Goal: Information Seeking & Learning: Compare options

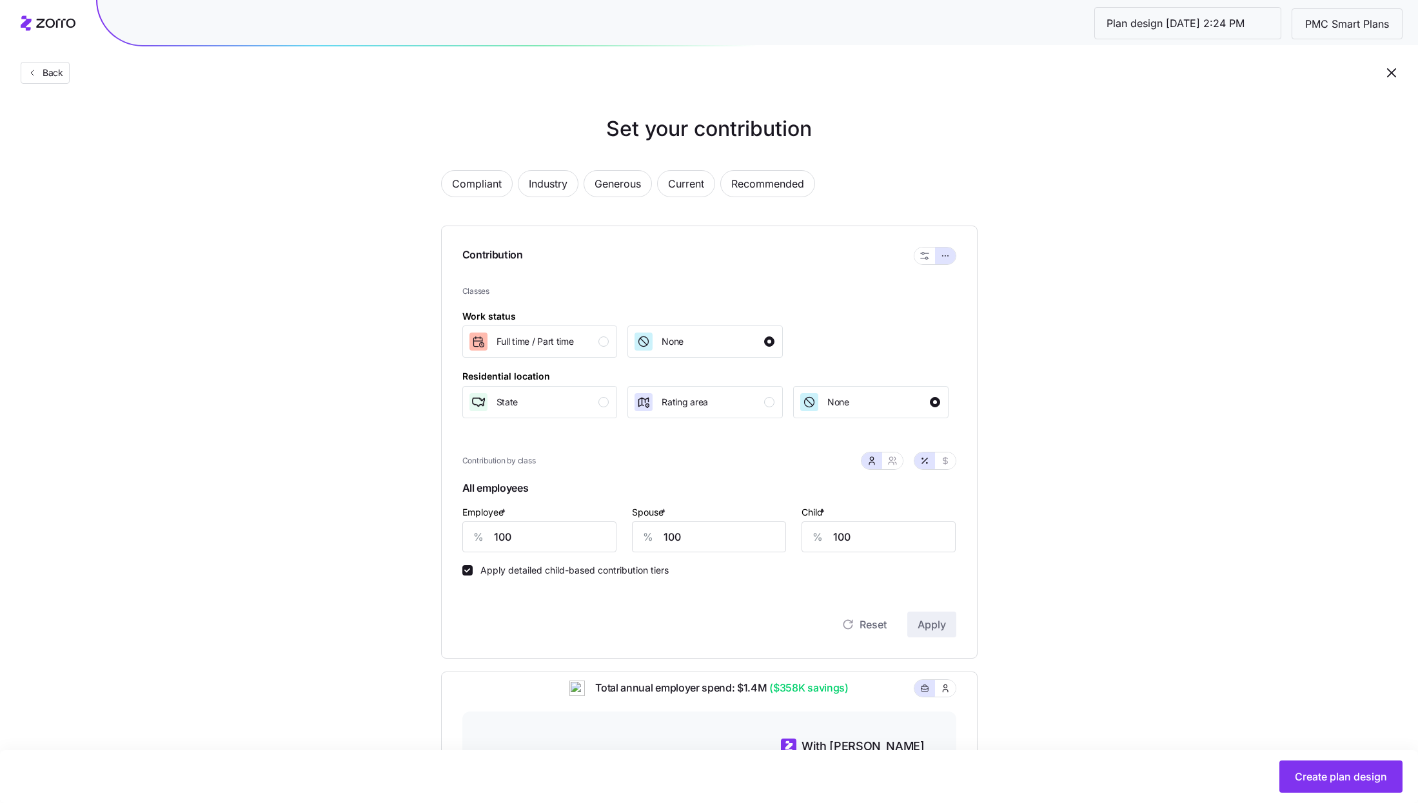
scroll to position [331, 0]
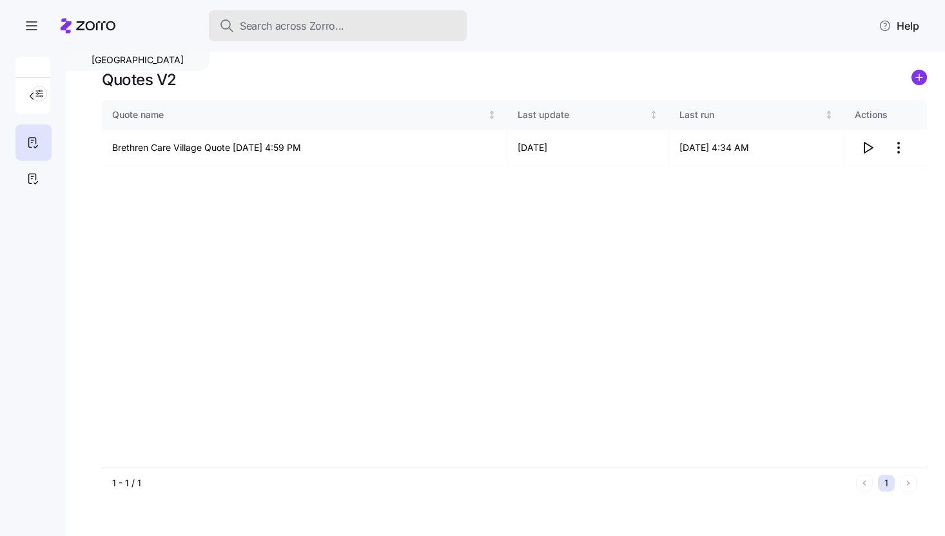
click at [303, 34] on button "Search across Zorro..." at bounding box center [338, 25] width 258 height 31
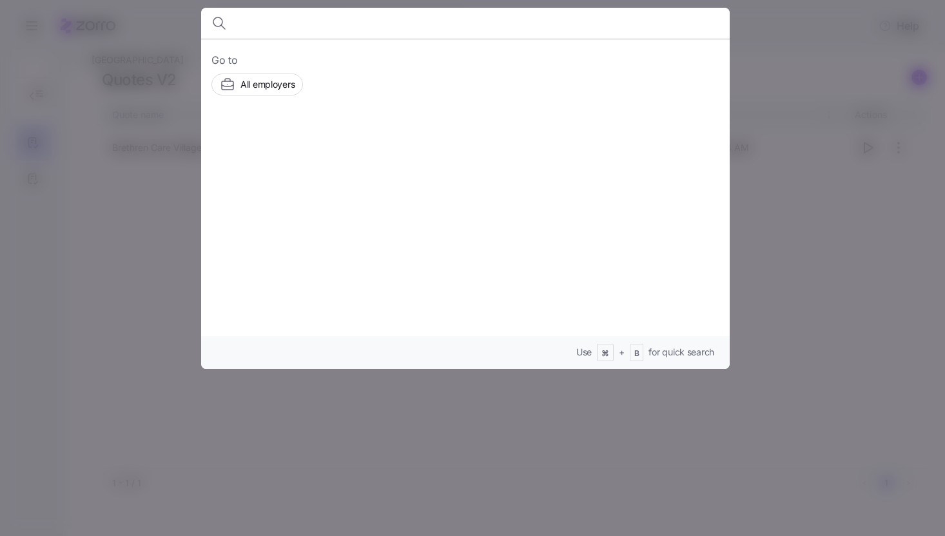
click at [298, 32] on input at bounding box center [402, 23] width 330 height 31
click at [263, 17] on input at bounding box center [402, 23] width 330 height 31
type input "Planet Depos"
click at [712, 28] on icon "button" at bounding box center [706, 22] width 15 height 15
click at [774, 69] on div at bounding box center [472, 268] width 945 height 536
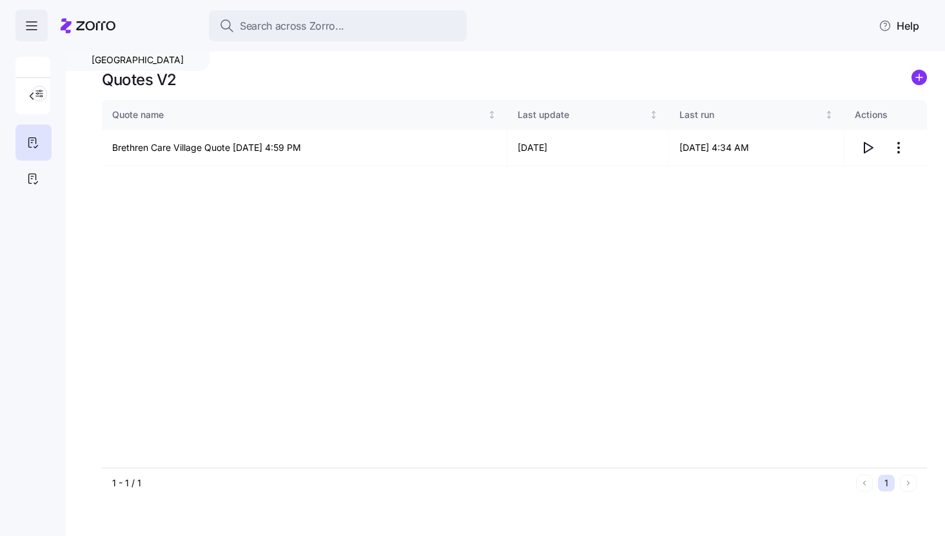
click at [38, 26] on icon "button" at bounding box center [31, 25] width 15 height 15
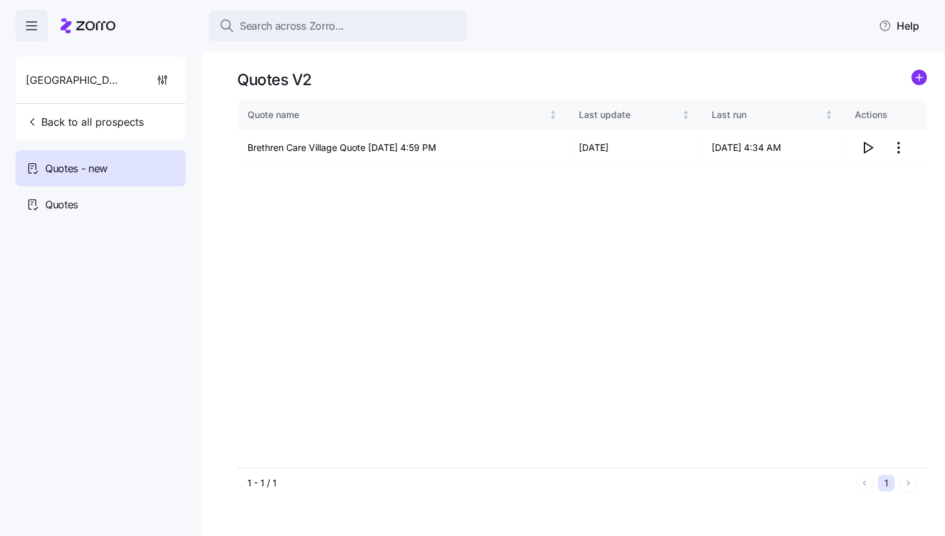
click at [61, 78] on span "Brethren Care Village" at bounding box center [72, 80] width 93 height 16
click at [61, 110] on button "Back to all prospects" at bounding box center [85, 122] width 128 height 26
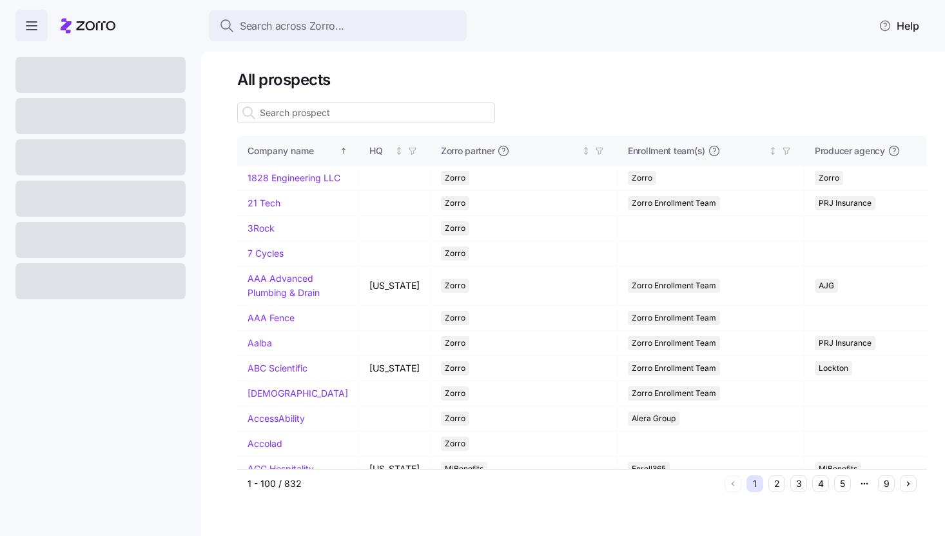
click at [305, 113] on input at bounding box center [366, 113] width 258 height 21
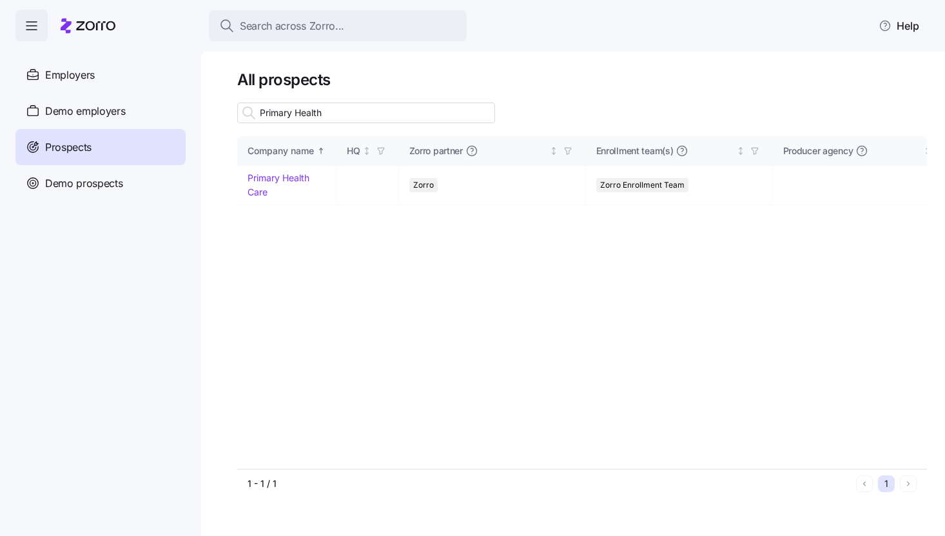
type input "Primary Health"
click at [271, 175] on link "Primary Health Care" at bounding box center [279, 184] width 62 height 25
click at [259, 179] on link "Primary Health Care" at bounding box center [279, 184] width 62 height 25
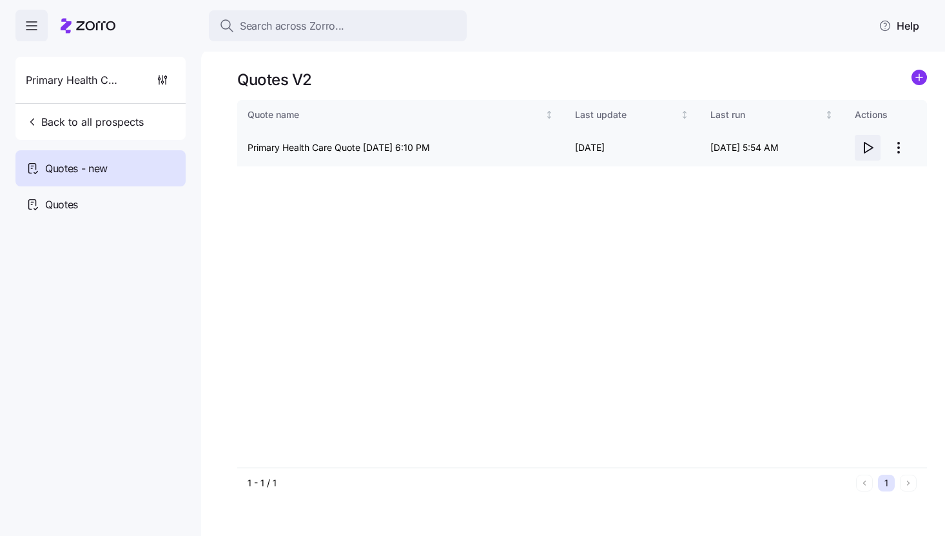
click at [866, 148] on icon "button" at bounding box center [867, 147] width 15 height 15
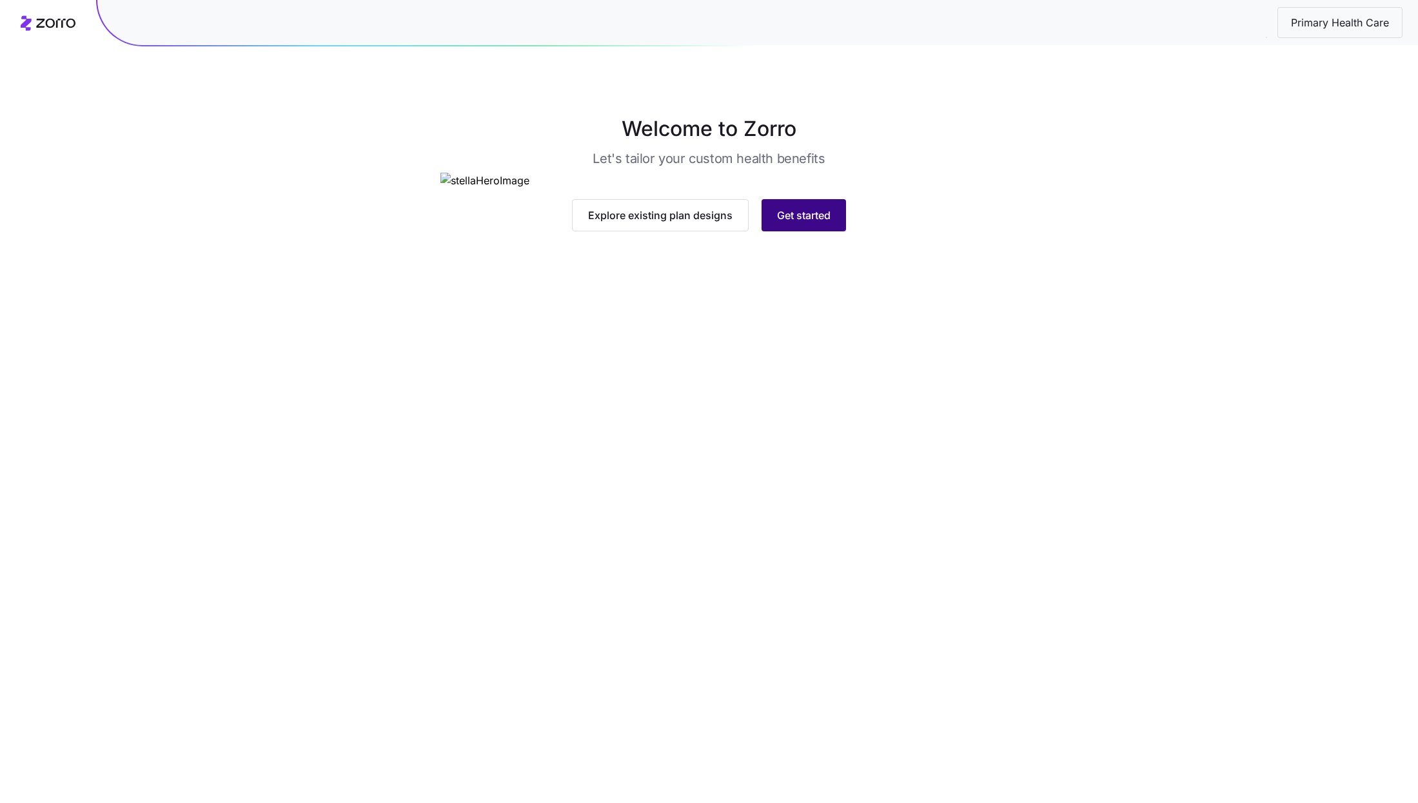
click at [799, 223] on span "Get started" at bounding box center [804, 215] width 54 height 15
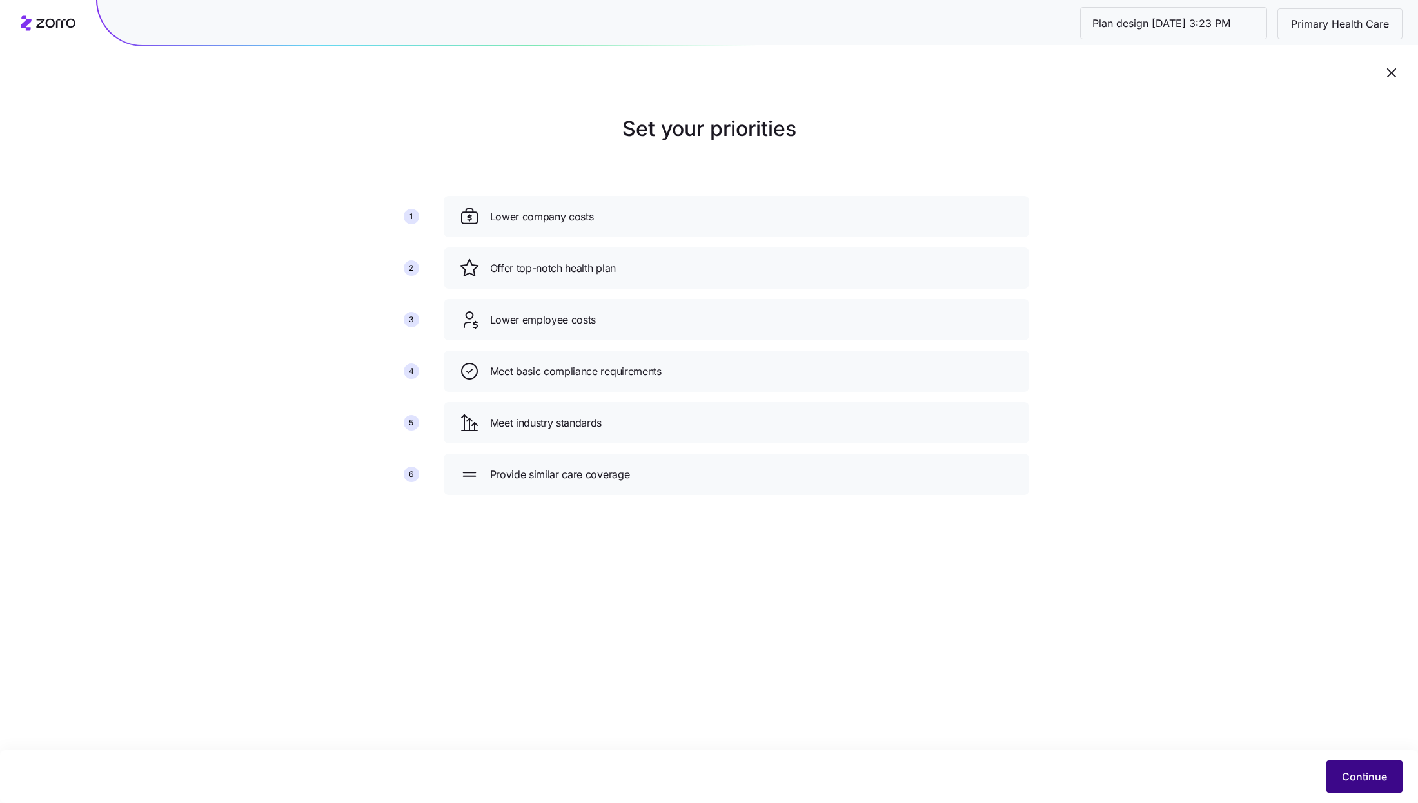
click at [1374, 771] on span "Continue" at bounding box center [1364, 776] width 45 height 15
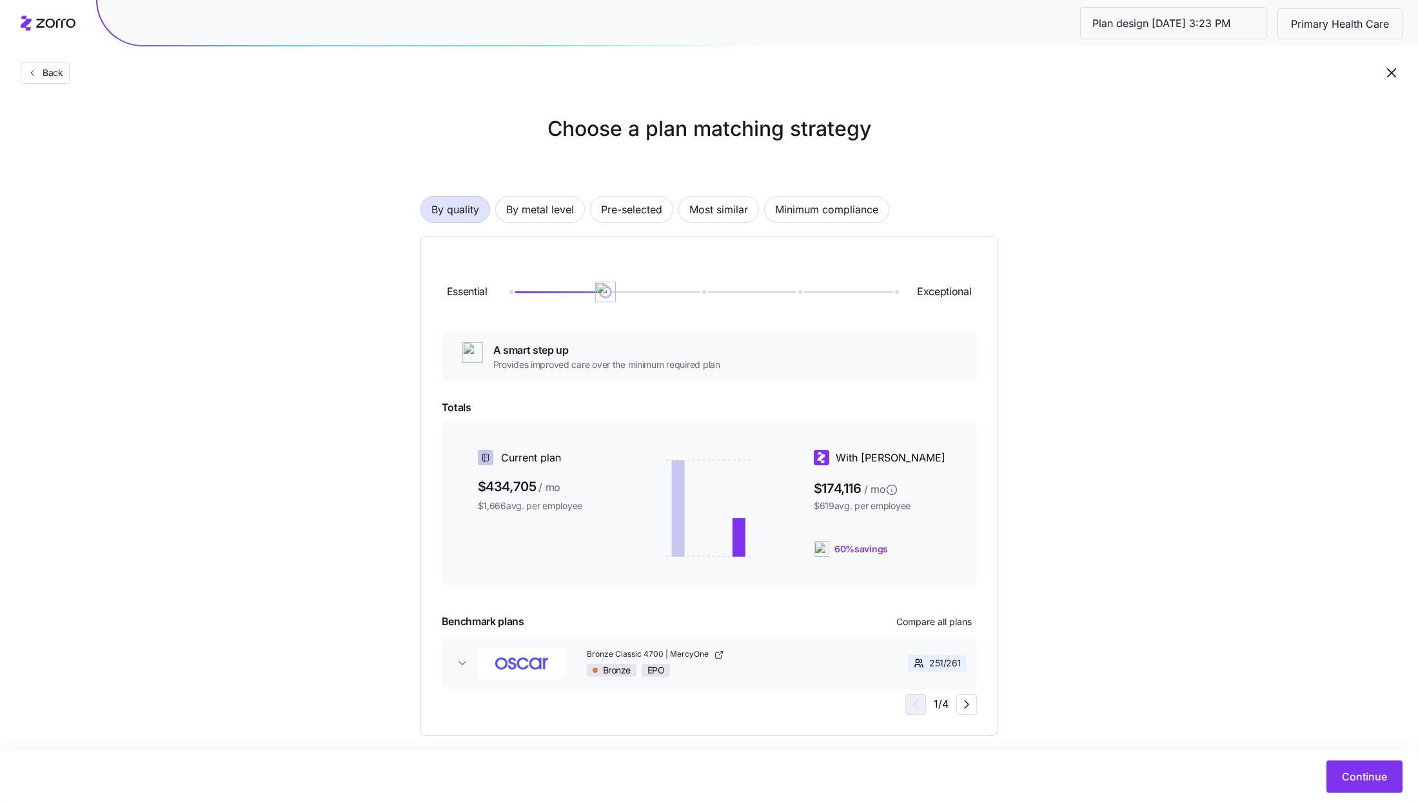
scroll to position [14, 0]
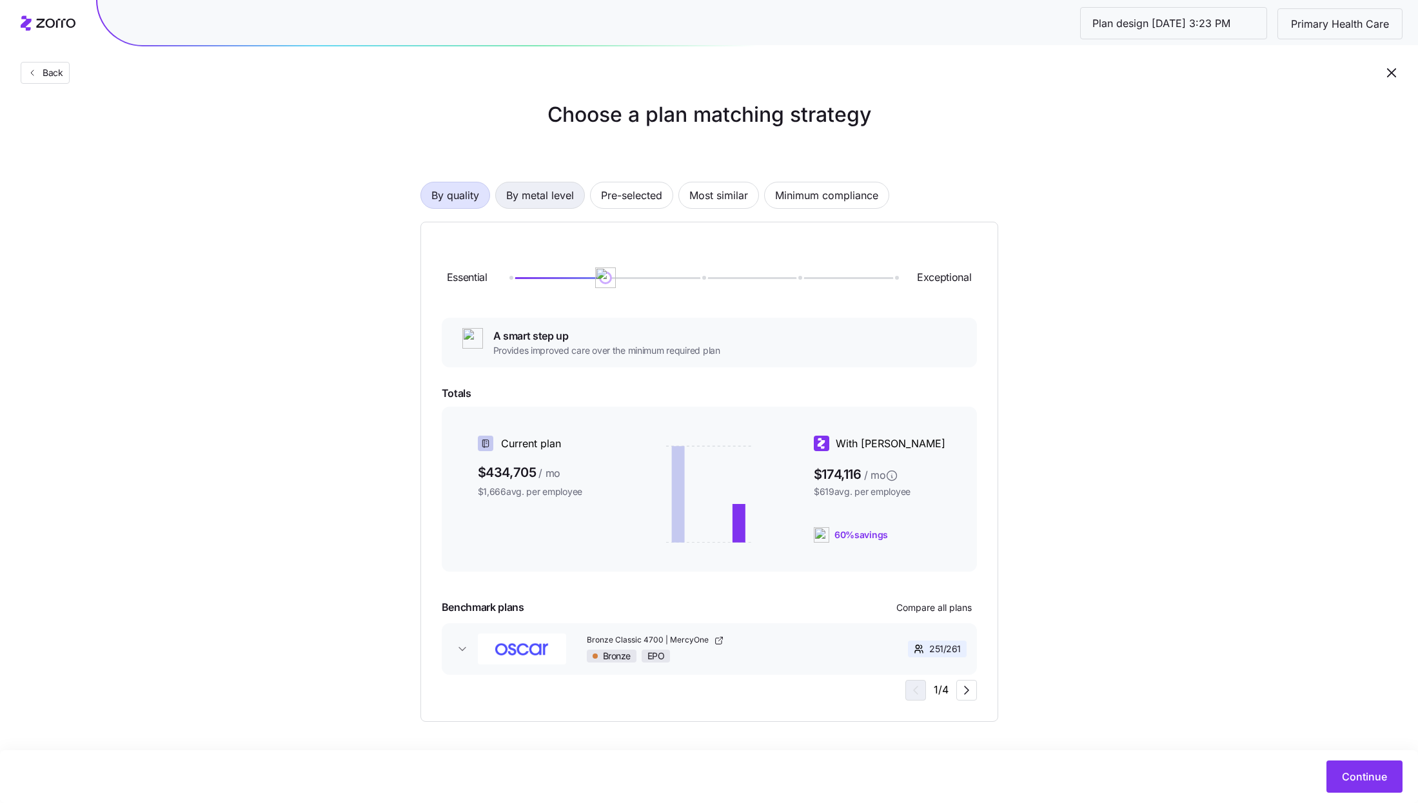
click at [555, 199] on span "By metal level" at bounding box center [540, 195] width 68 height 26
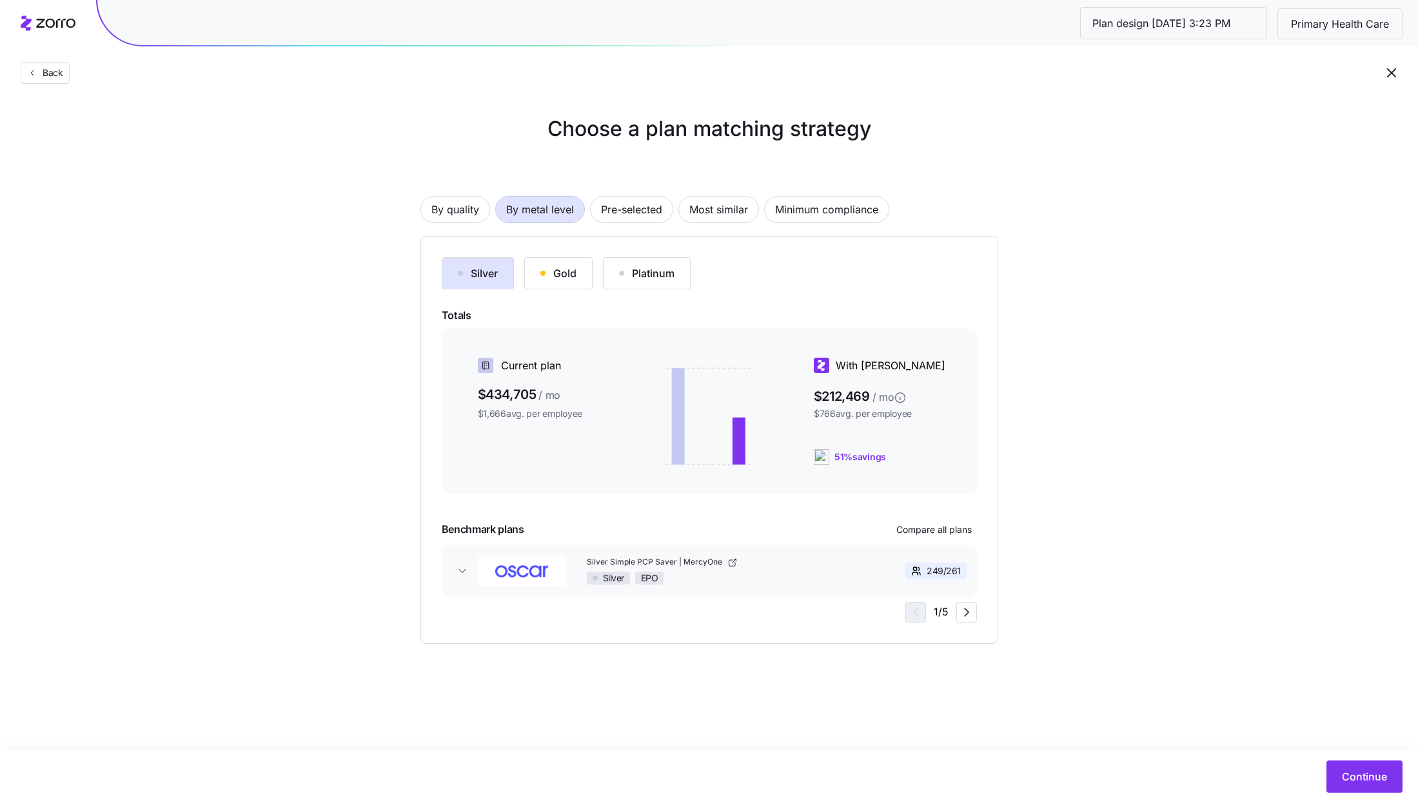
click at [555, 278] on div "Gold" at bounding box center [558, 273] width 36 height 15
click at [943, 535] on span "Compare all plans" at bounding box center [933, 529] width 75 height 13
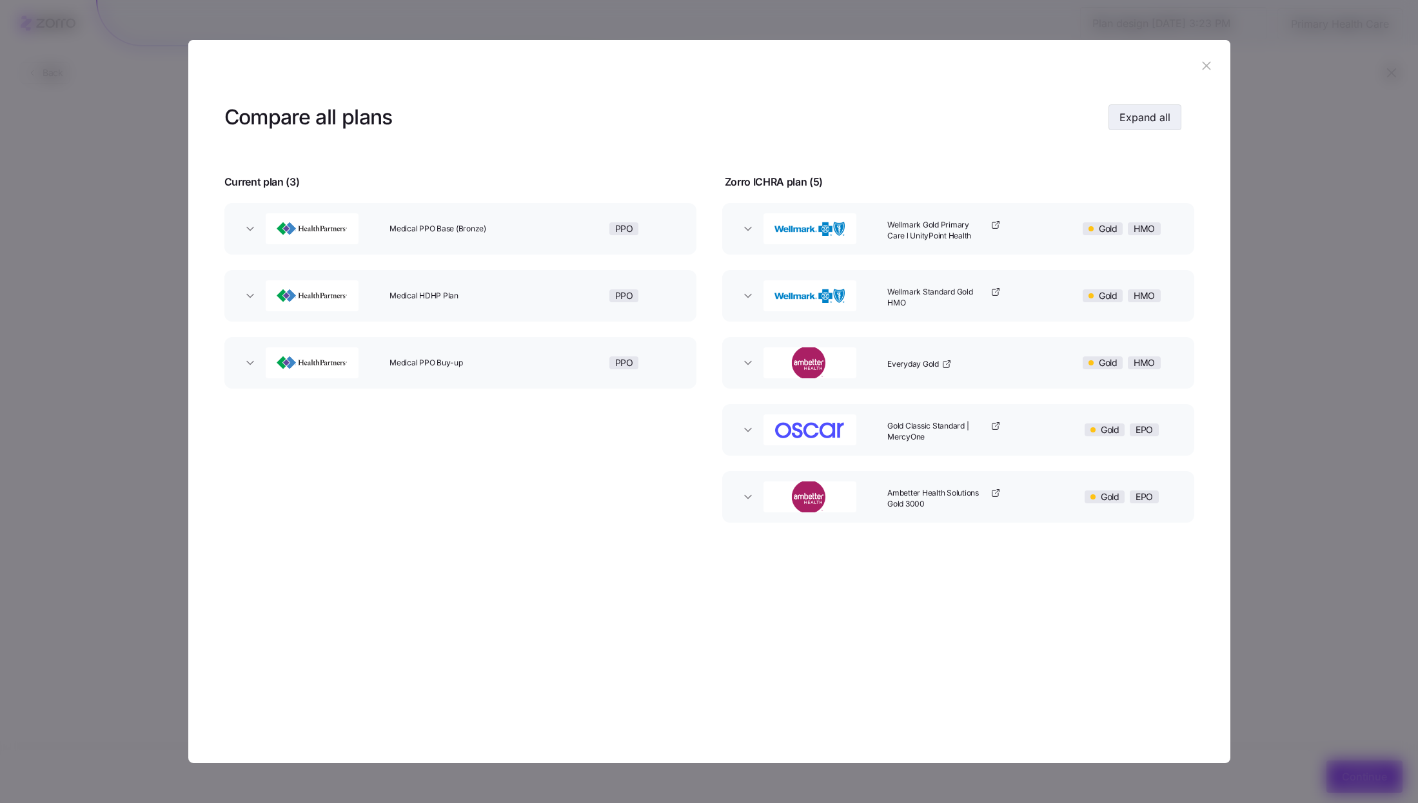
click at [1138, 120] on span "Expand all" at bounding box center [1144, 117] width 51 height 15
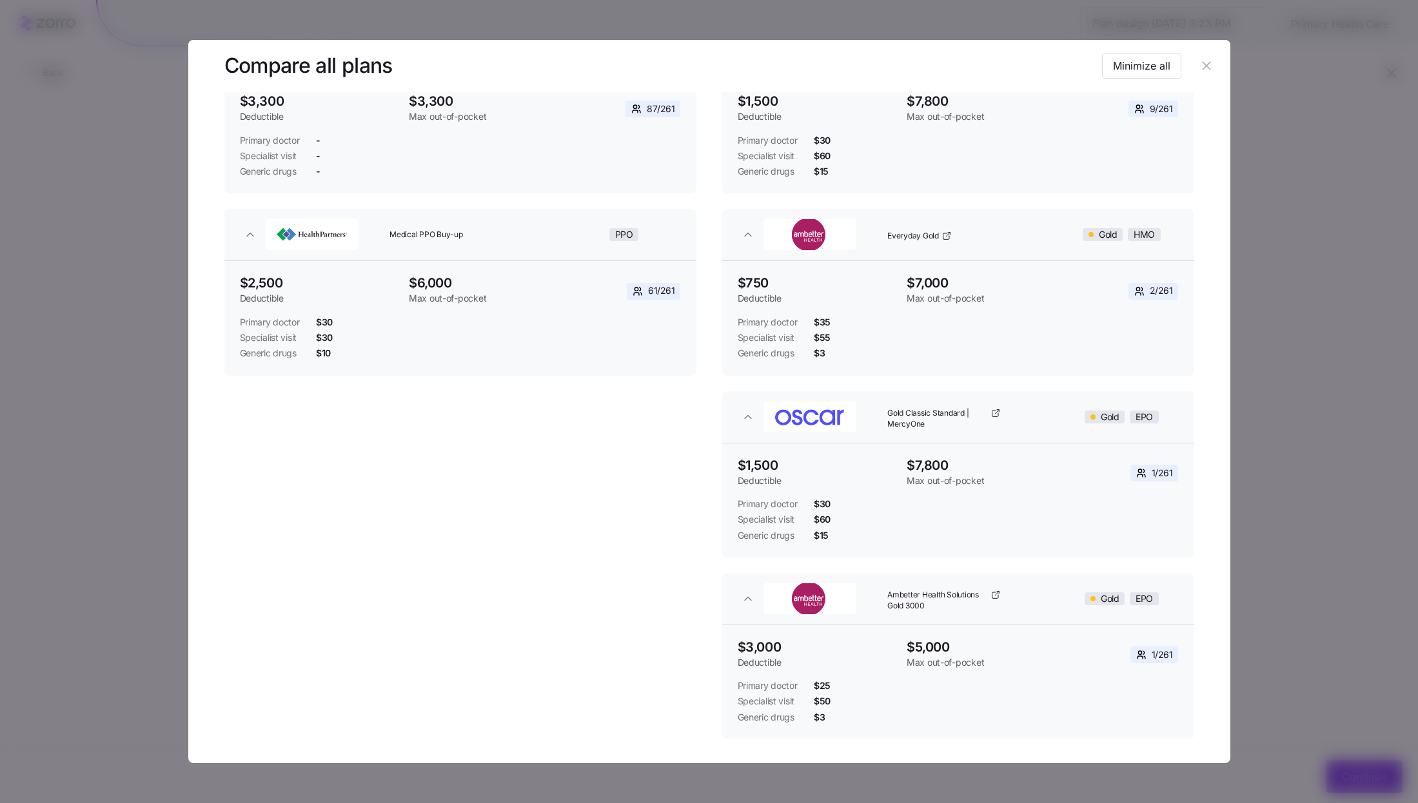
scroll to position [413, 0]
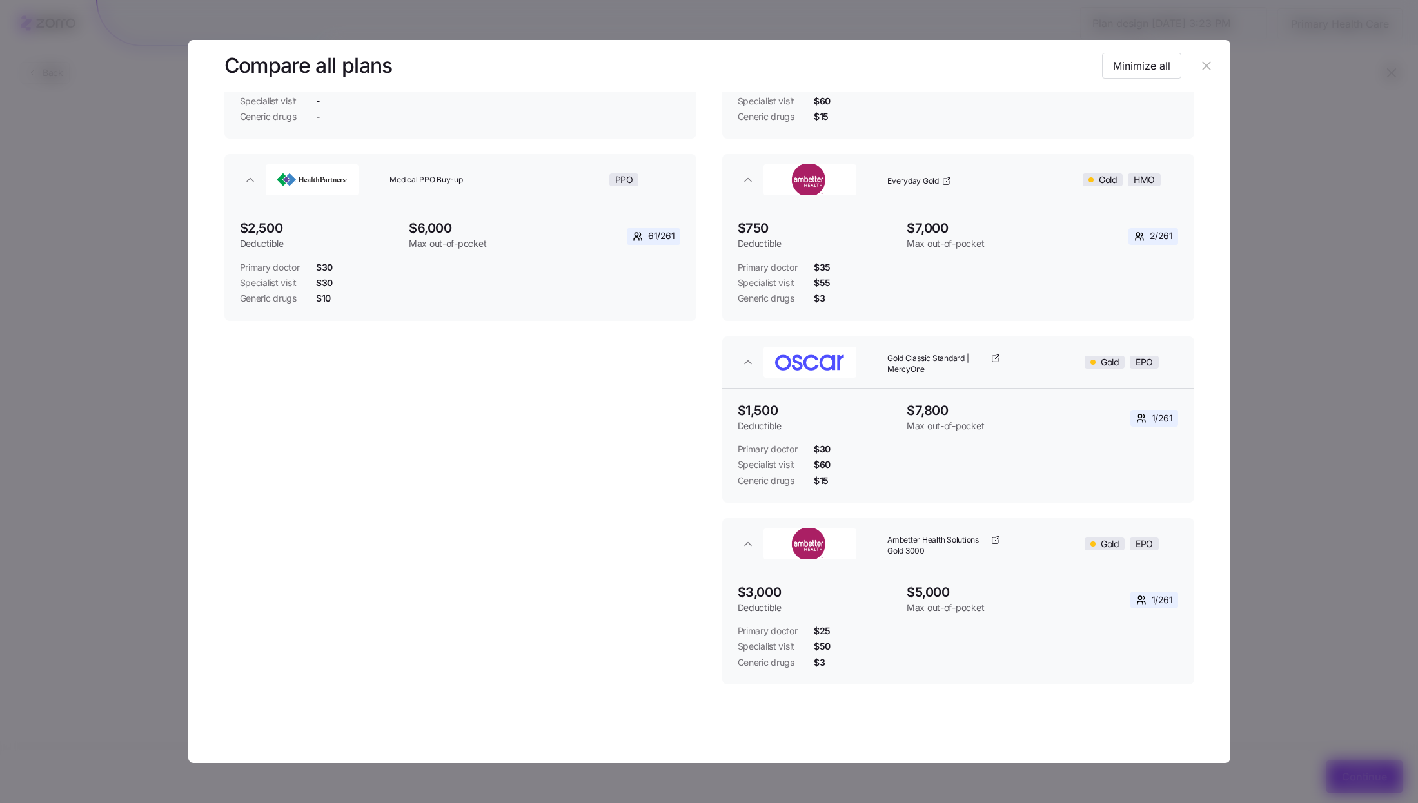
click at [1202, 67] on icon "button" at bounding box center [1206, 66] width 8 height 8
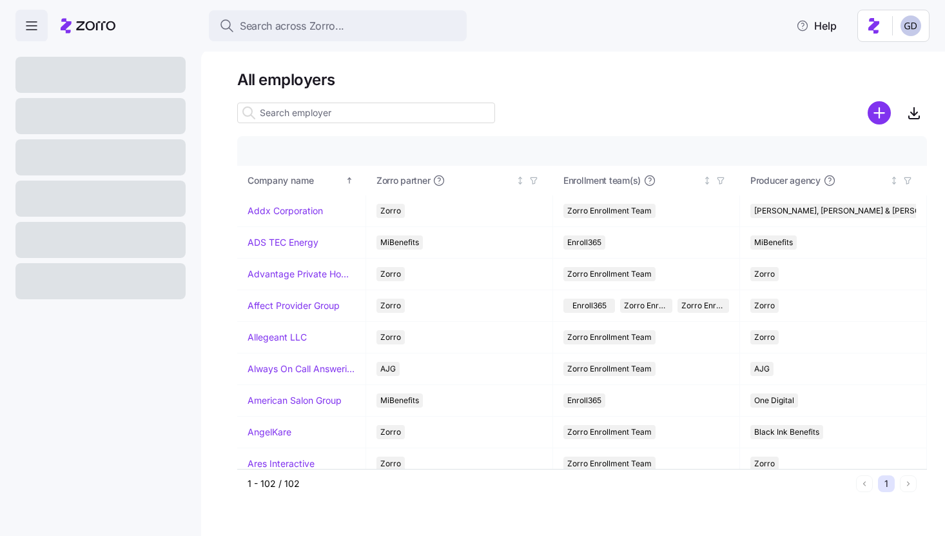
click at [336, 111] on input at bounding box center [366, 113] width 258 height 21
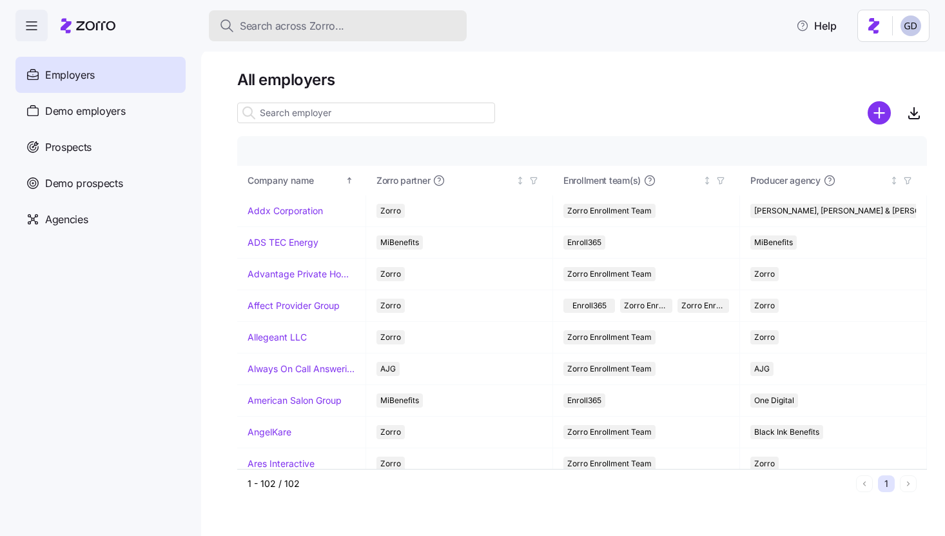
click at [338, 23] on span "Search across Zorro..." at bounding box center [292, 26] width 104 height 16
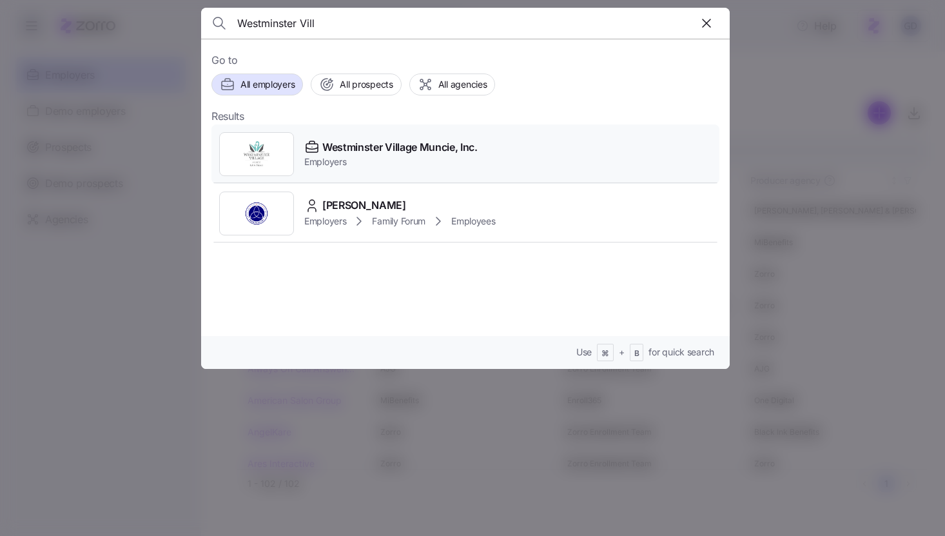
type input "Westminster Vill"
click at [382, 150] on span "Westminster Village Muncie, Inc." at bounding box center [399, 147] width 155 height 16
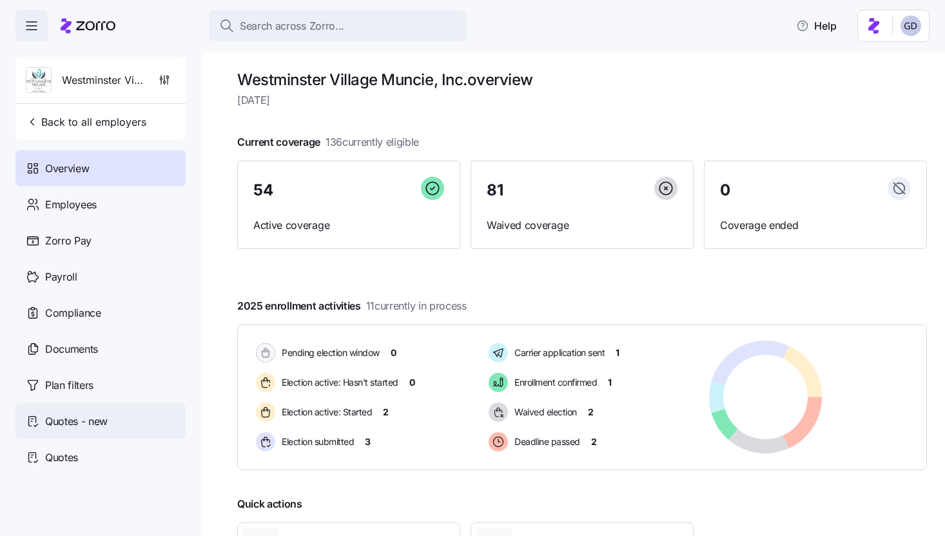
click at [73, 427] on span "Quotes - new" at bounding box center [76, 421] width 63 height 16
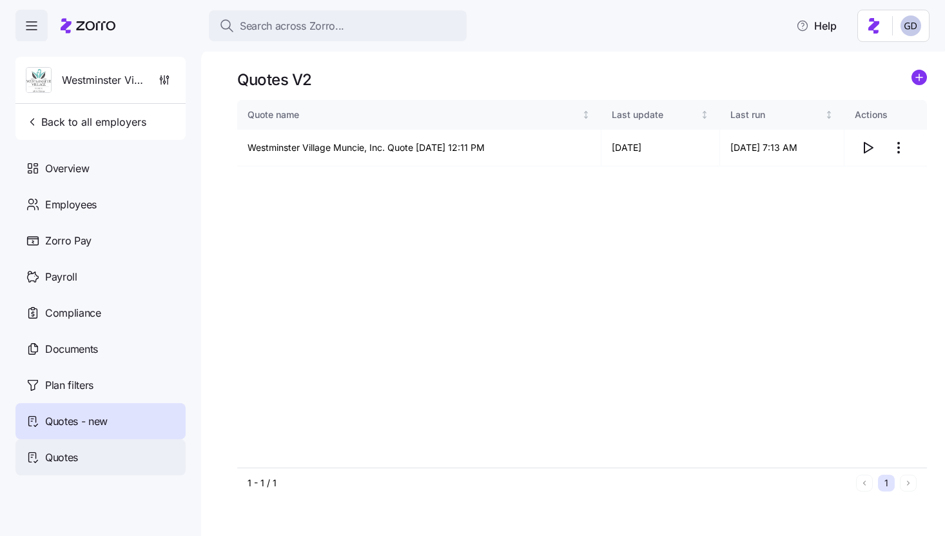
click at [85, 443] on div "Quotes" at bounding box center [100, 457] width 170 height 36
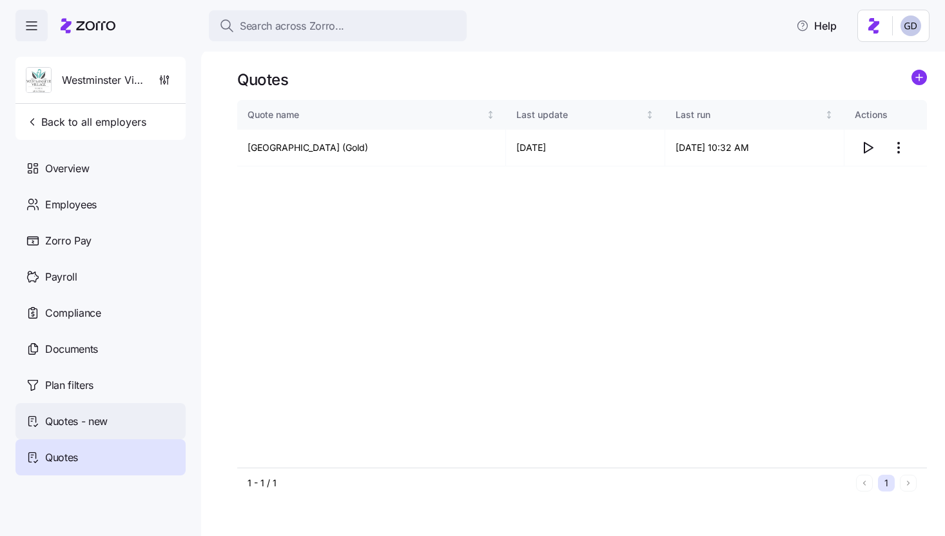
click at [99, 416] on span "Quotes - new" at bounding box center [76, 421] width 63 height 16
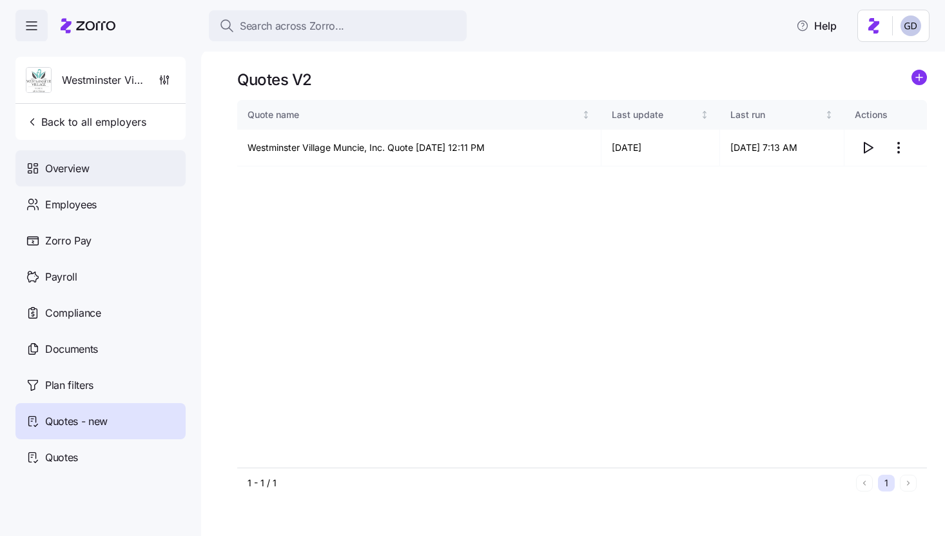
click at [77, 156] on div "Overview" at bounding box center [100, 168] width 170 height 36
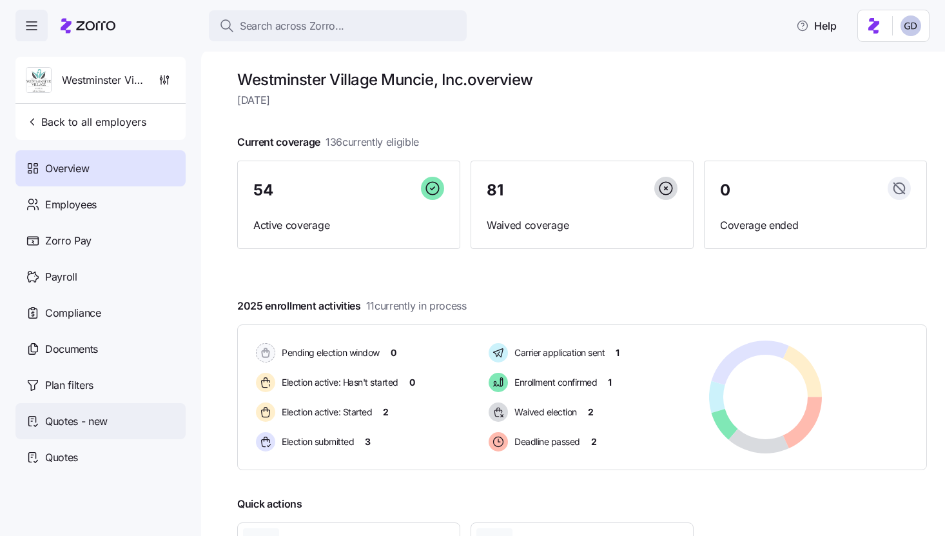
click at [68, 415] on span "Quotes - new" at bounding box center [76, 421] width 63 height 16
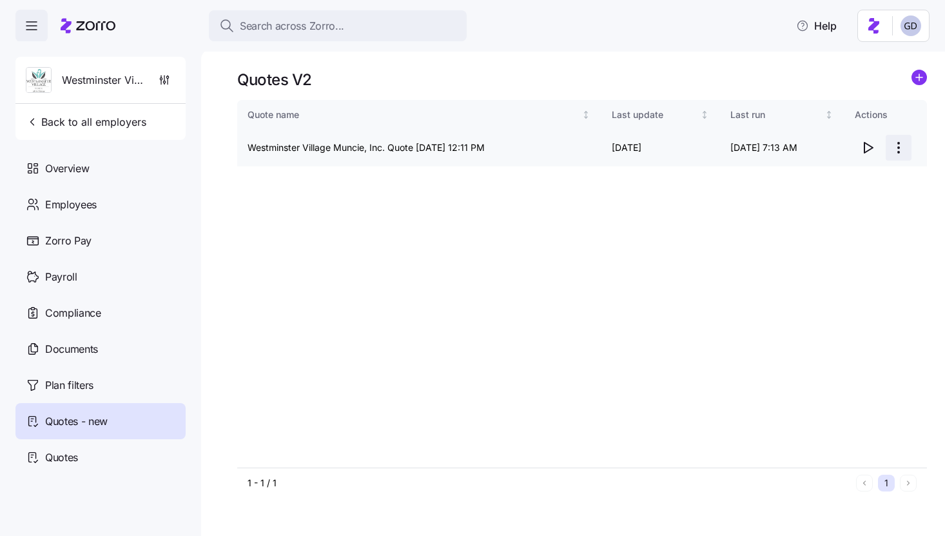
click at [905, 148] on html "Search across Zorro... Help Westminster Village Muncie, Inc. Back to all employ…" at bounding box center [472, 264] width 945 height 528
click at [849, 139] on html "Search across Zorro... Help Westminster Village Muncie, Inc. Back to all employ…" at bounding box center [472, 264] width 945 height 528
click at [867, 145] on icon "button" at bounding box center [867, 147] width 15 height 15
click at [63, 461] on span "Quotes" at bounding box center [61, 457] width 33 height 16
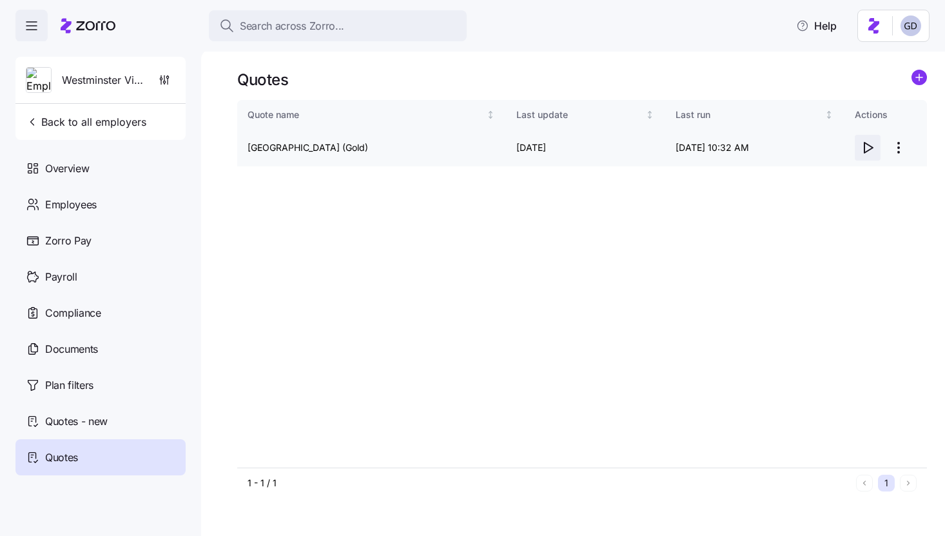
click at [868, 148] on icon "button" at bounding box center [867, 147] width 15 height 15
click at [59, 354] on span "Documents" at bounding box center [71, 349] width 53 height 16
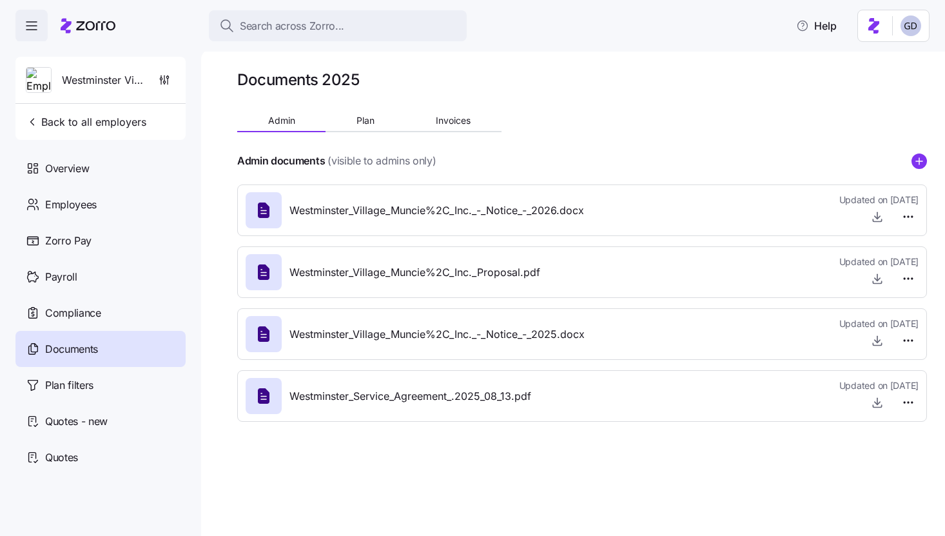
click at [270, 273] on icon at bounding box center [263, 272] width 21 height 21
click at [910, 282] on html "Search across Zorro... Help Westminster Village Muncie, Inc. Back to all employ…" at bounding box center [472, 264] width 945 height 528
click at [877, 277] on html "Search across Zorro... Help Westminster Village Muncie, Inc. Back to all employ…" at bounding box center [472, 264] width 945 height 528
click at [875, 279] on icon "button" at bounding box center [877, 279] width 5 height 3
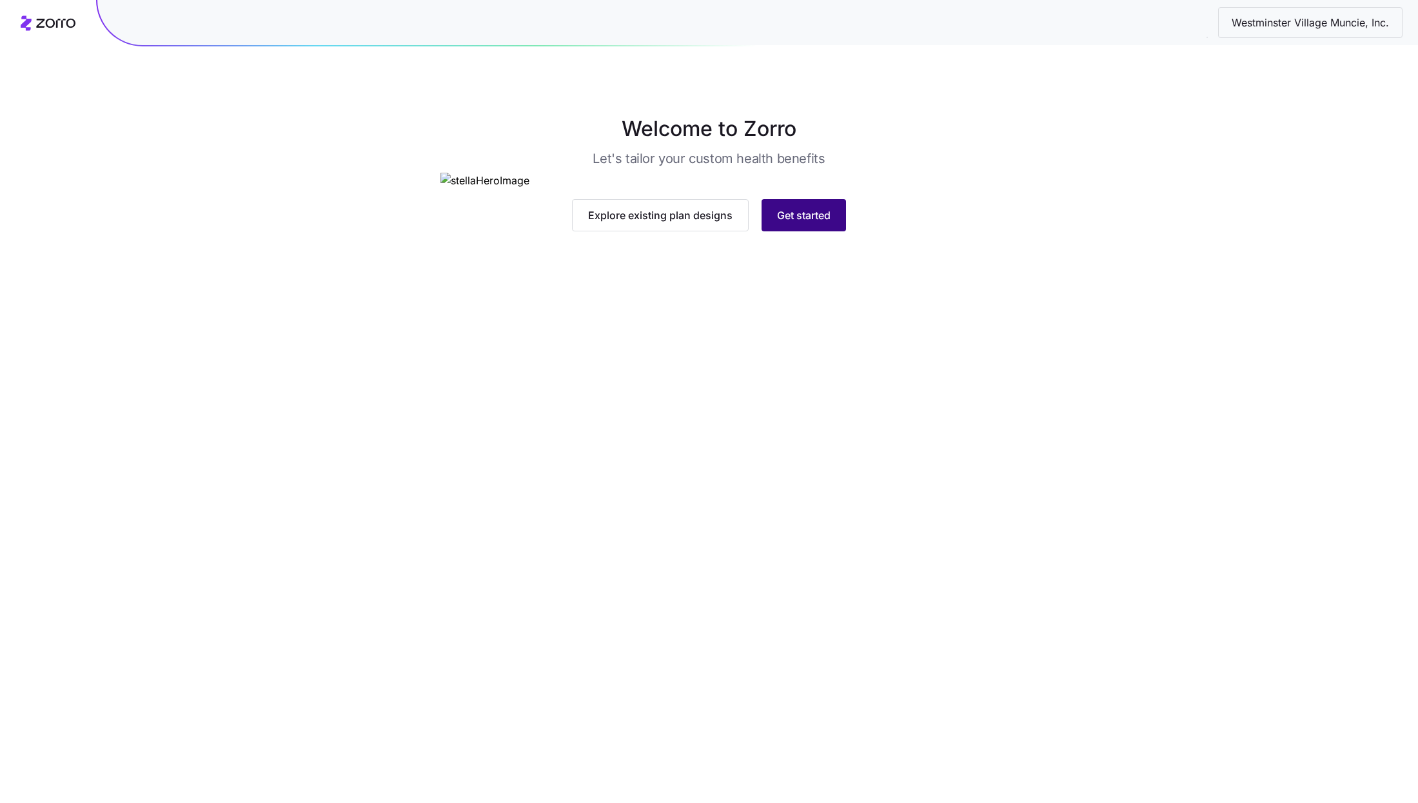
click at [814, 231] on button "Get started" at bounding box center [803, 215] width 84 height 32
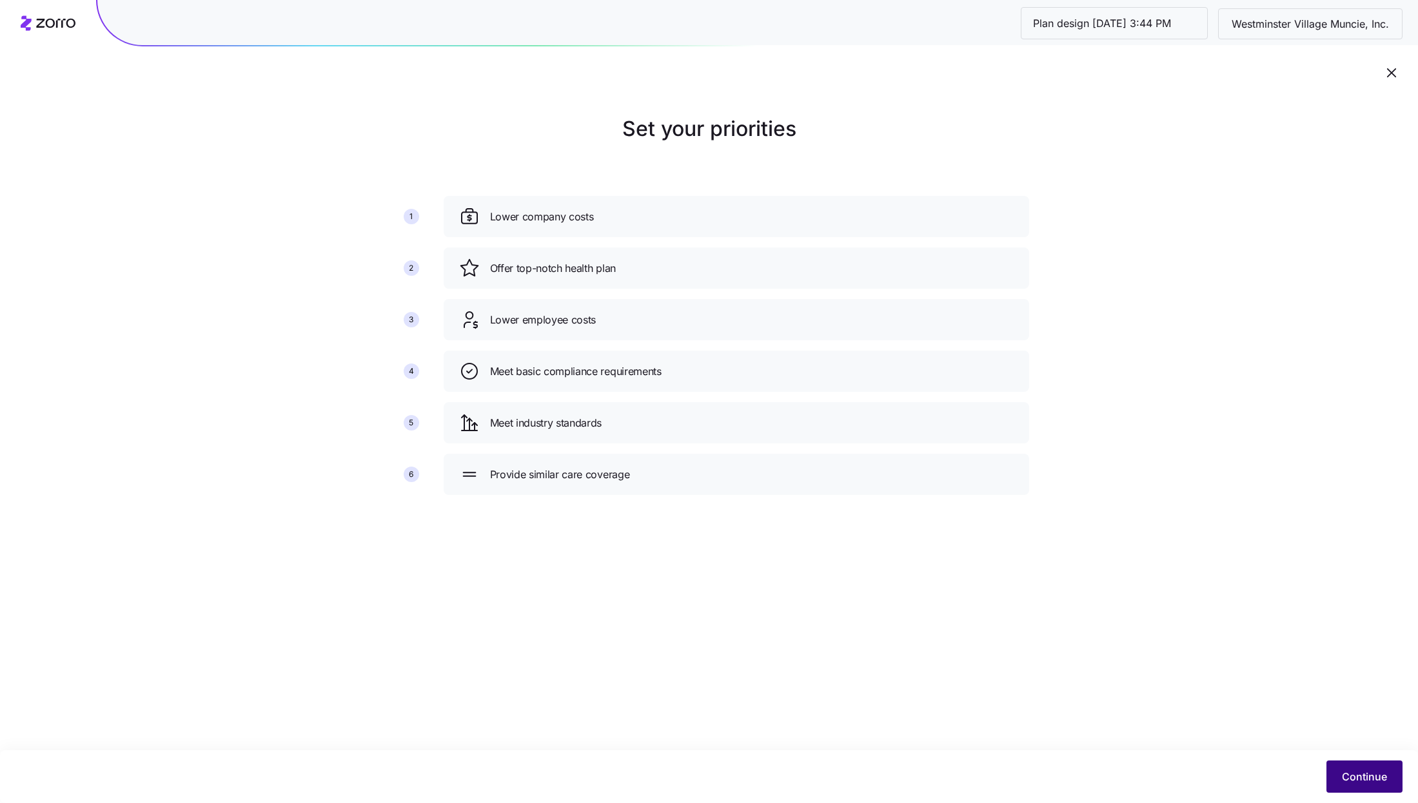
click at [1387, 776] on button "Continue" at bounding box center [1364, 777] width 76 height 32
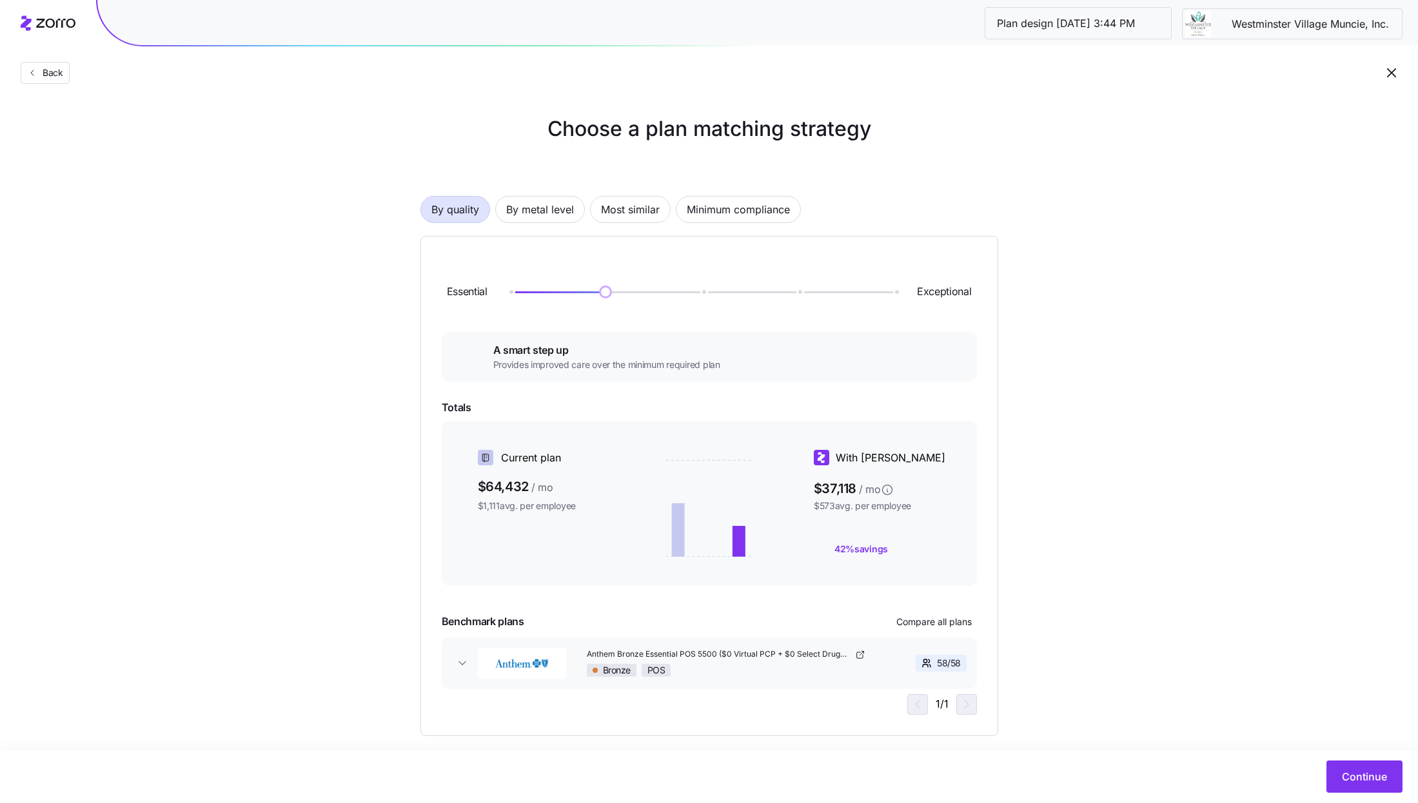
scroll to position [14, 0]
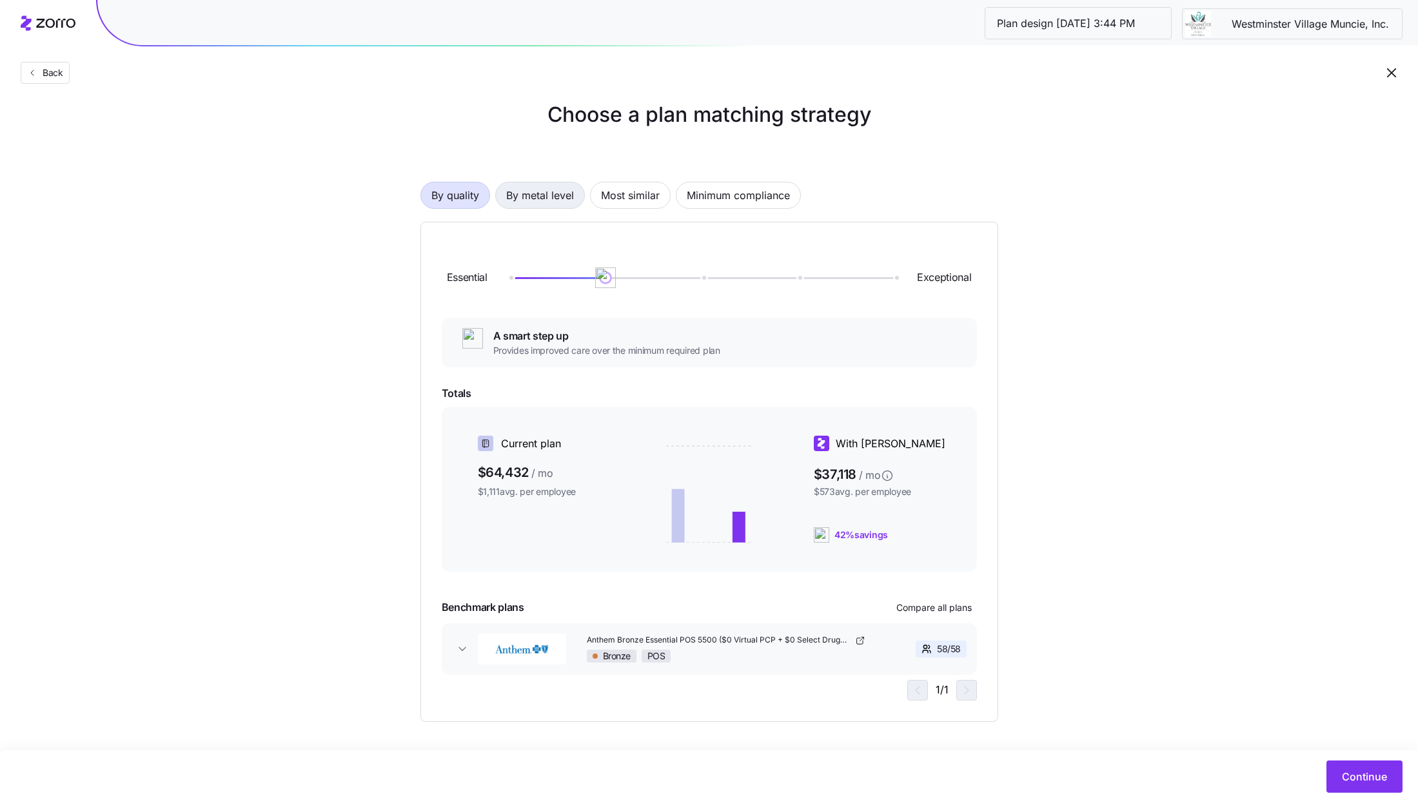
click at [518, 206] on span "By metal level" at bounding box center [540, 195] width 68 height 26
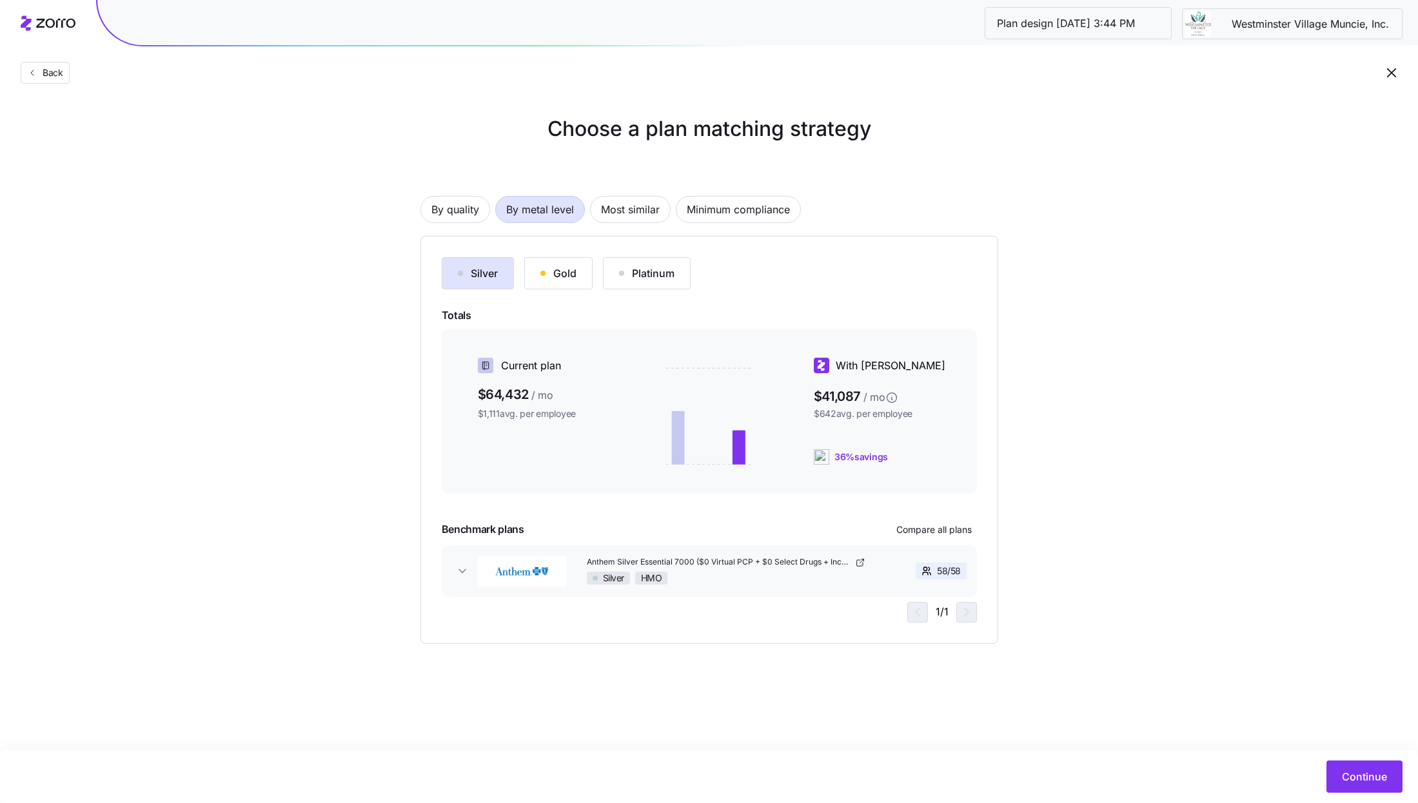
scroll to position [0, 0]
click at [1345, 774] on span "Continue" at bounding box center [1364, 776] width 45 height 15
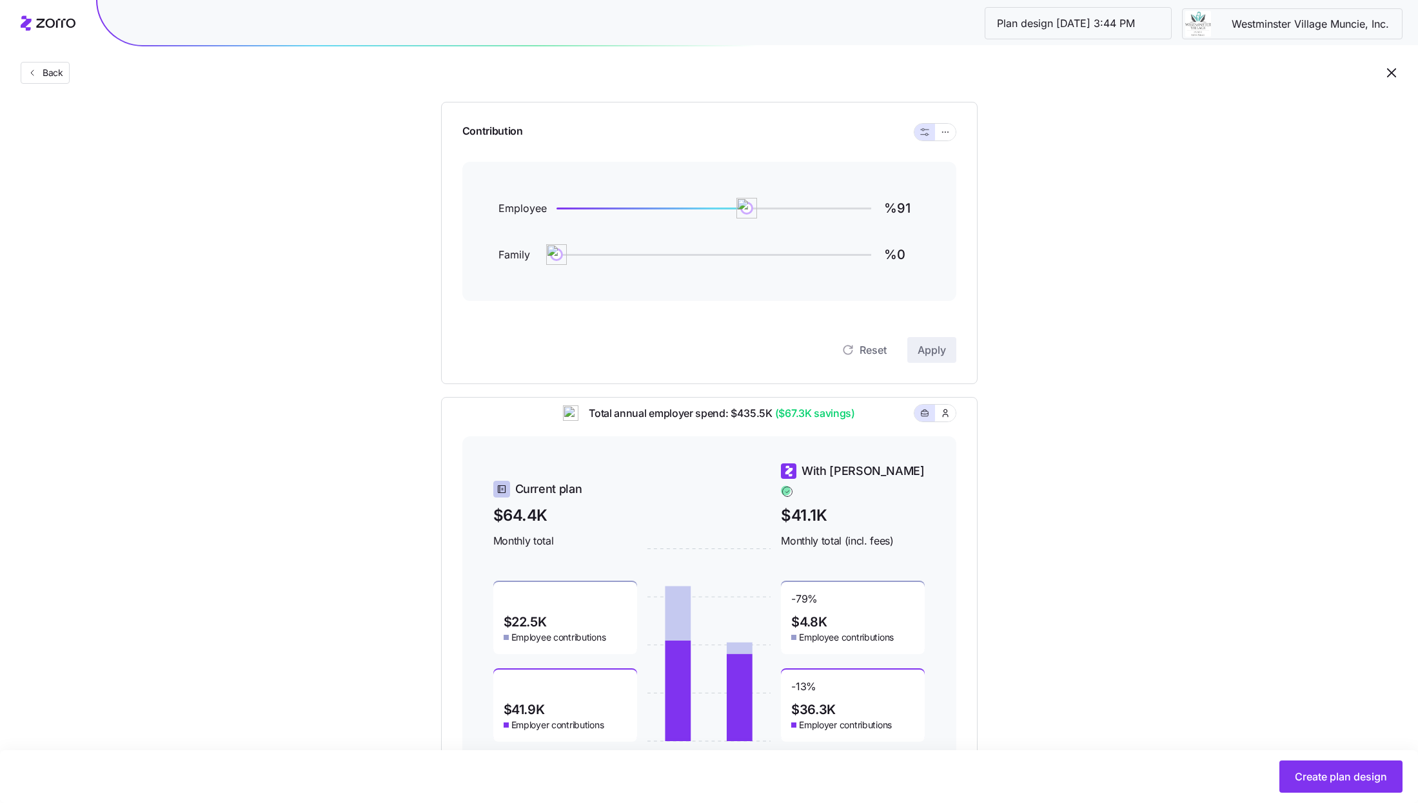
scroll to position [123, 0]
click at [944, 135] on icon "button" at bounding box center [945, 132] width 9 height 15
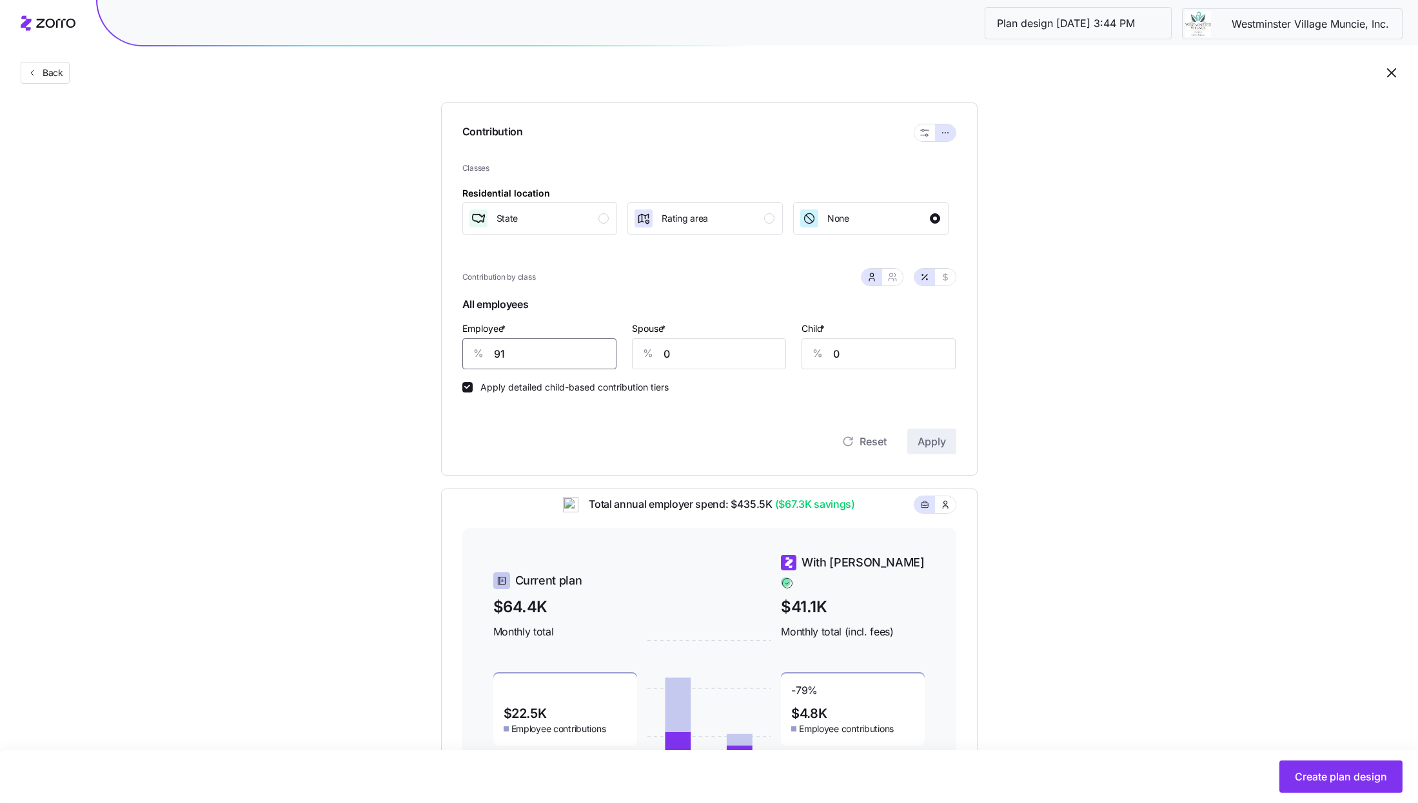
click at [549, 357] on input "91" at bounding box center [539, 353] width 154 height 31
type input "87"
click at [921, 440] on span "Apply" at bounding box center [931, 441] width 28 height 15
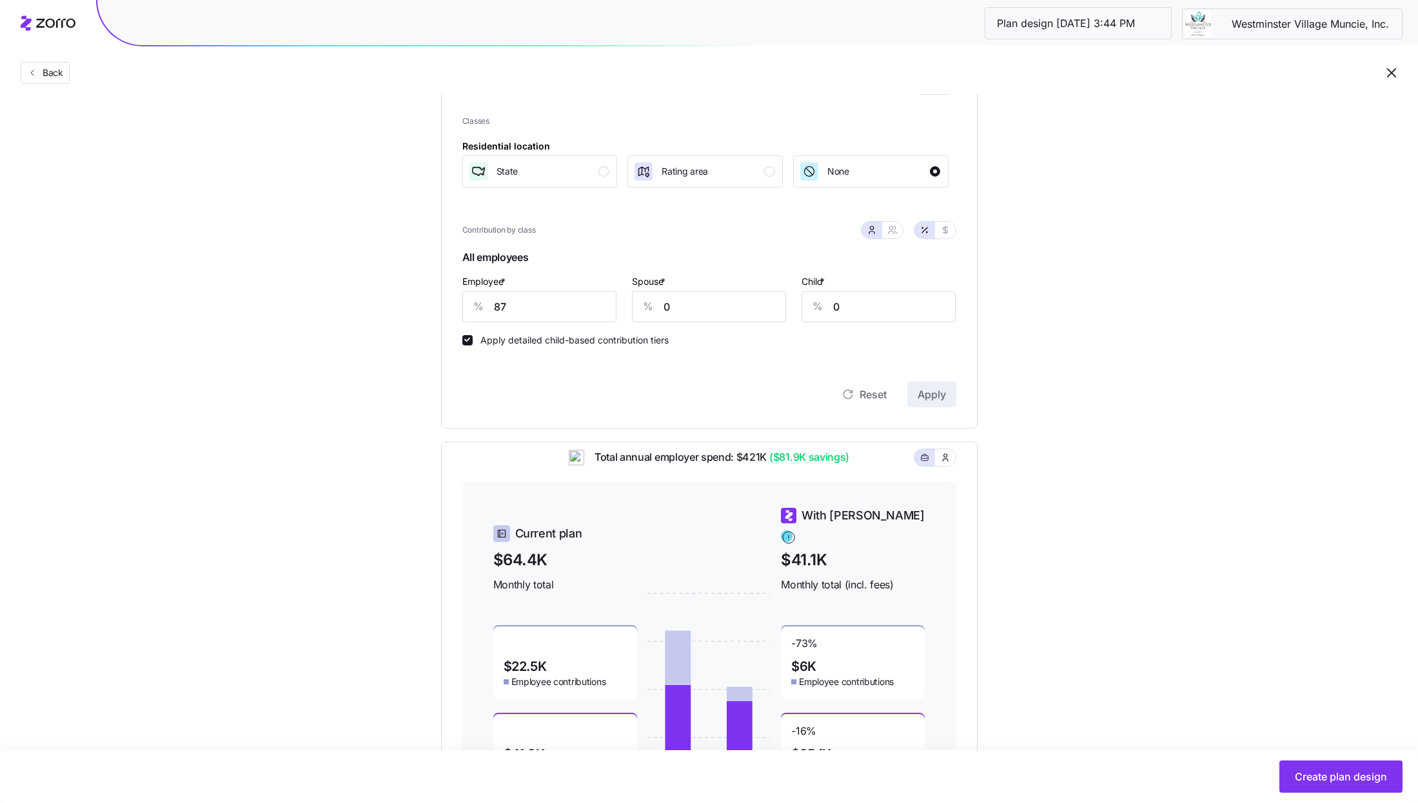
scroll to position [270, 0]
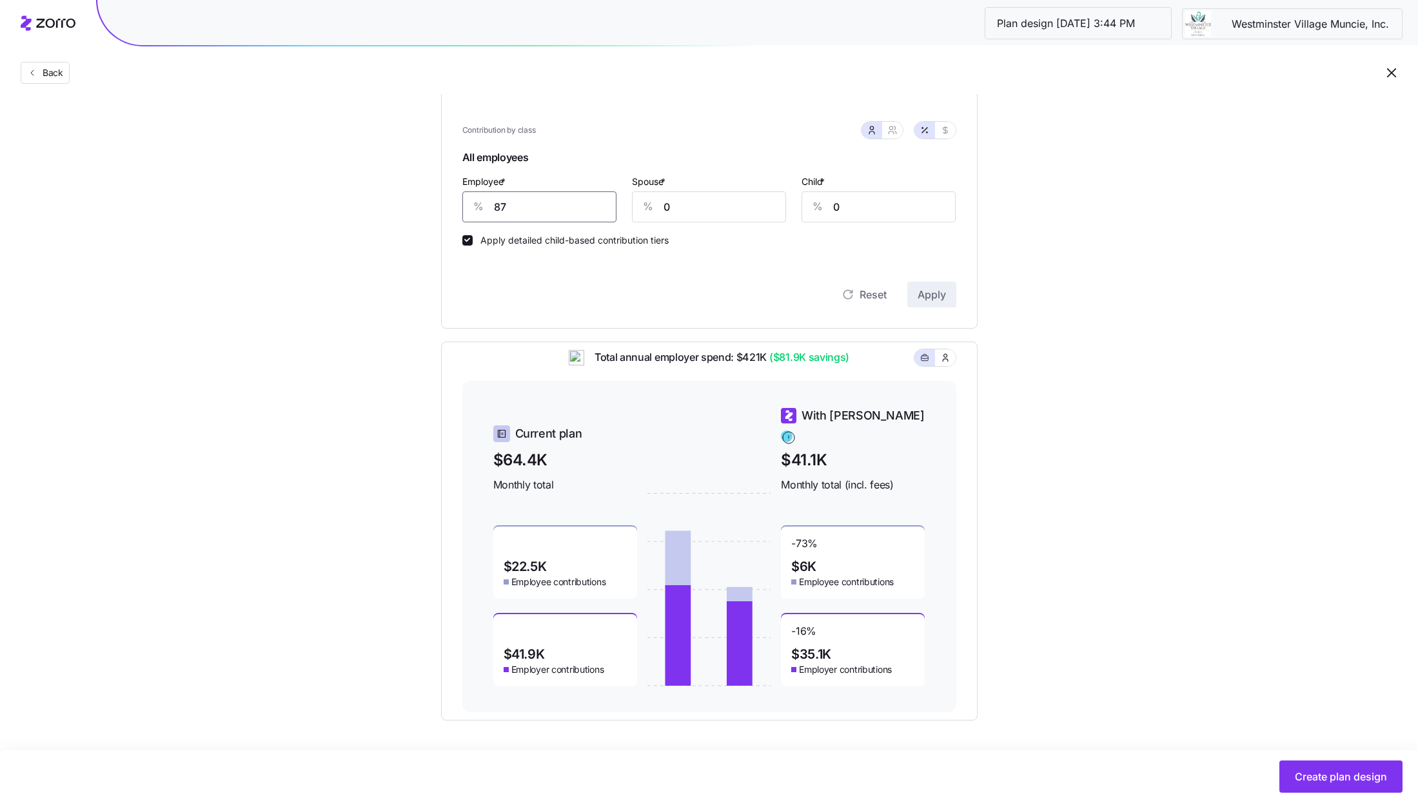
click at [522, 216] on input "87" at bounding box center [539, 206] width 154 height 31
type input "86"
click at [924, 290] on span "Apply" at bounding box center [931, 294] width 28 height 15
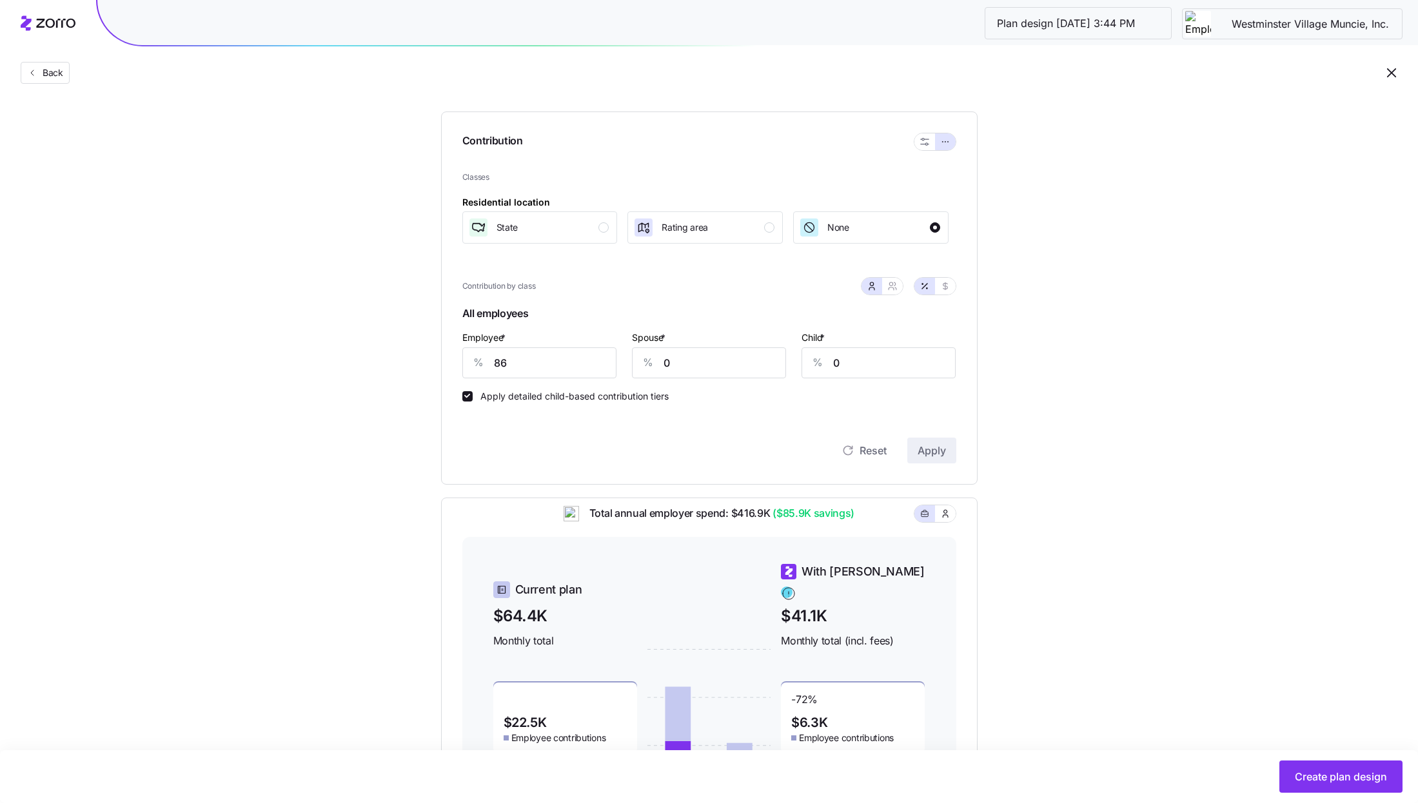
scroll to position [120, 0]
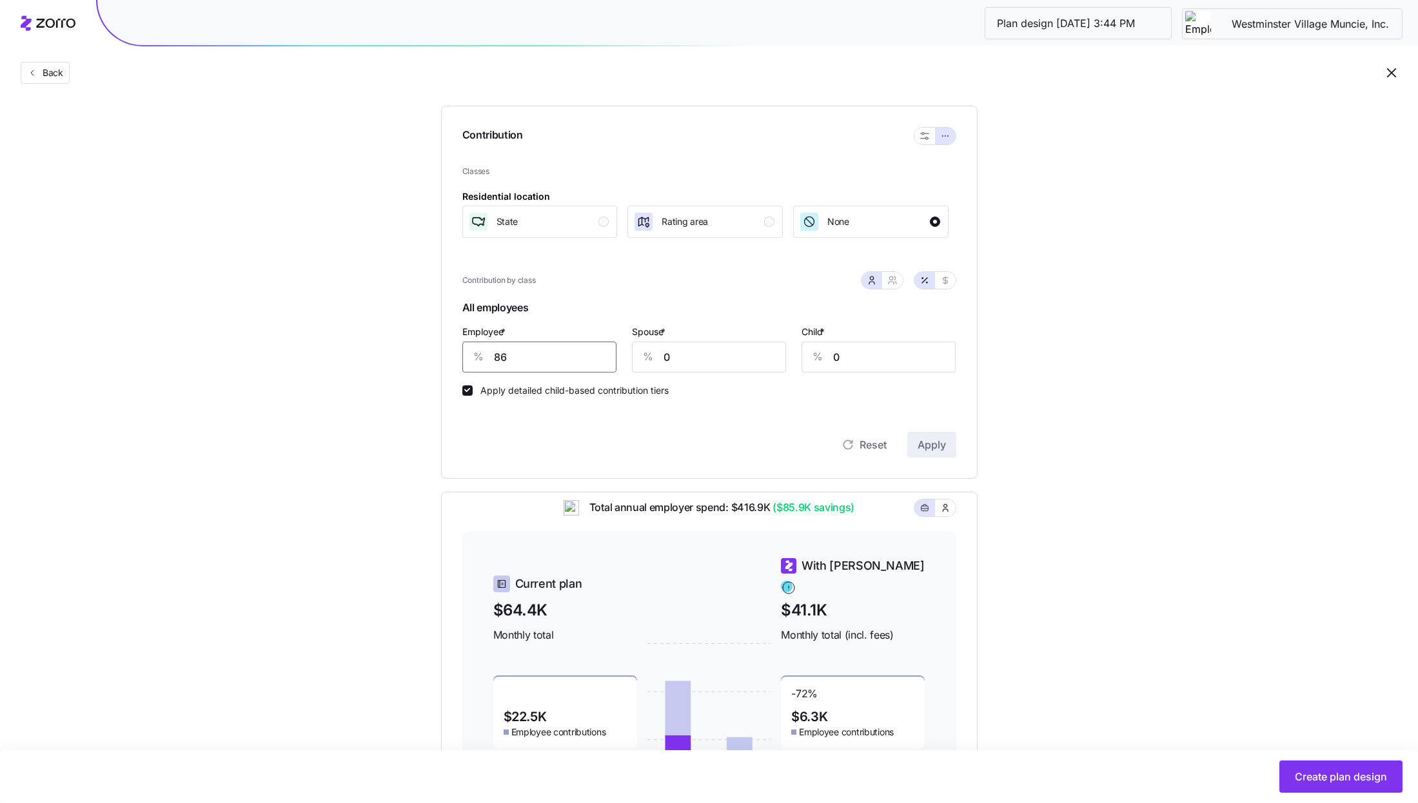
click at [553, 369] on input "86" at bounding box center [539, 357] width 154 height 31
type input "85"
click at [928, 440] on span "Apply" at bounding box center [931, 444] width 28 height 15
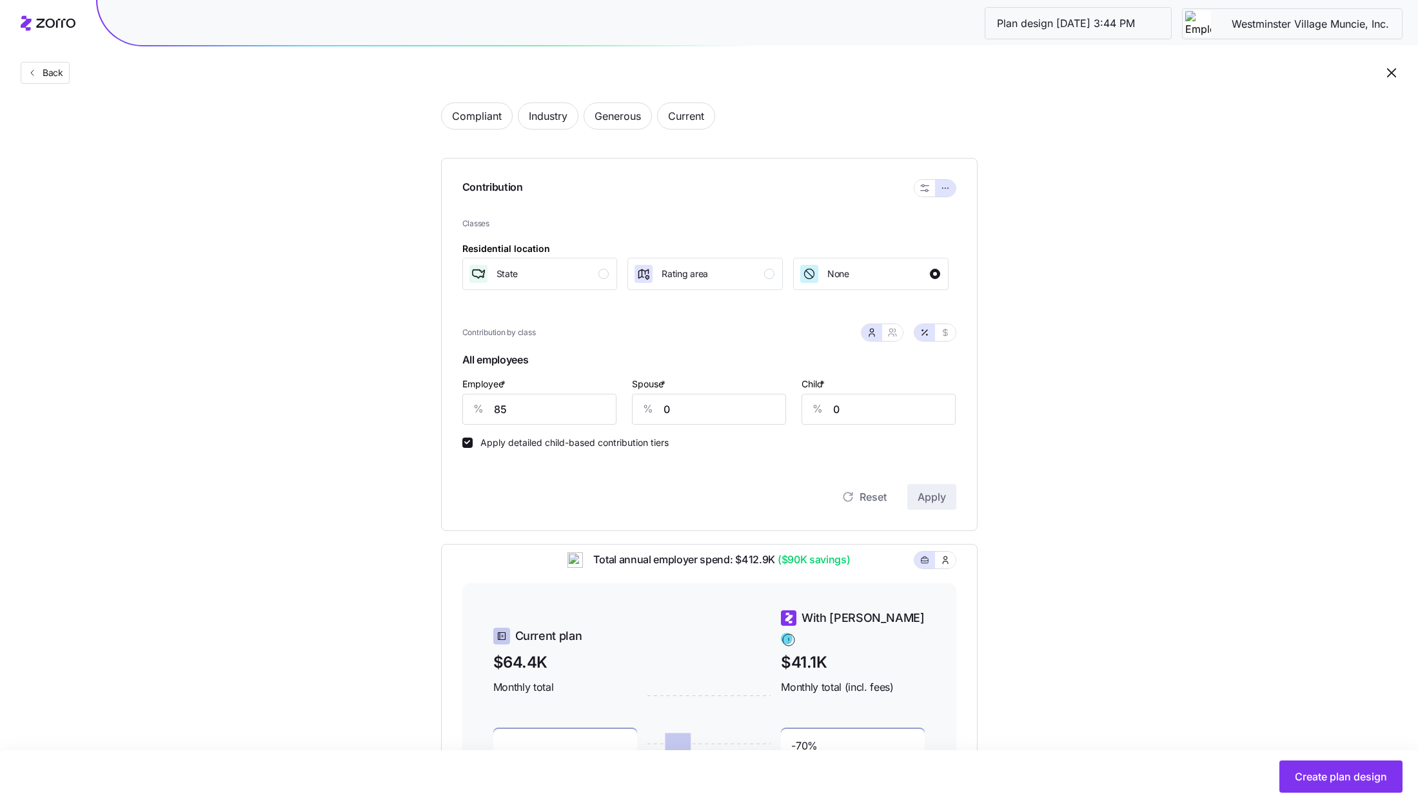
scroll to position [99, 0]
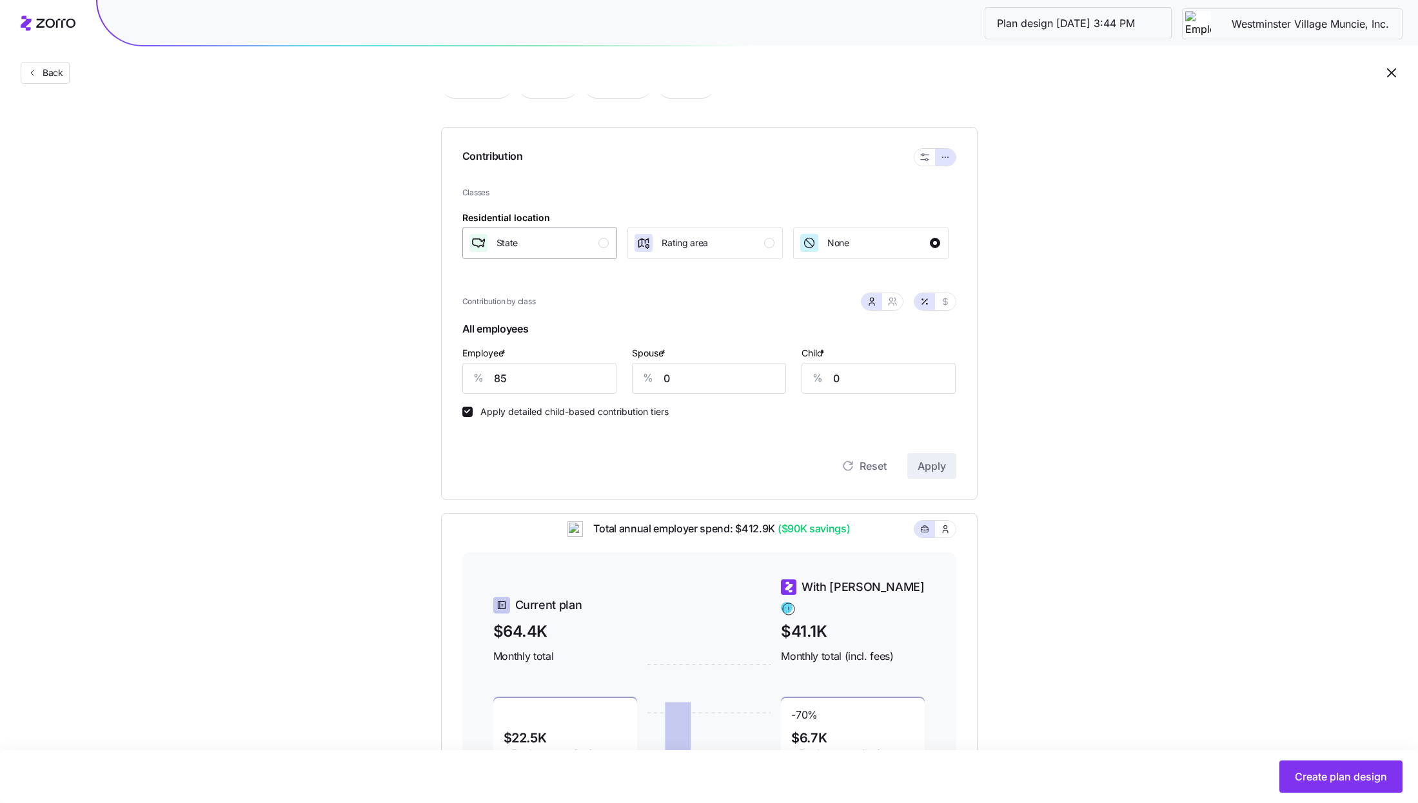
click at [545, 242] on div "State" at bounding box center [538, 243] width 141 height 21
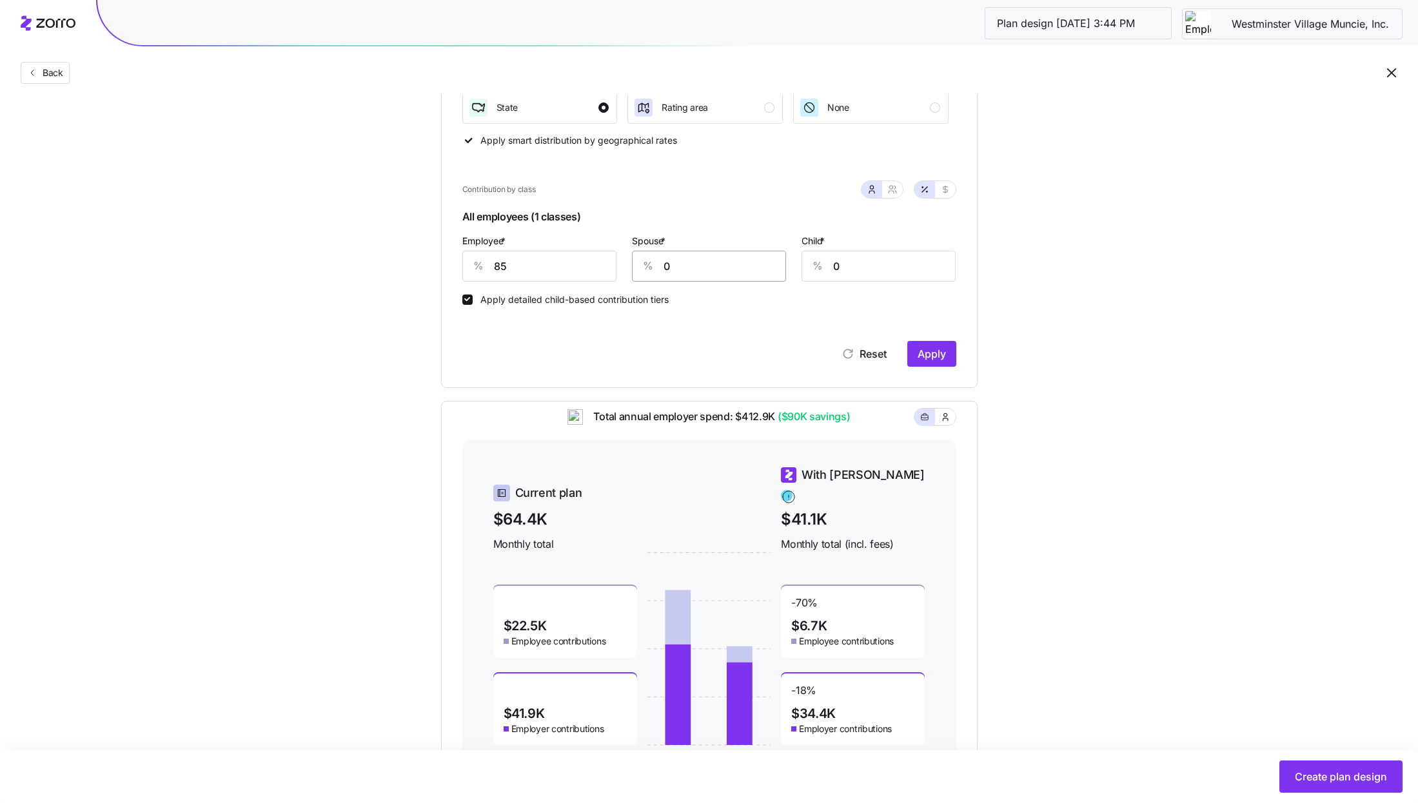
scroll to position [235, 0]
click at [530, 263] on input "85" at bounding box center [539, 265] width 154 height 31
type input "84"
click at [930, 346] on span "Apply" at bounding box center [931, 353] width 28 height 15
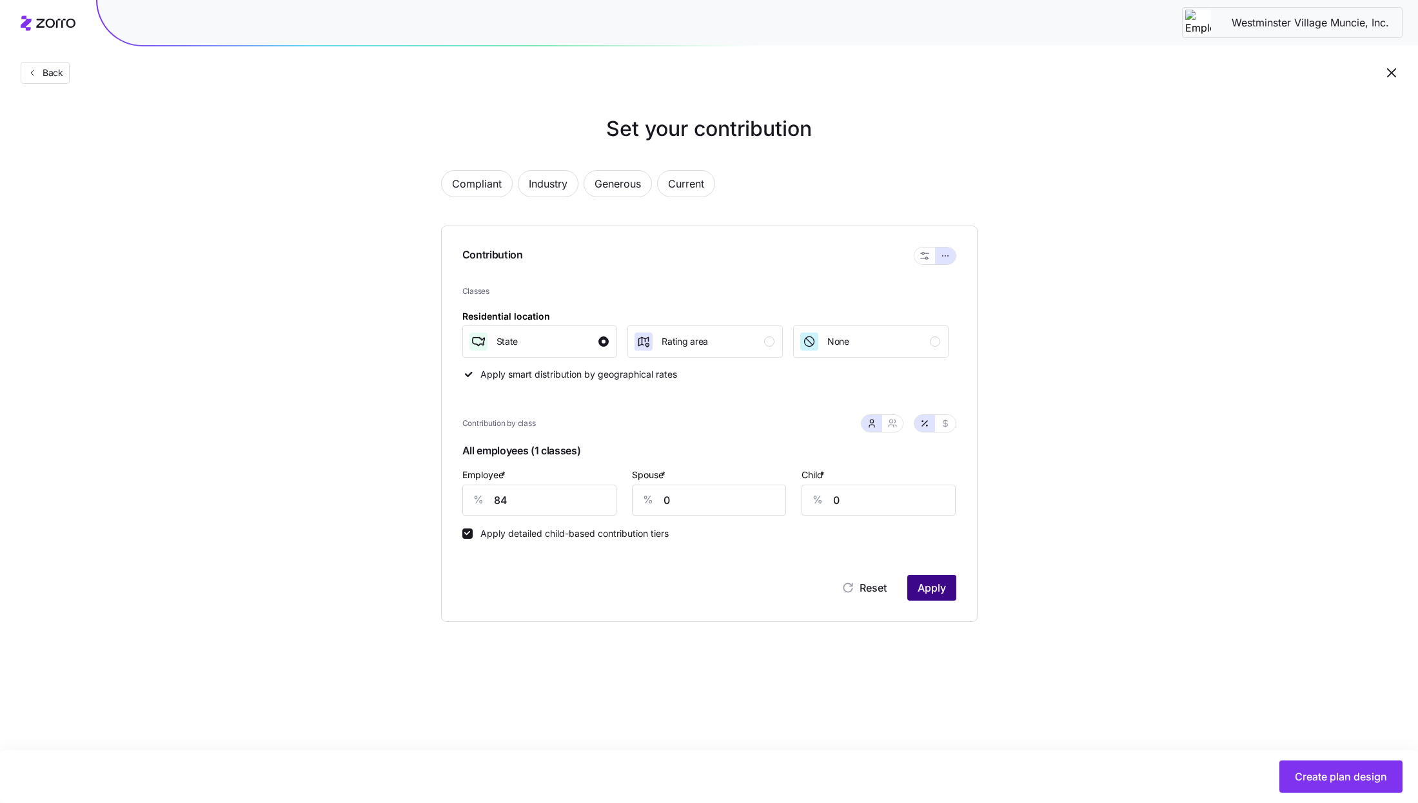
click at [930, 585] on span "Apply" at bounding box center [931, 587] width 28 height 15
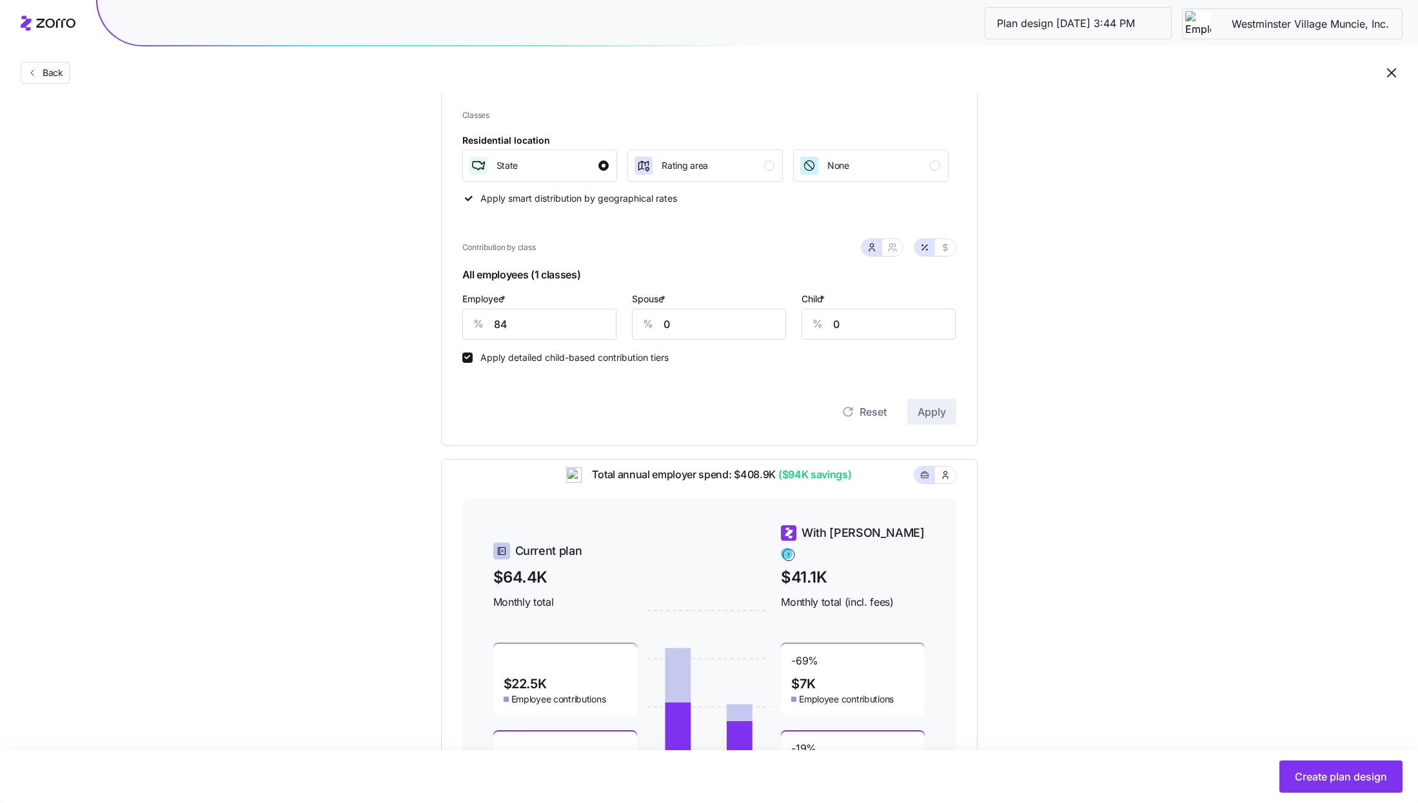
scroll to position [181, 0]
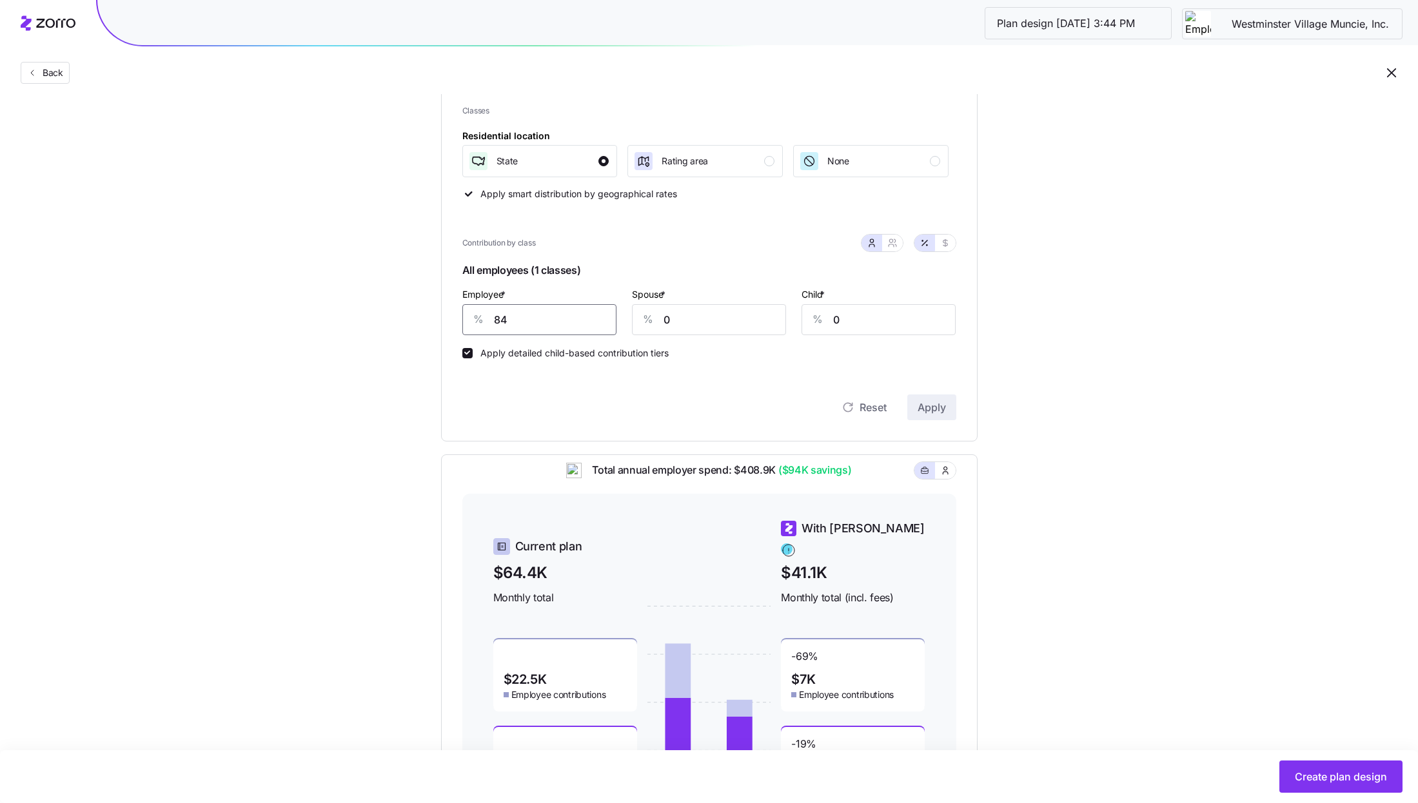
click at [583, 322] on input "84" at bounding box center [539, 319] width 154 height 31
type input "85"
click at [944, 410] on span "Apply" at bounding box center [931, 407] width 28 height 15
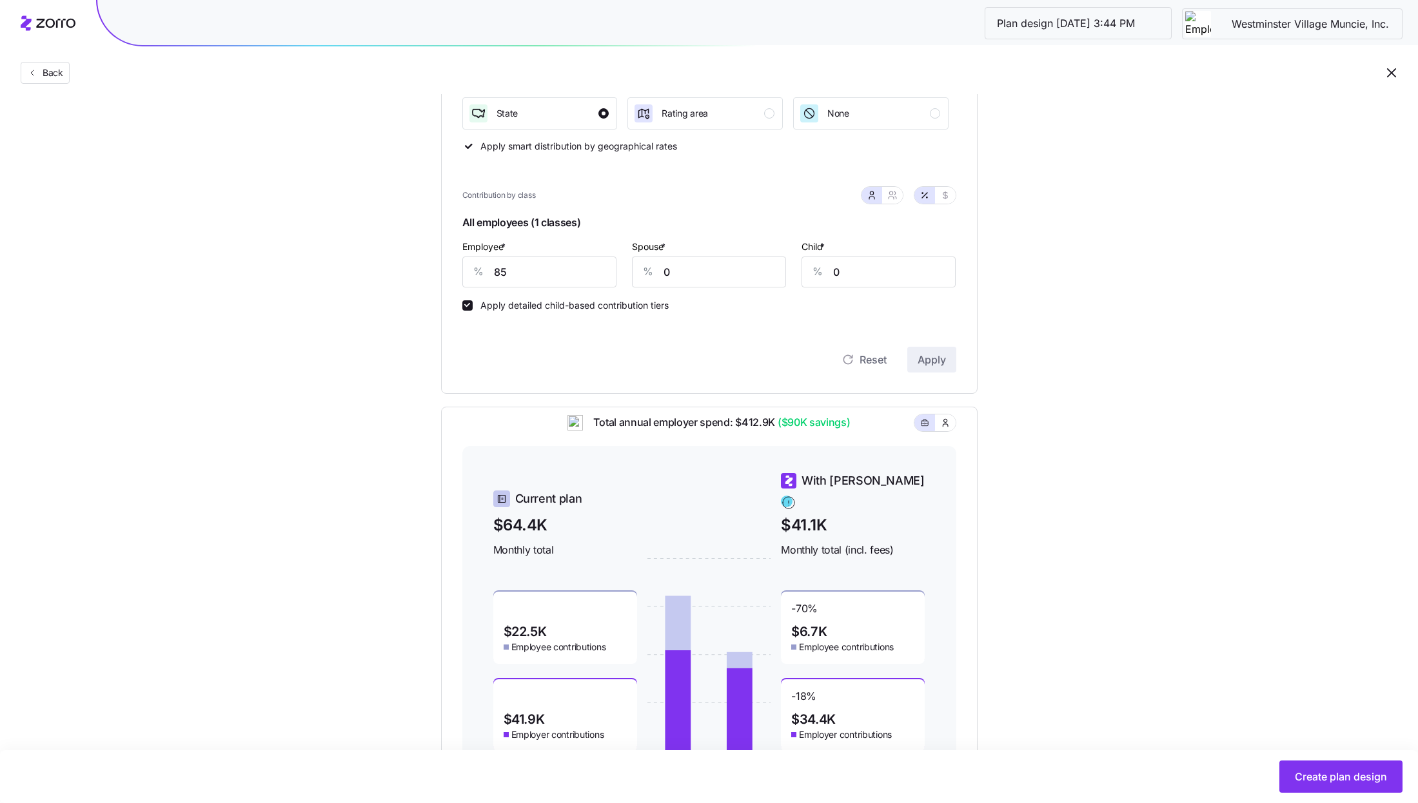
scroll to position [233, 0]
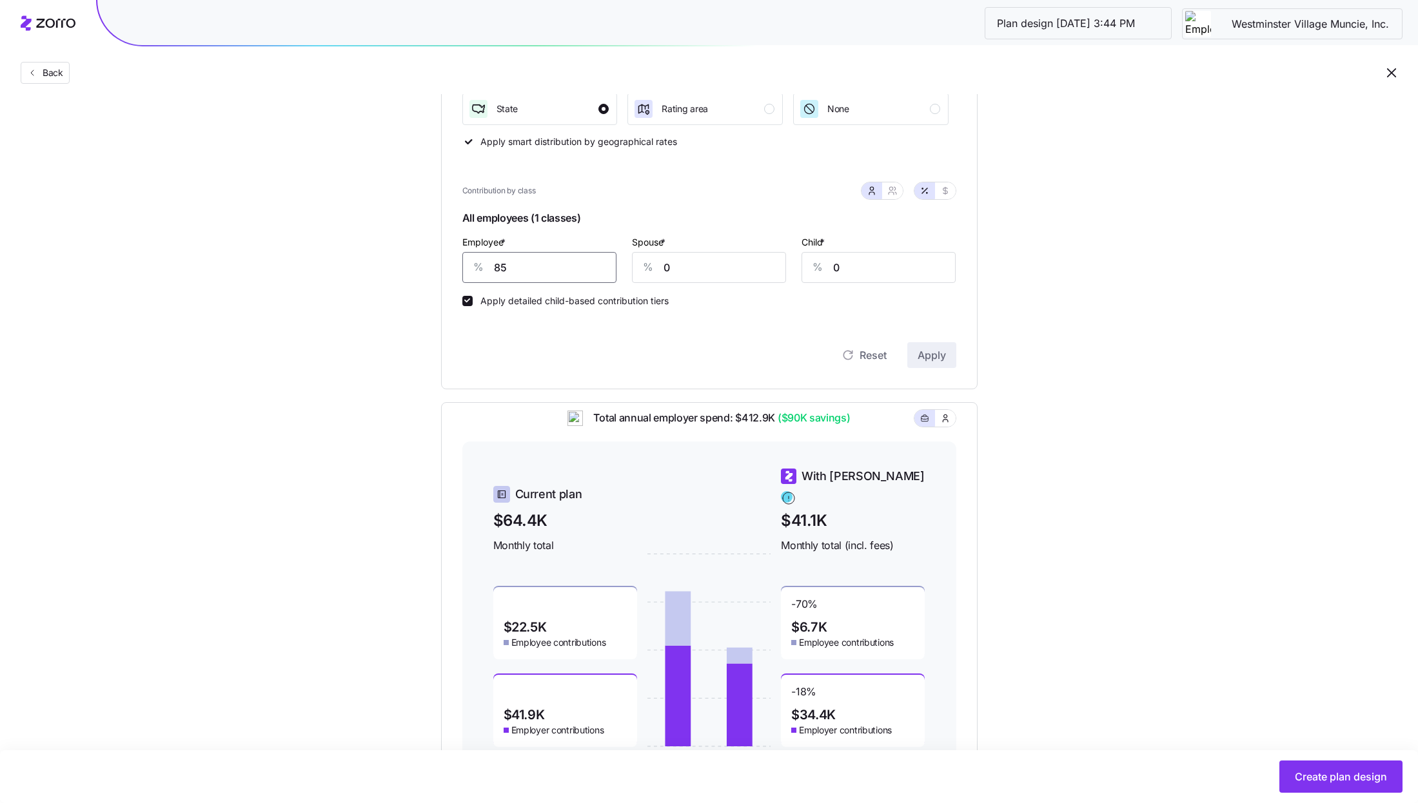
click at [552, 275] on input "85" at bounding box center [539, 267] width 154 height 31
type input "67"
click at [932, 356] on span "Apply" at bounding box center [931, 354] width 28 height 15
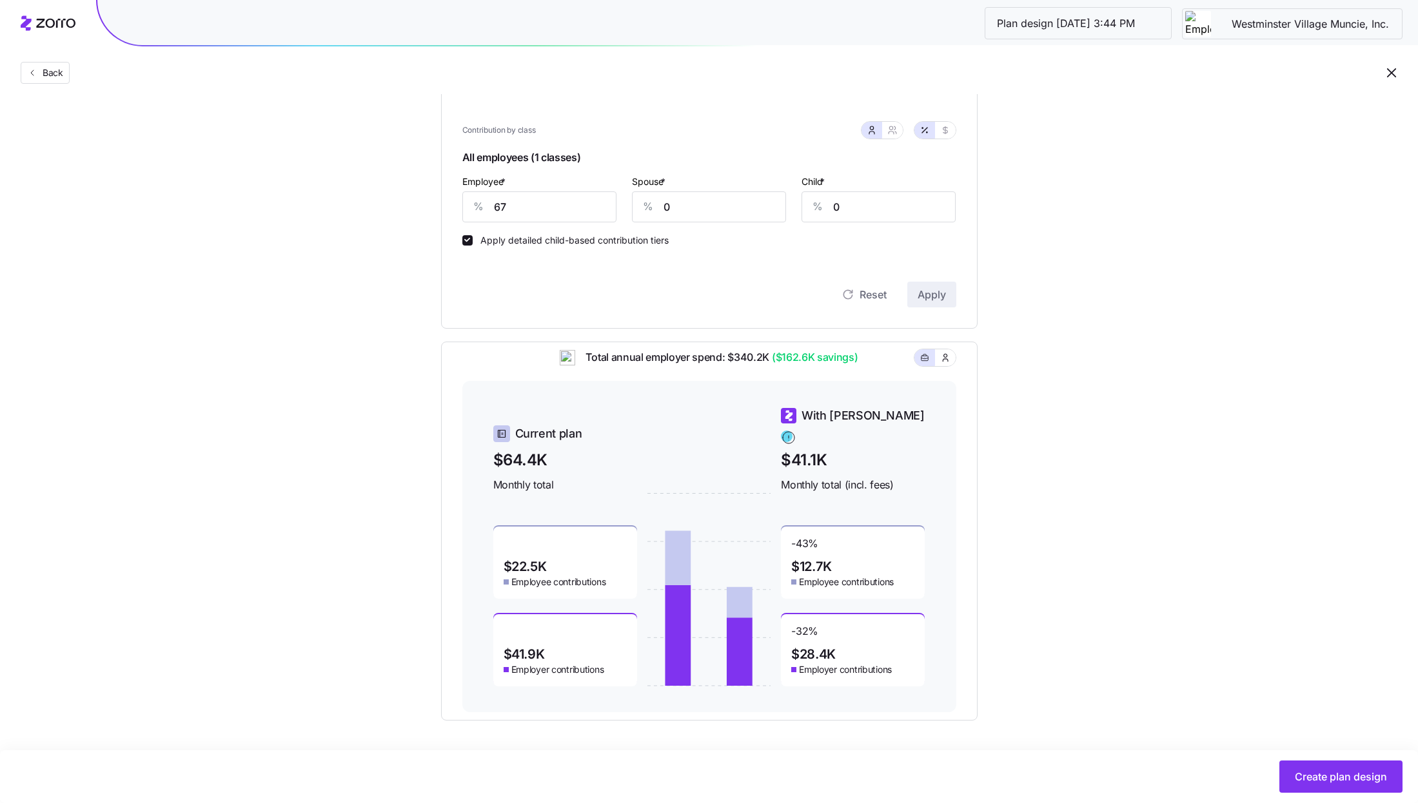
scroll to position [0, 0]
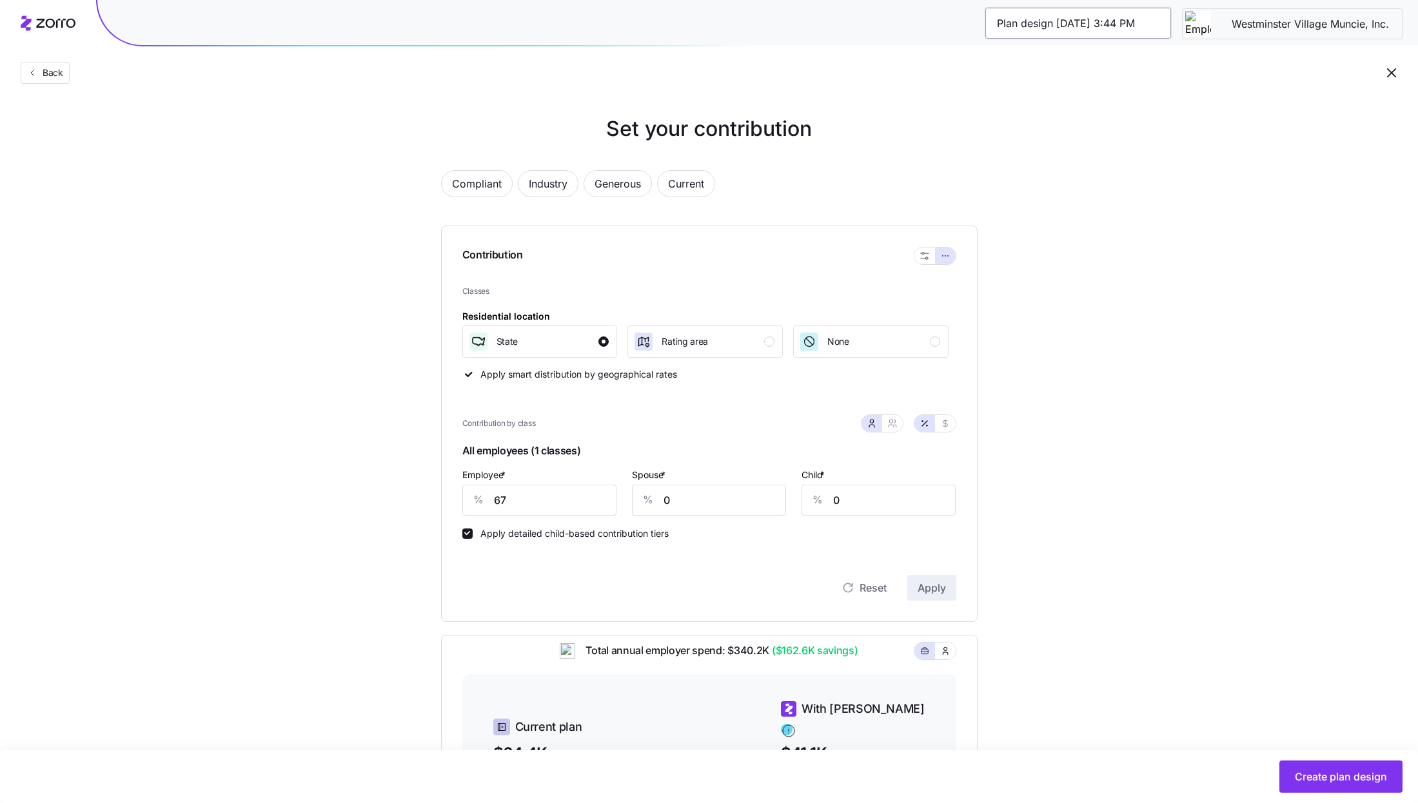
click at [1157, 27] on input "Plan design 10/15/2025 3:44 PM" at bounding box center [1078, 23] width 186 height 31
click at [53, 73] on span "Back" at bounding box center [50, 72] width 26 height 13
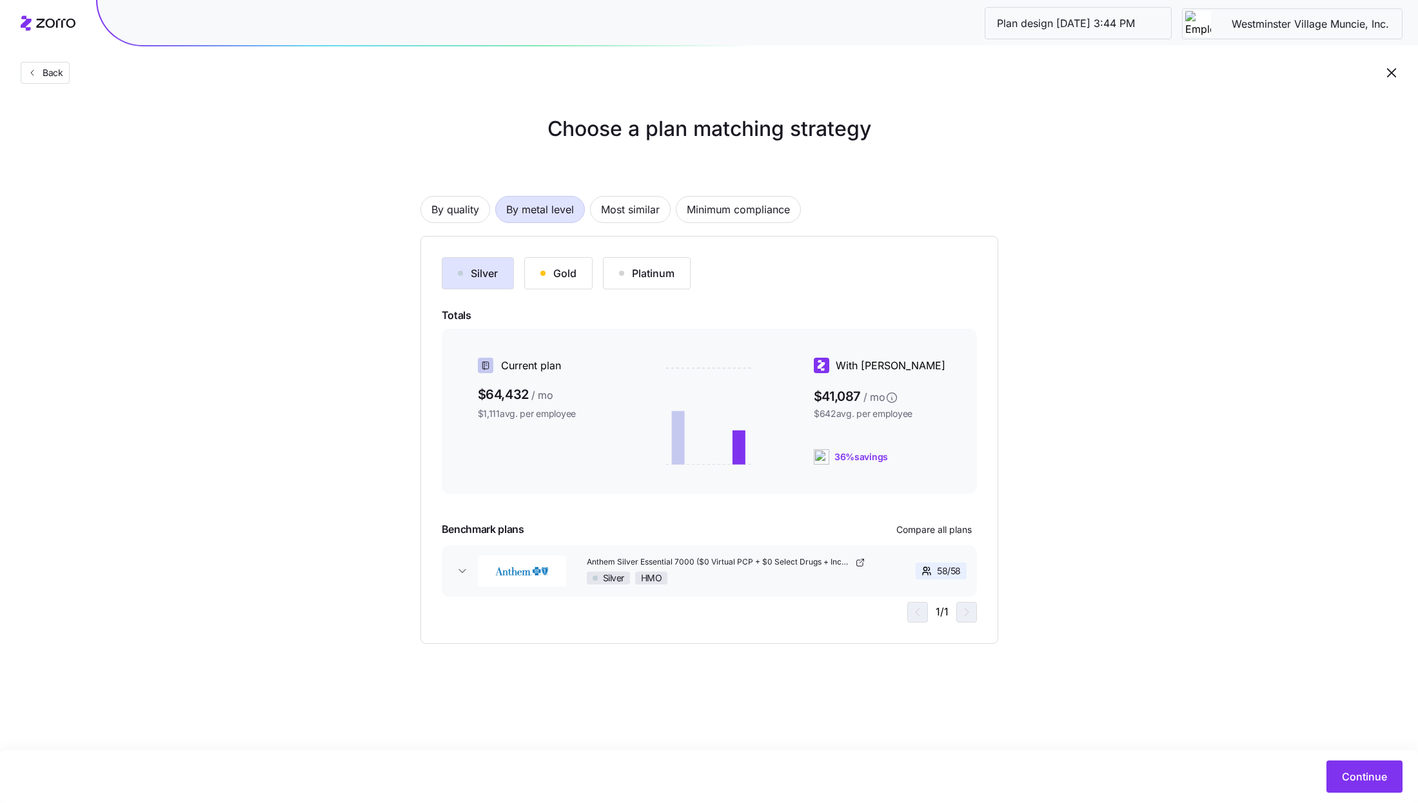
click at [559, 273] on div "Gold" at bounding box center [558, 273] width 36 height 15
click at [1361, 775] on span "Continue" at bounding box center [1364, 776] width 45 height 15
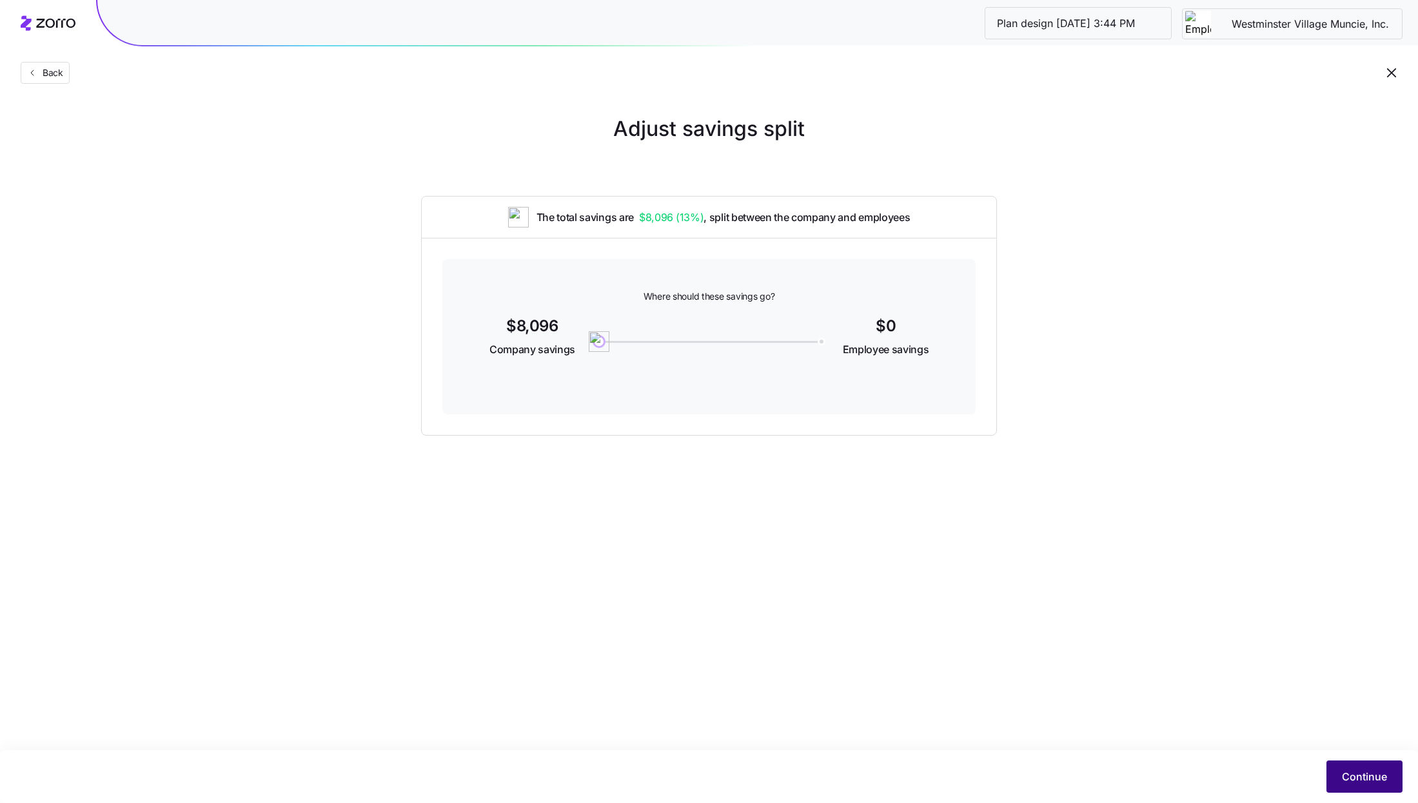
click at [1352, 783] on span "Continue" at bounding box center [1364, 776] width 45 height 15
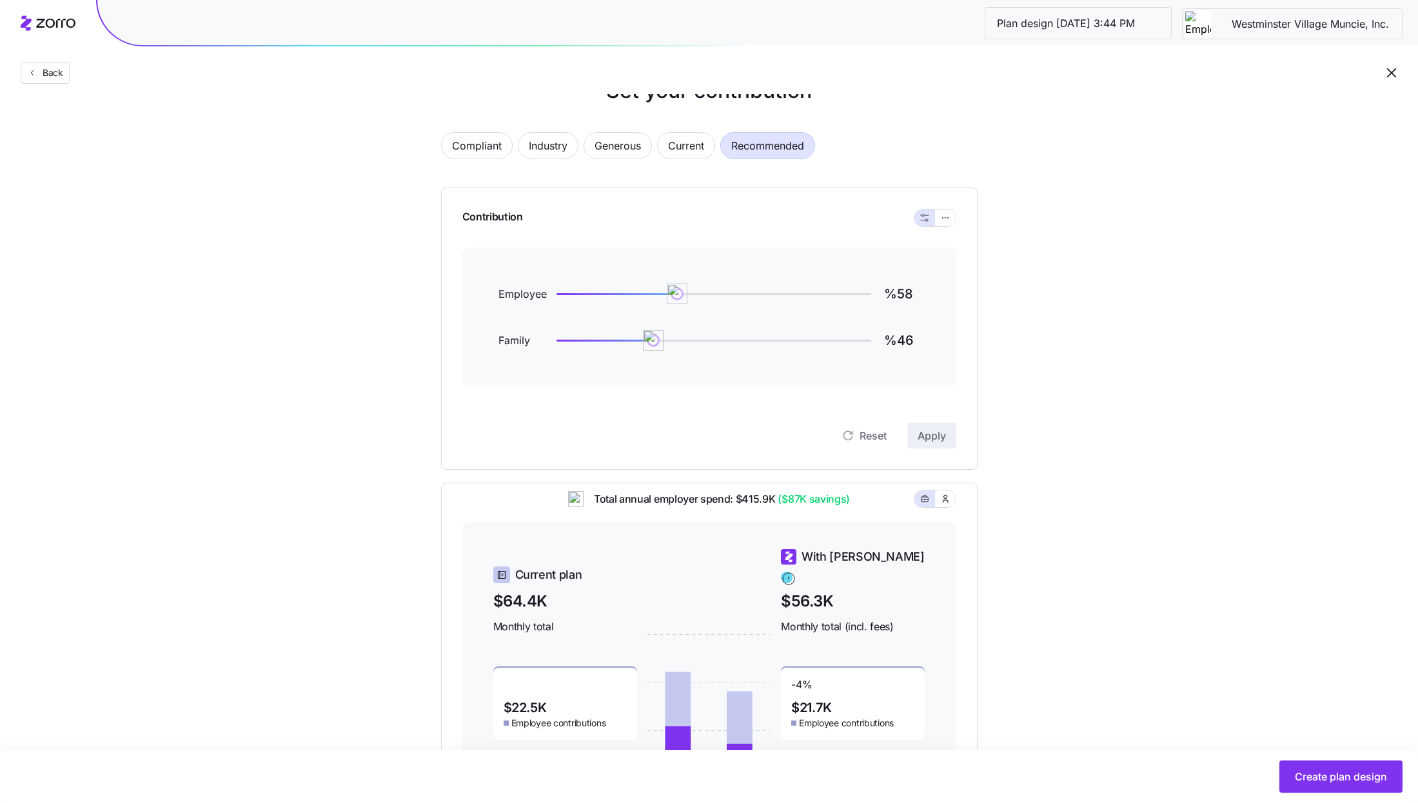
scroll to position [37, 0]
click at [946, 211] on button "button" at bounding box center [945, 219] width 21 height 17
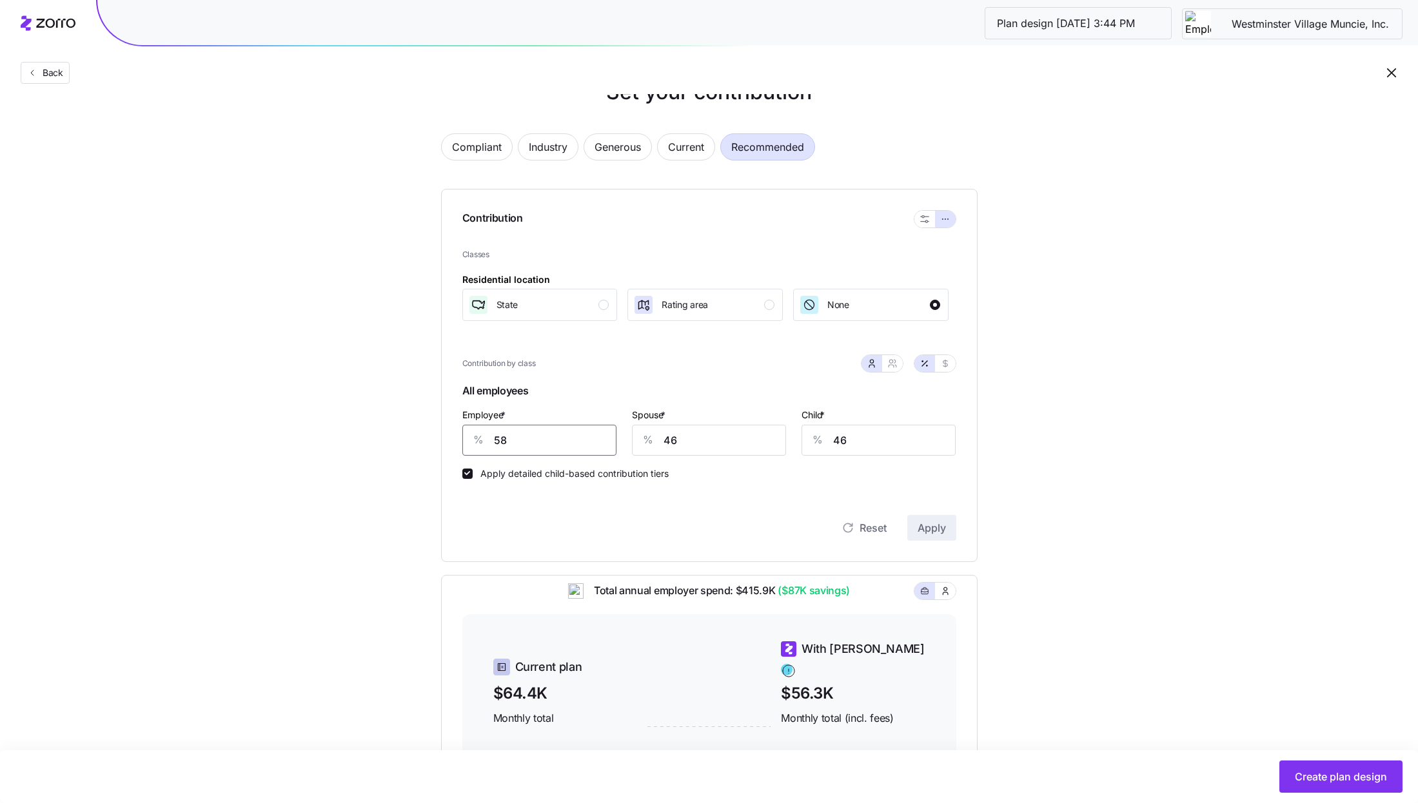
click at [567, 447] on input "58" at bounding box center [539, 440] width 154 height 31
type input "0"
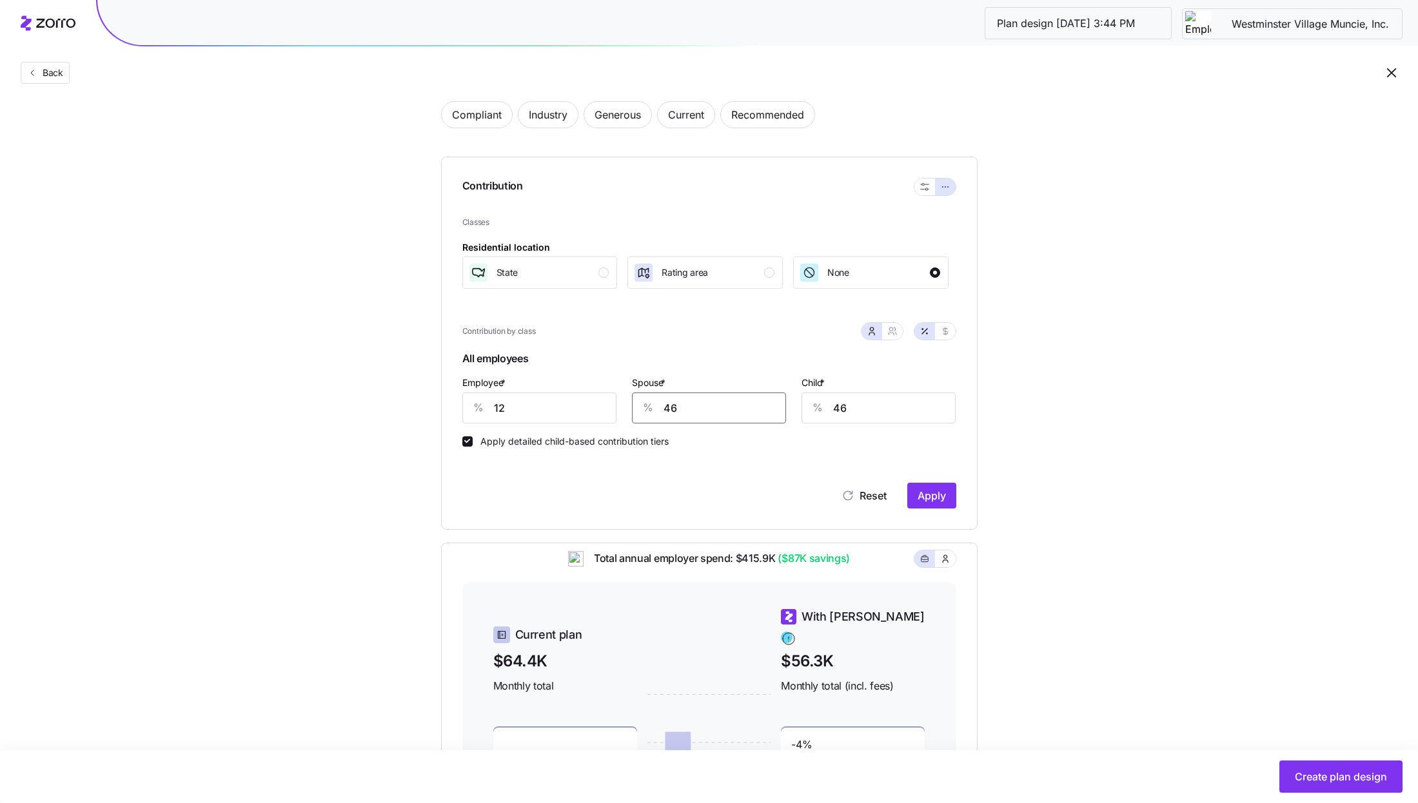
click at [705, 414] on input "46" at bounding box center [709, 408] width 154 height 31
click at [537, 411] on input "12" at bounding box center [539, 408] width 154 height 31
type input "67"
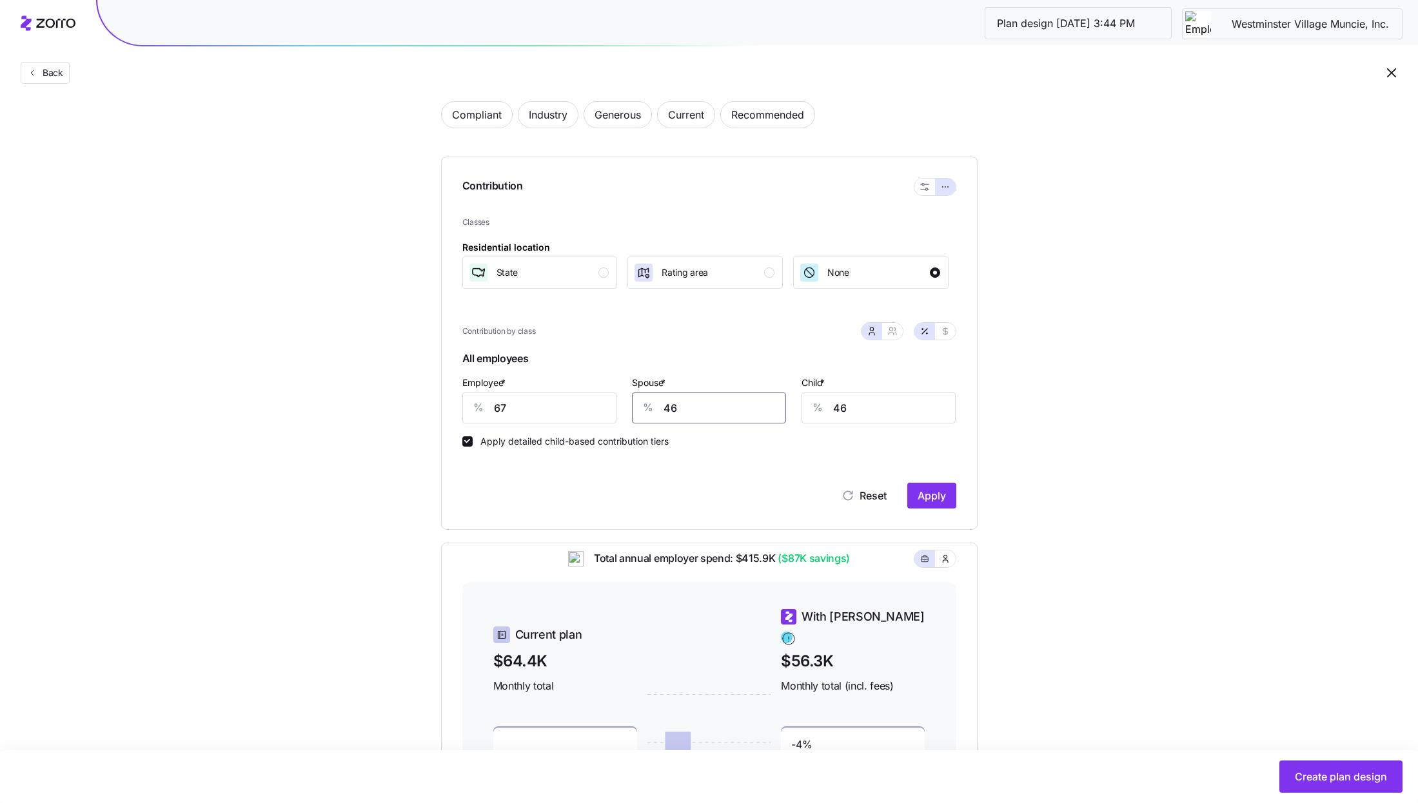
click at [702, 407] on input "46" at bounding box center [709, 408] width 154 height 31
type input "0"
click at [915, 422] on input "46" at bounding box center [878, 408] width 154 height 31
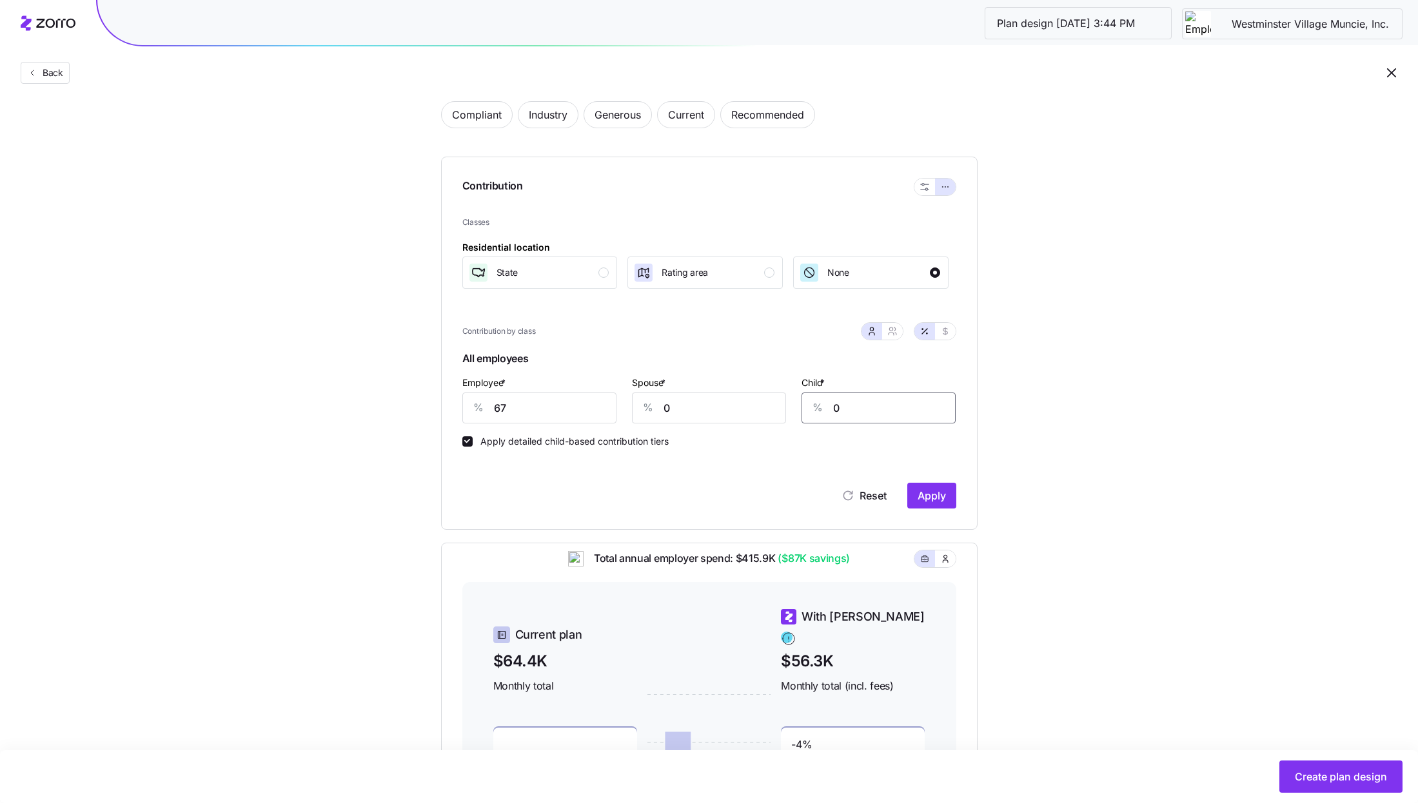
type input "0"
click at [943, 481] on div "Reset Apply" at bounding box center [709, 483] width 494 height 52
click at [948, 495] on button "Apply" at bounding box center [931, 496] width 49 height 26
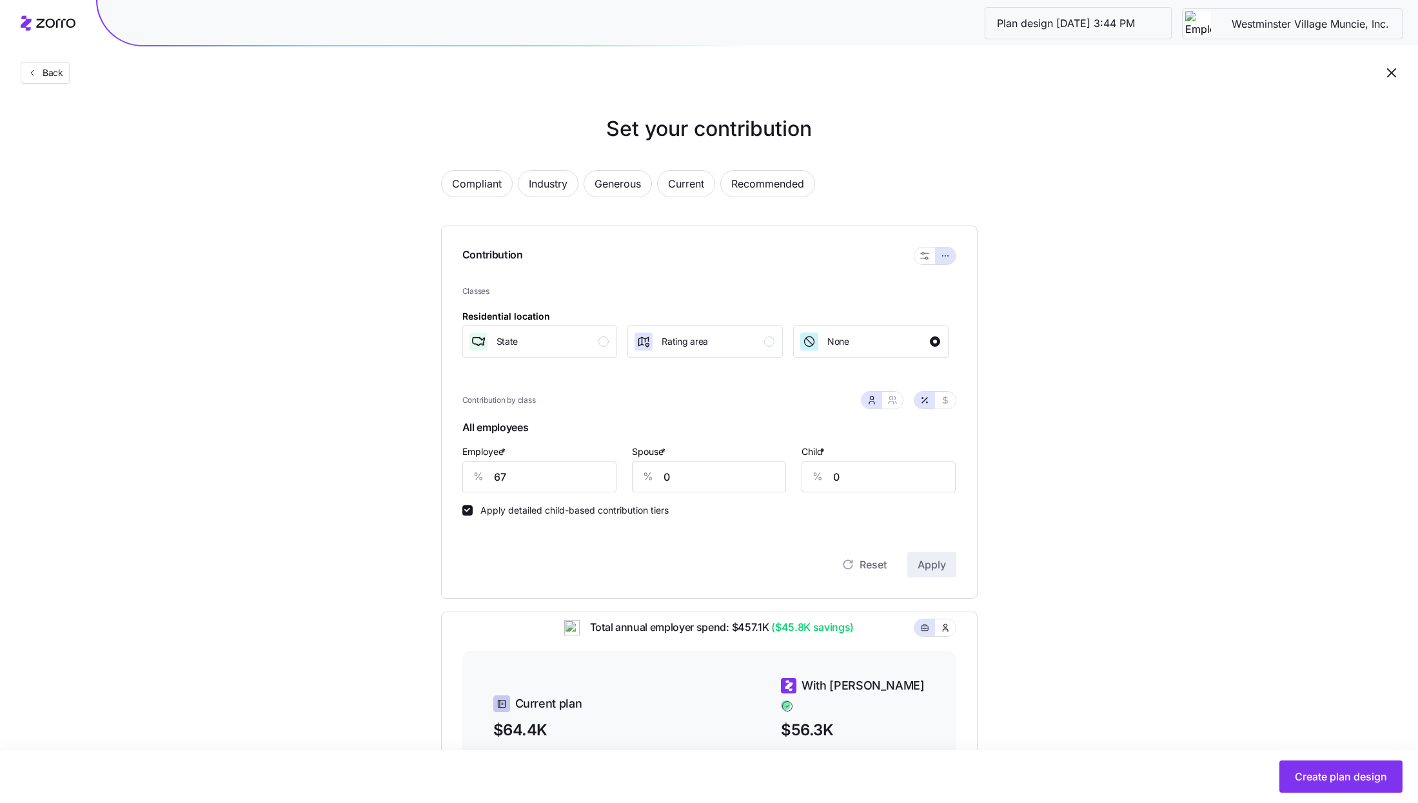
scroll to position [270, 0]
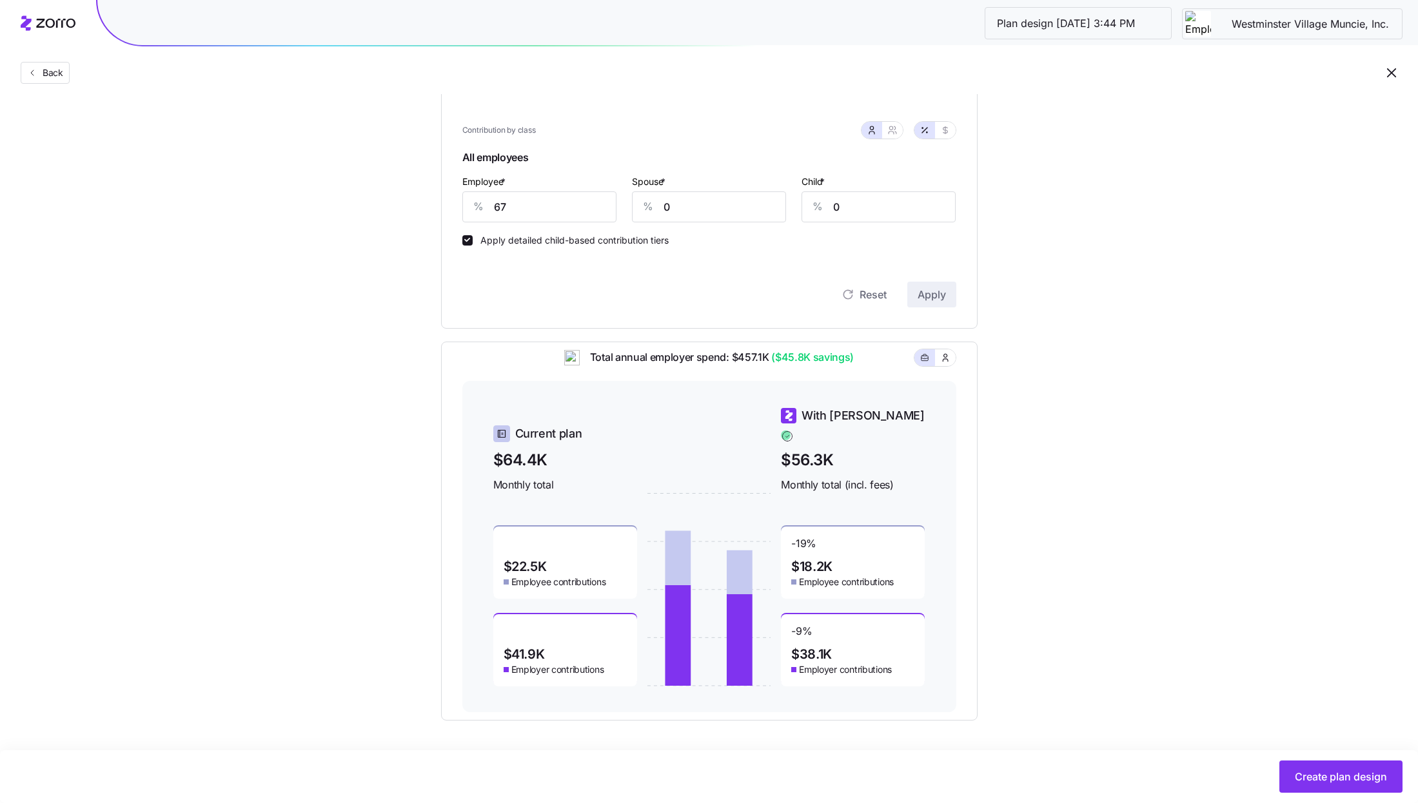
click at [849, 623] on div "-9 % $38.1K Employer contributions" at bounding box center [853, 650] width 144 height 72
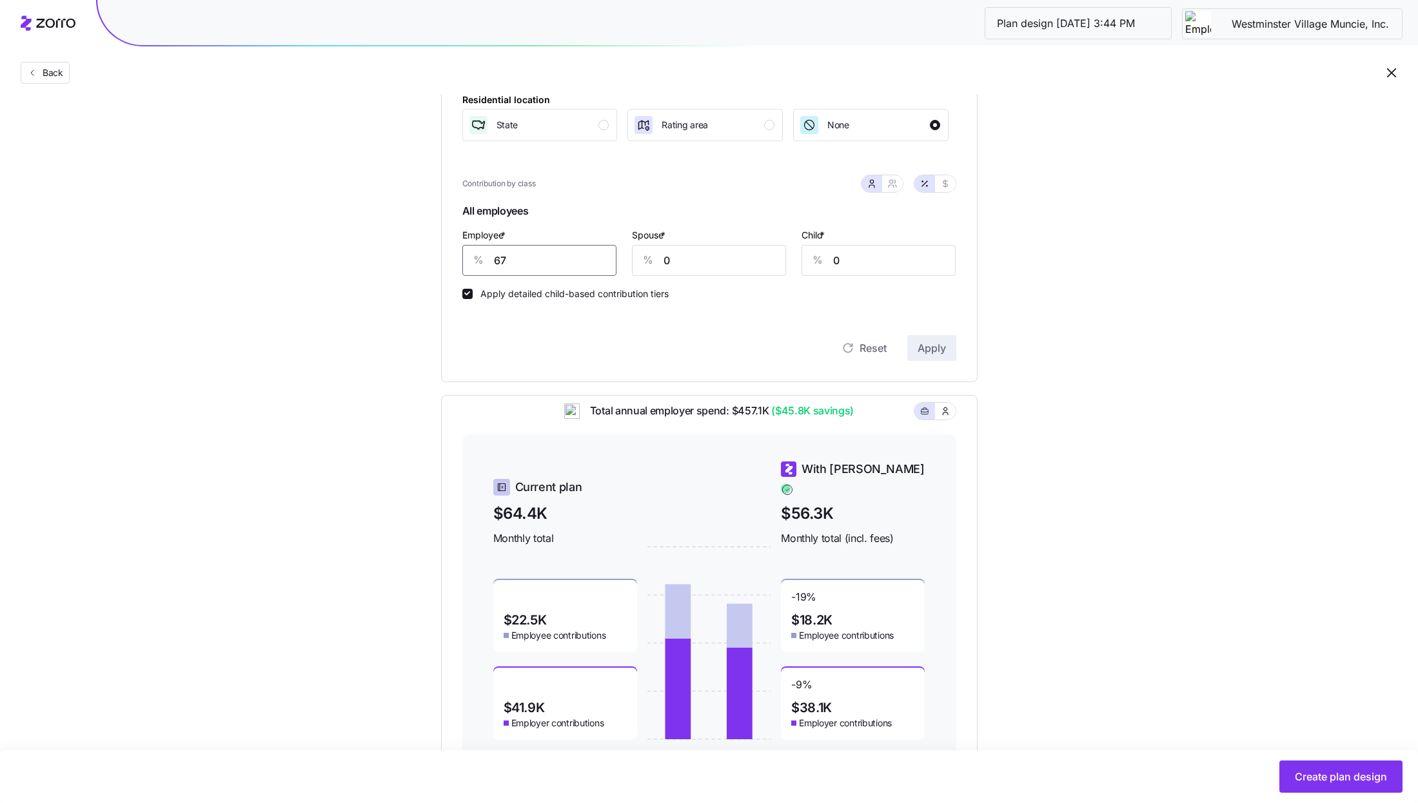
click at [534, 272] on input "67" at bounding box center [539, 260] width 154 height 31
click at [1061, 472] on div "Set your contribution Compliant Industry Generous Current Recommended Contribut…" at bounding box center [709, 335] width 1418 height 877
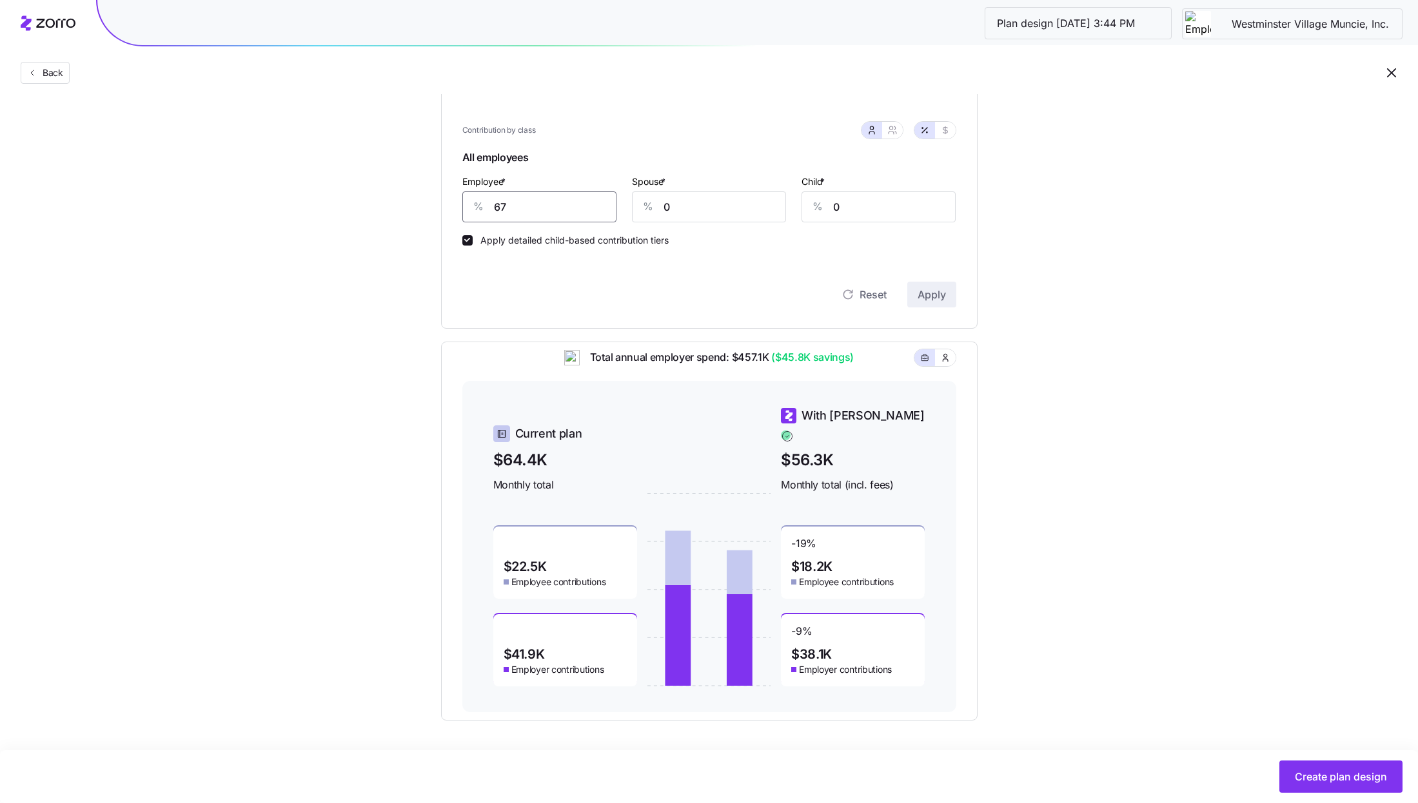
click at [529, 211] on input "67" at bounding box center [539, 206] width 154 height 31
click at [620, 304] on div "Reset Apply" at bounding box center [709, 295] width 494 height 26
drag, startPoint x: 776, startPoint y: 367, endPoint x: 846, endPoint y: 365, distance: 69.7
click at [846, 366] on span "($45.8K savings)" at bounding box center [810, 357] width 85 height 16
click at [882, 367] on div "Total annual employer spend: $457.1K ($45.8K savings)" at bounding box center [709, 365] width 494 height 32
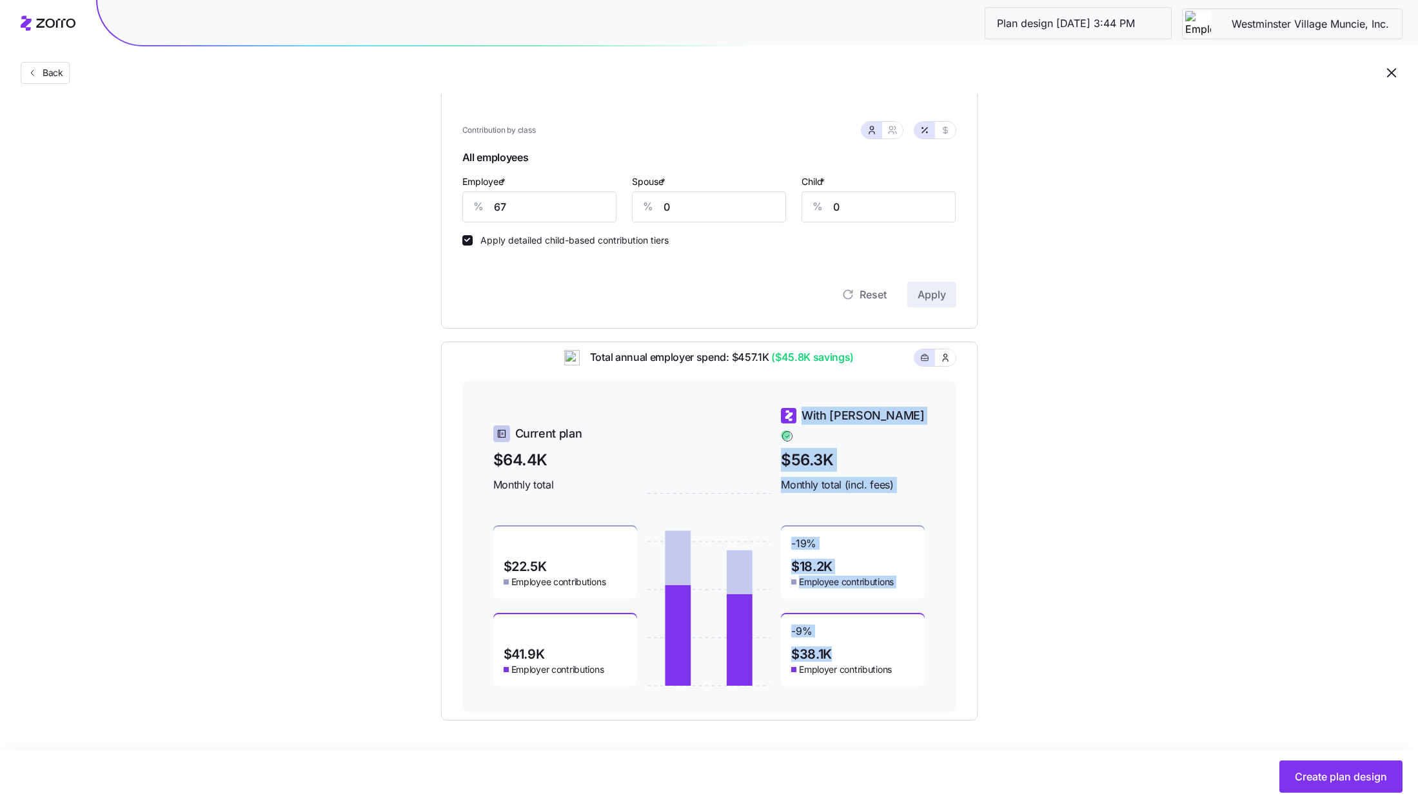
drag, startPoint x: 837, startPoint y: 640, endPoint x: 780, endPoint y: 640, distance: 56.7
click at [781, 640] on div "-9 % $38.1K Employer contributions" at bounding box center [853, 650] width 144 height 72
click at [1031, 622] on div "Set your contribution Compliant Industry Generous Current Recommended Contribut…" at bounding box center [709, 281] width 1418 height 877
drag, startPoint x: 833, startPoint y: 452, endPoint x: 770, endPoint y: 452, distance: 63.2
click at [769, 452] on div "Current plan $64.4K Monthly total $22.5K Employee contributions $41.9K Employer…" at bounding box center [709, 547] width 432 height 280
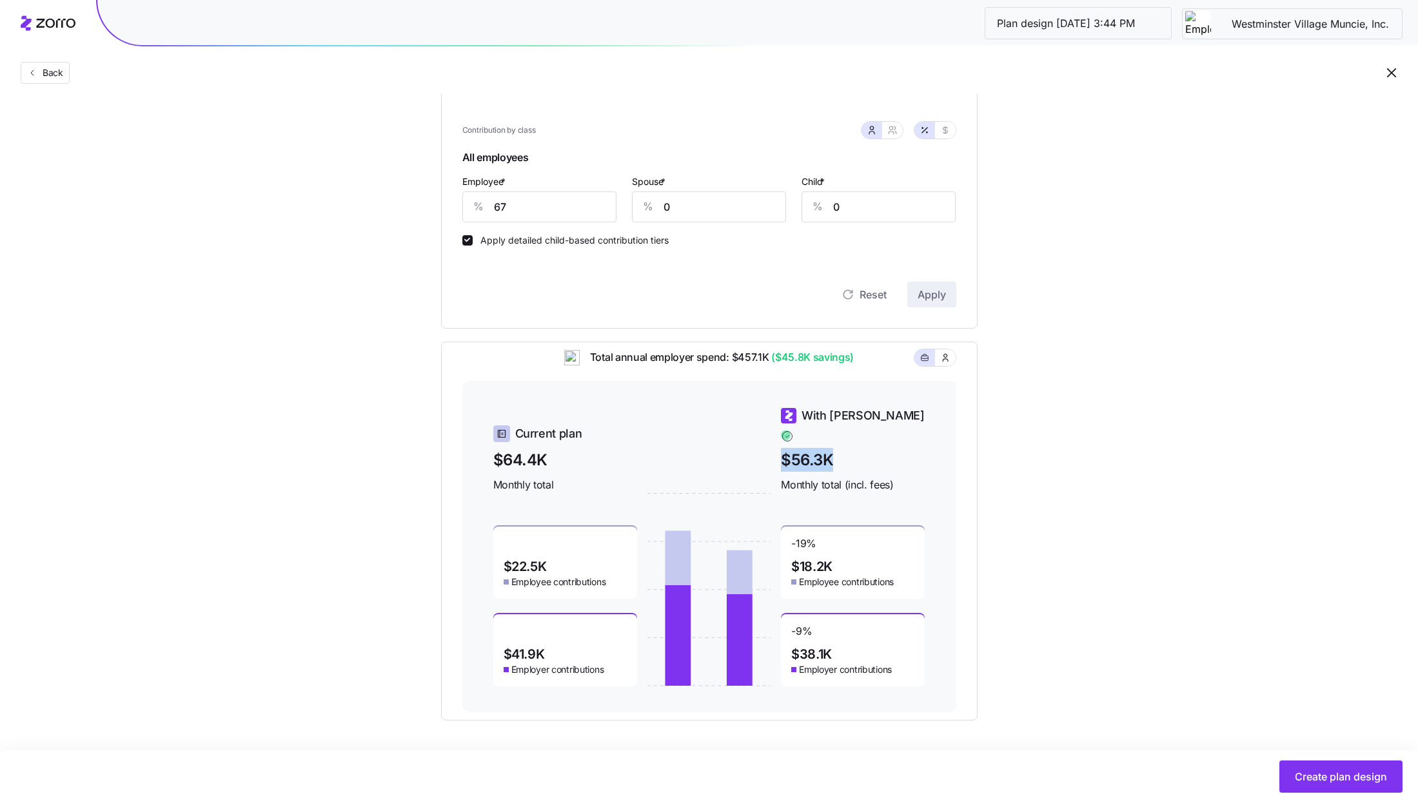
click at [843, 452] on span "$56.3K" at bounding box center [853, 460] width 144 height 24
drag, startPoint x: 834, startPoint y: 453, endPoint x: 714, endPoint y: 453, distance: 119.9
click at [714, 453] on div "Current plan $64.4K Monthly total $22.5K Employee contributions $41.9K Employer…" at bounding box center [709, 547] width 432 height 280
click at [1014, 448] on div "Set your contribution Compliant Industry Generous Current Recommended Contribut…" at bounding box center [709, 281] width 640 height 877
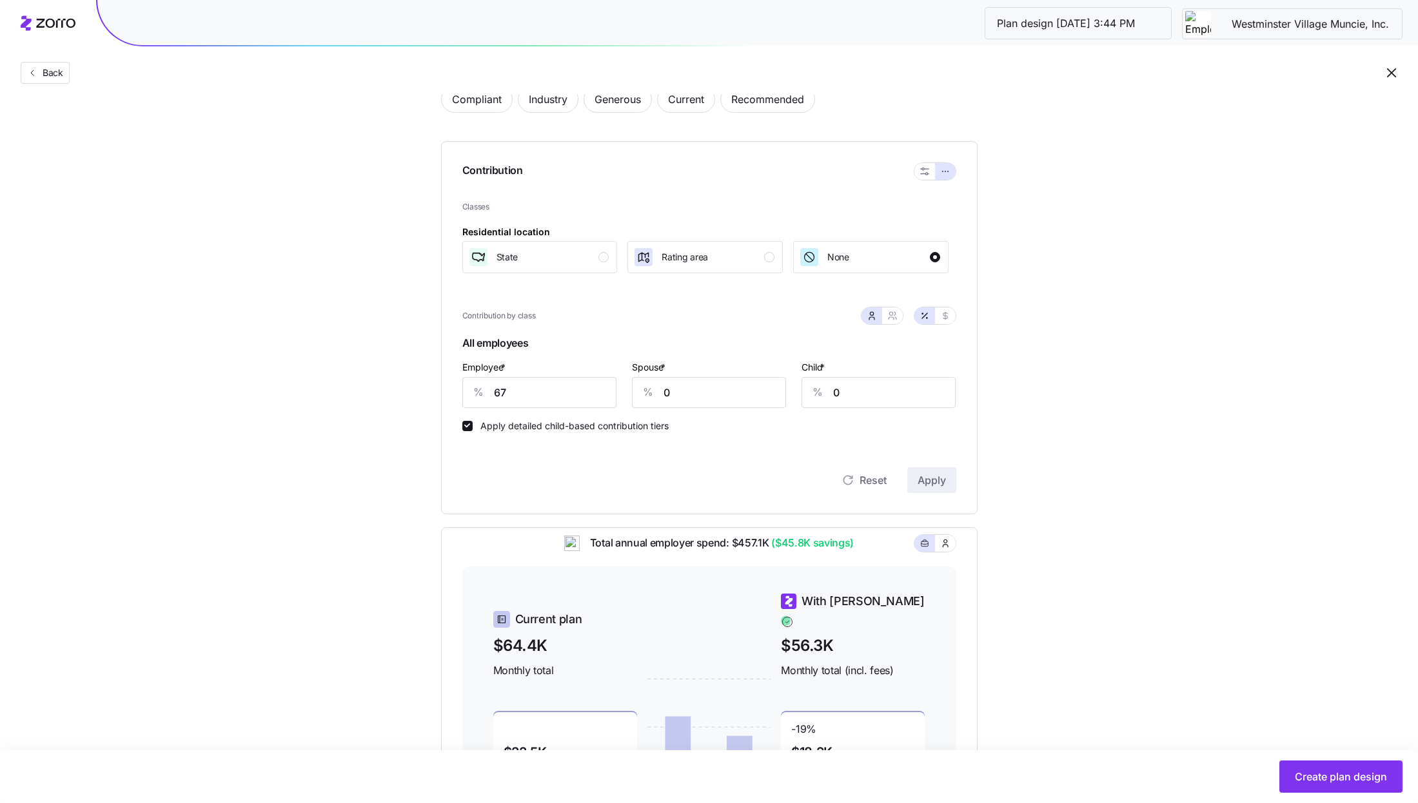
scroll to position [0, 0]
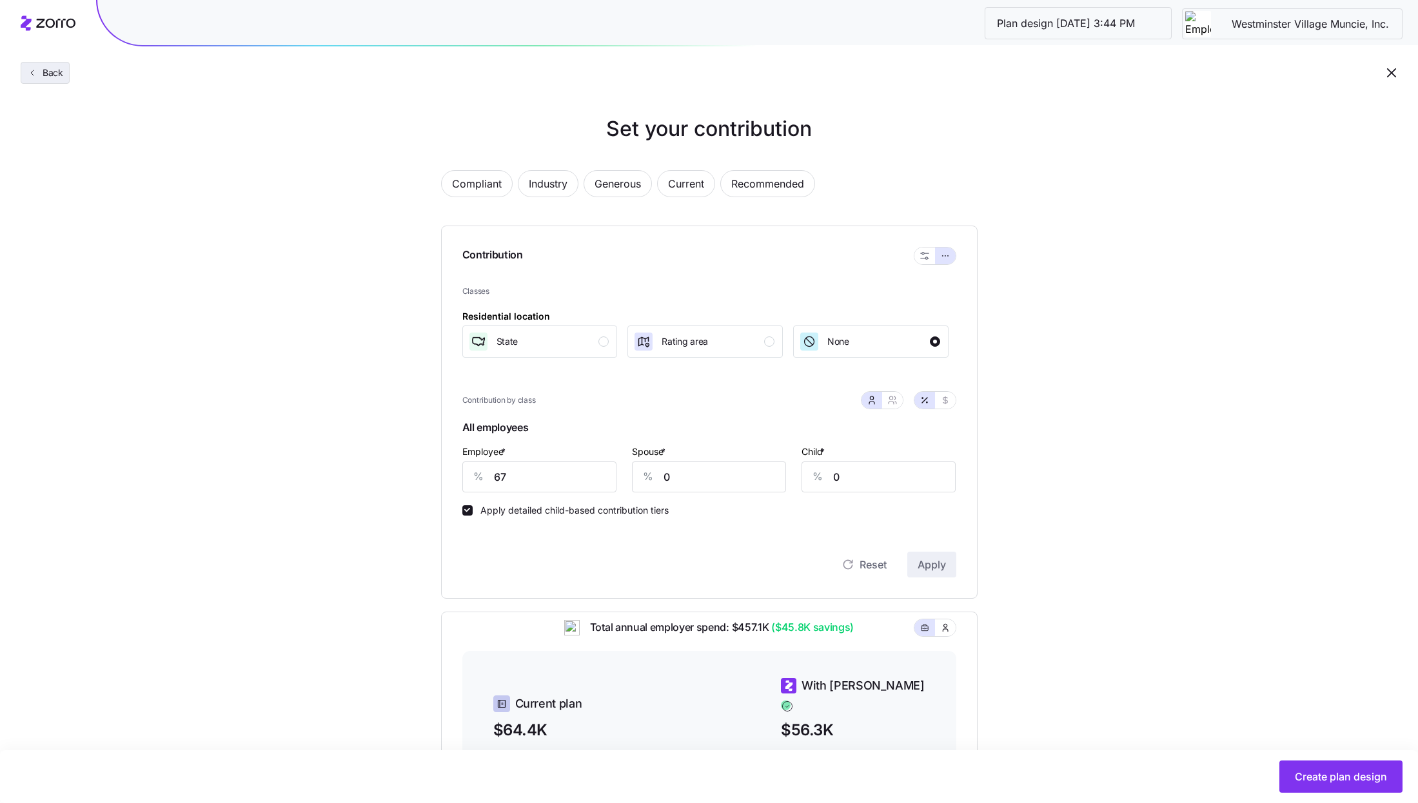
click at [24, 77] on button "Back" at bounding box center [45, 73] width 49 height 22
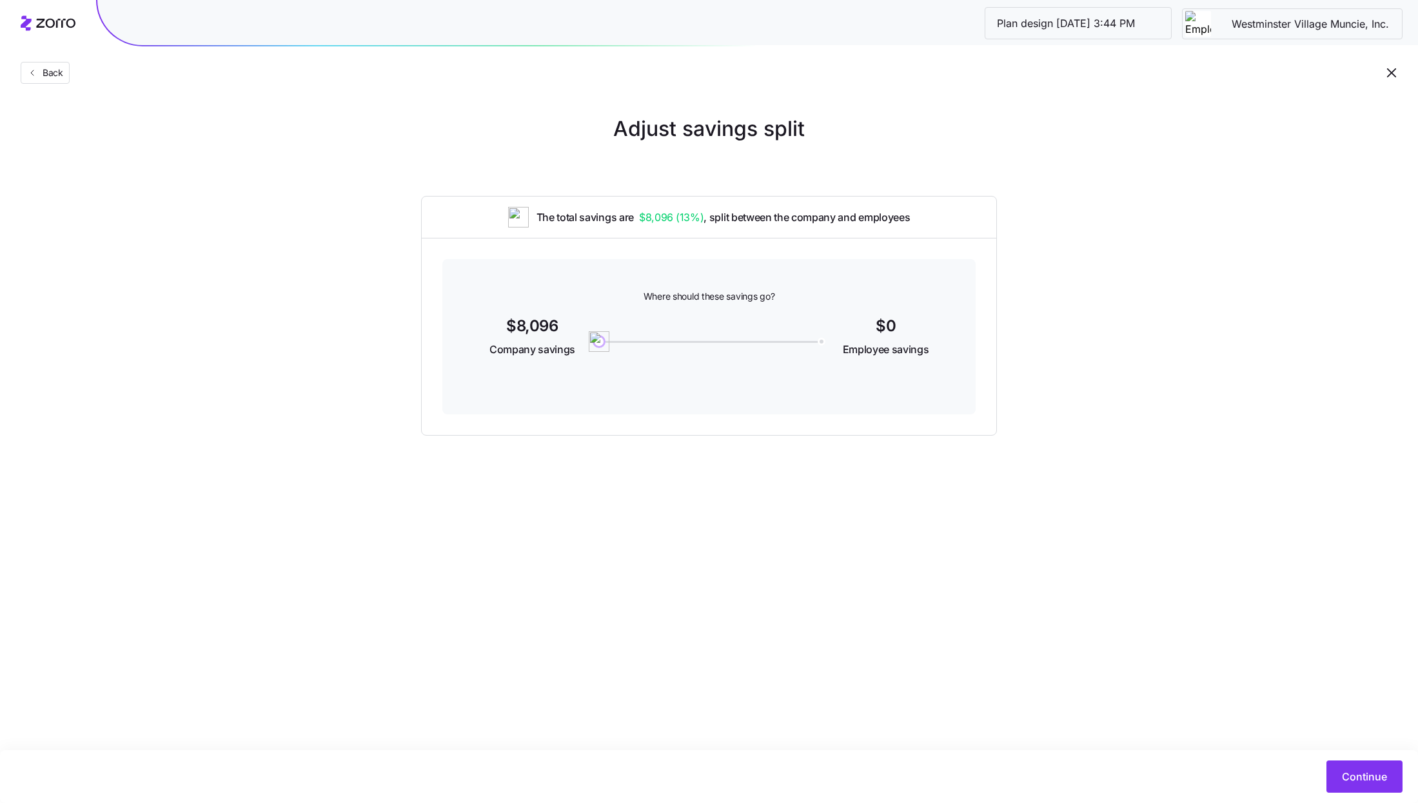
click at [1390, 73] on icon "button" at bounding box center [1390, 72] width 15 height 15
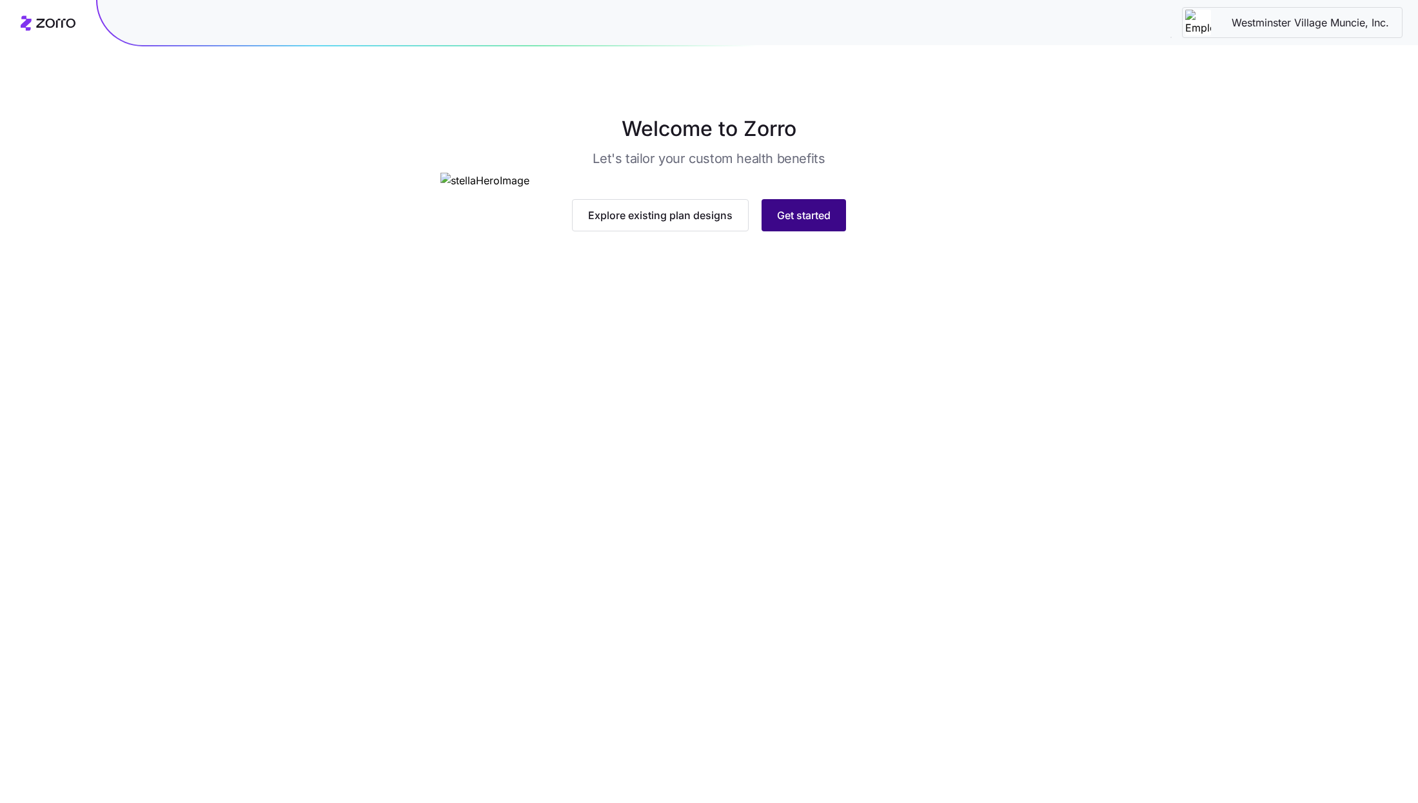
click at [808, 223] on span "Get started" at bounding box center [804, 215] width 54 height 15
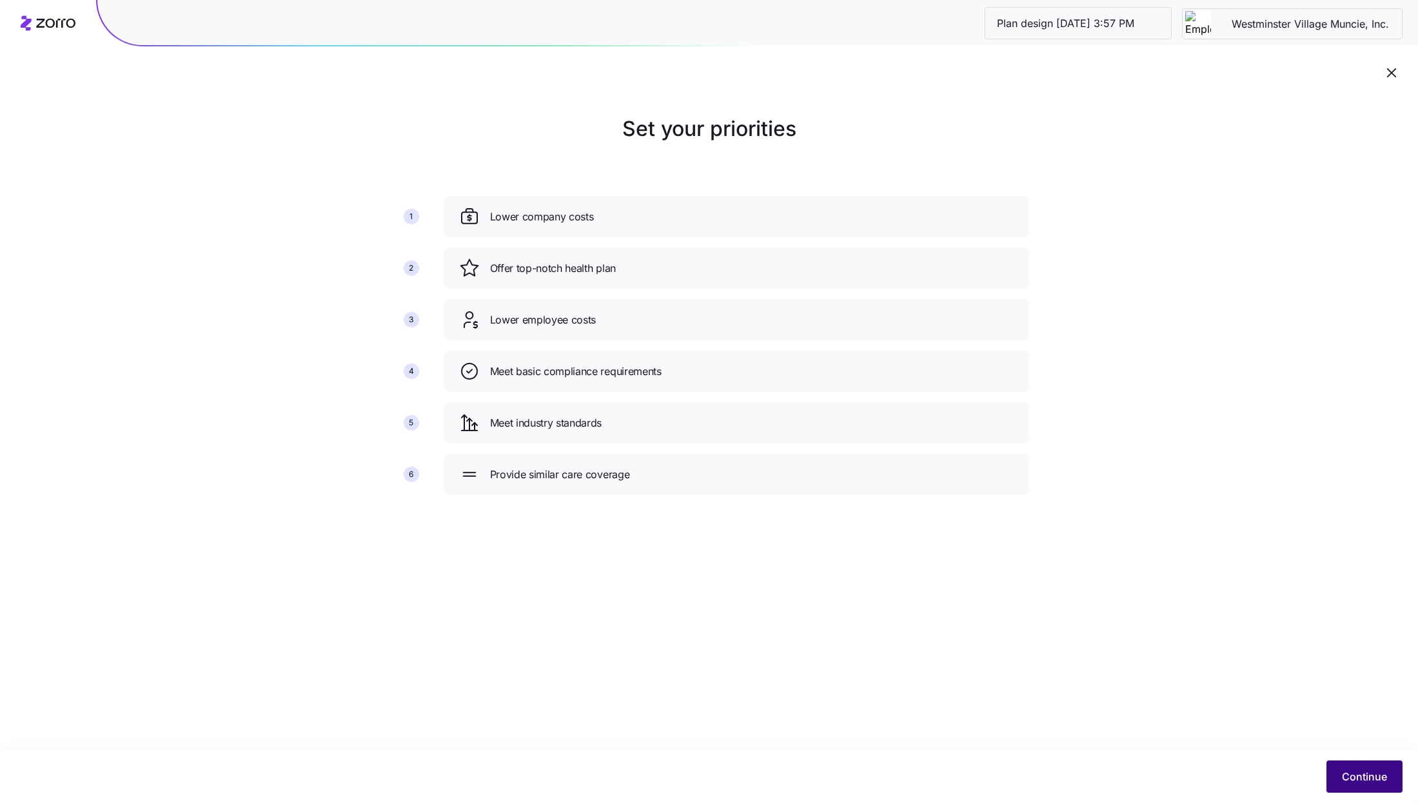
click at [1358, 774] on span "Continue" at bounding box center [1364, 776] width 45 height 15
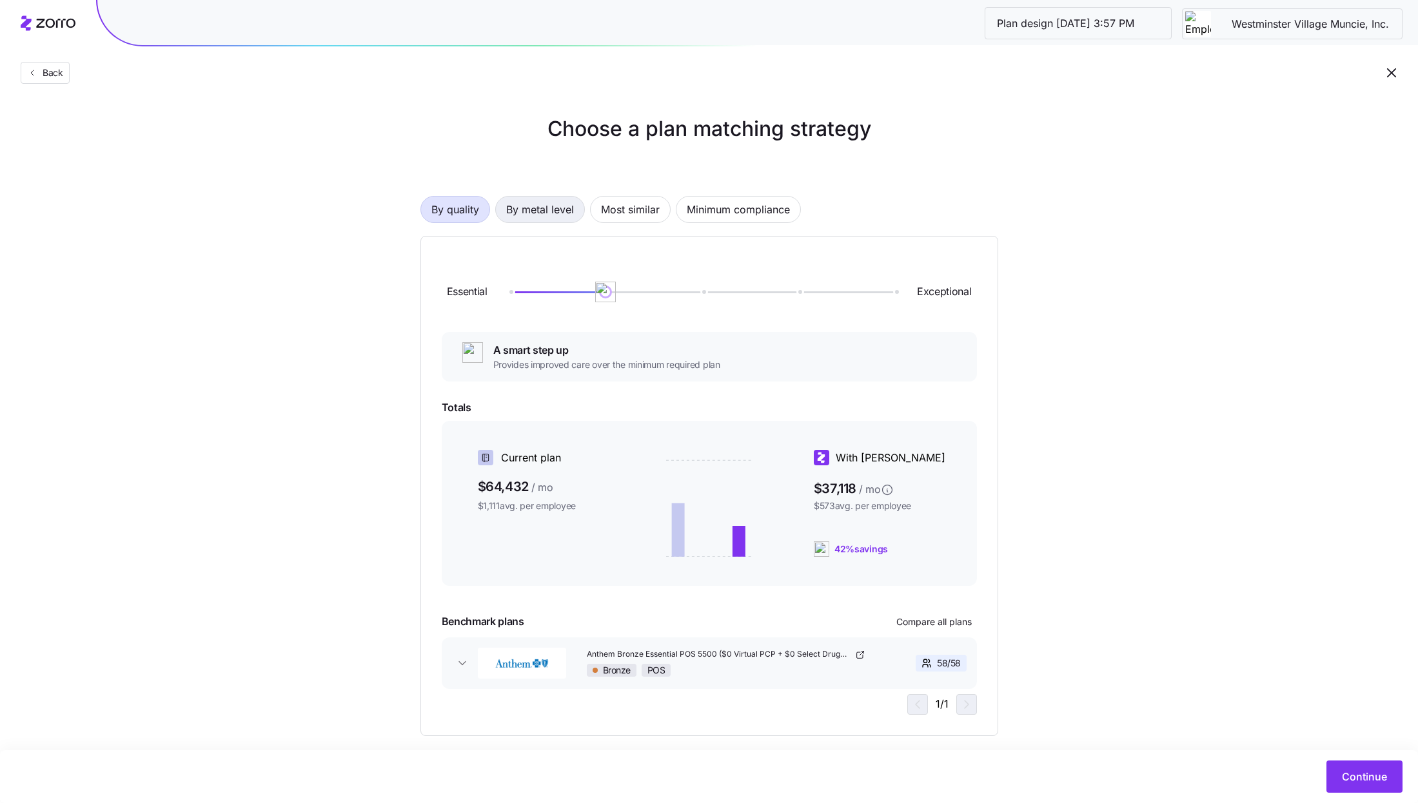
click at [538, 218] on span "By metal level" at bounding box center [540, 210] width 68 height 26
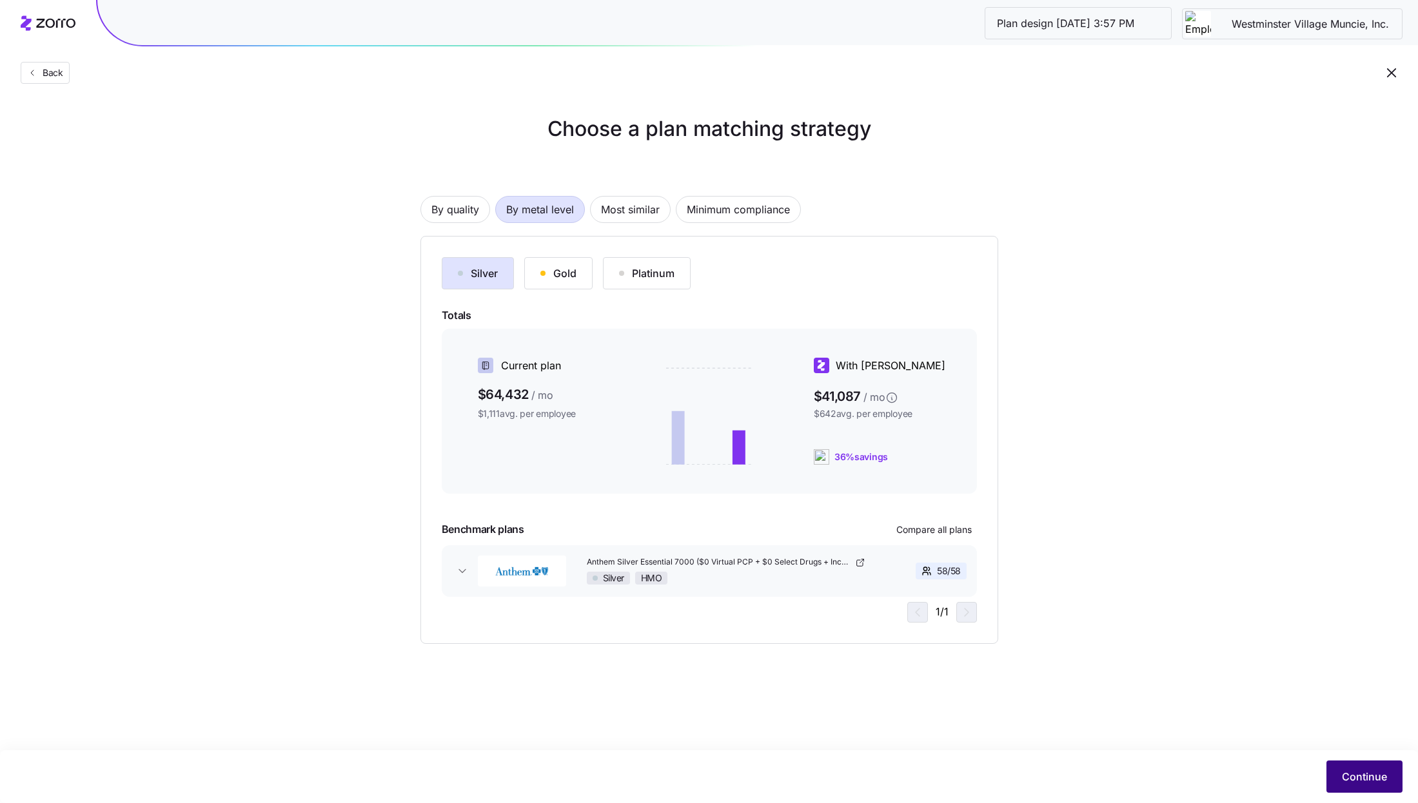
click at [1365, 783] on span "Continue" at bounding box center [1364, 776] width 45 height 15
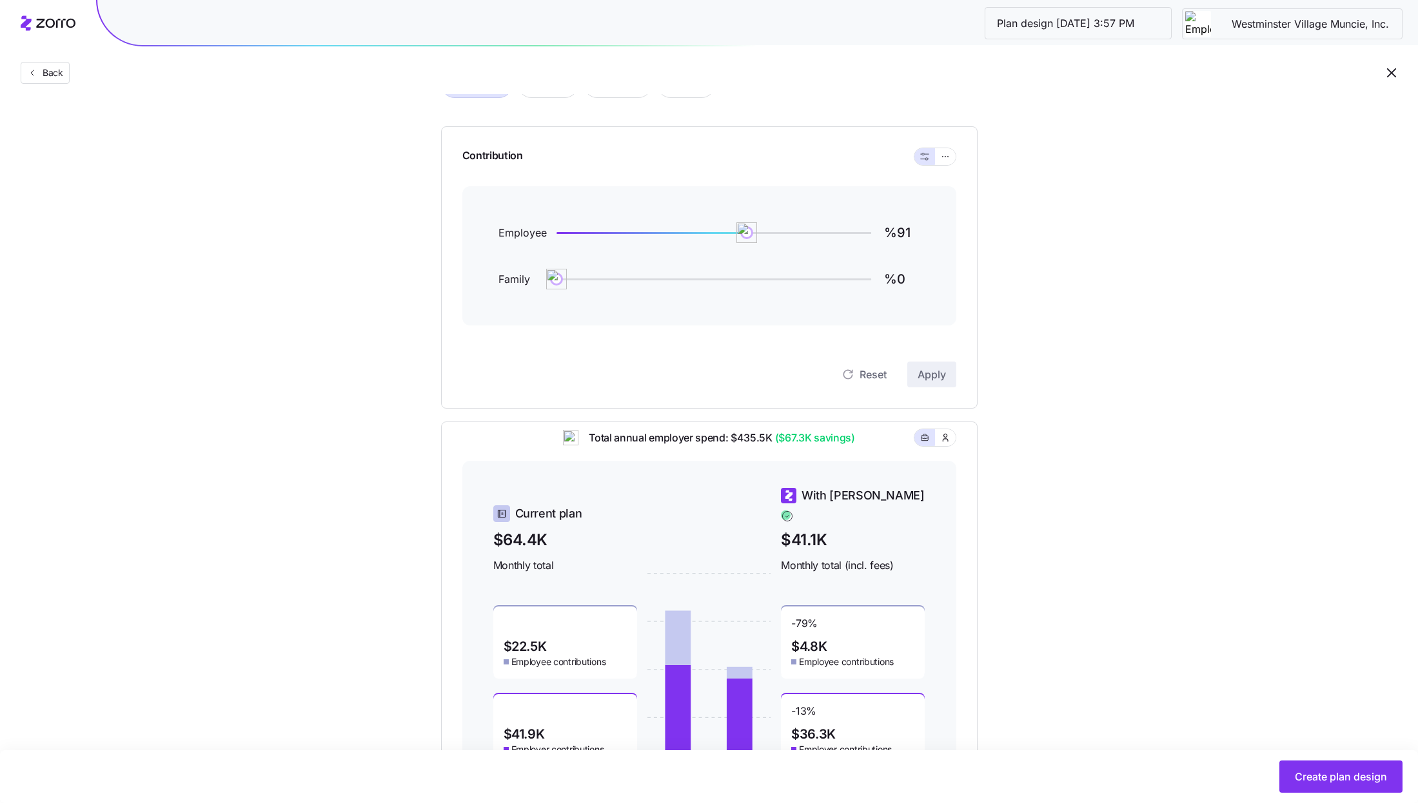
scroll to position [70, 0]
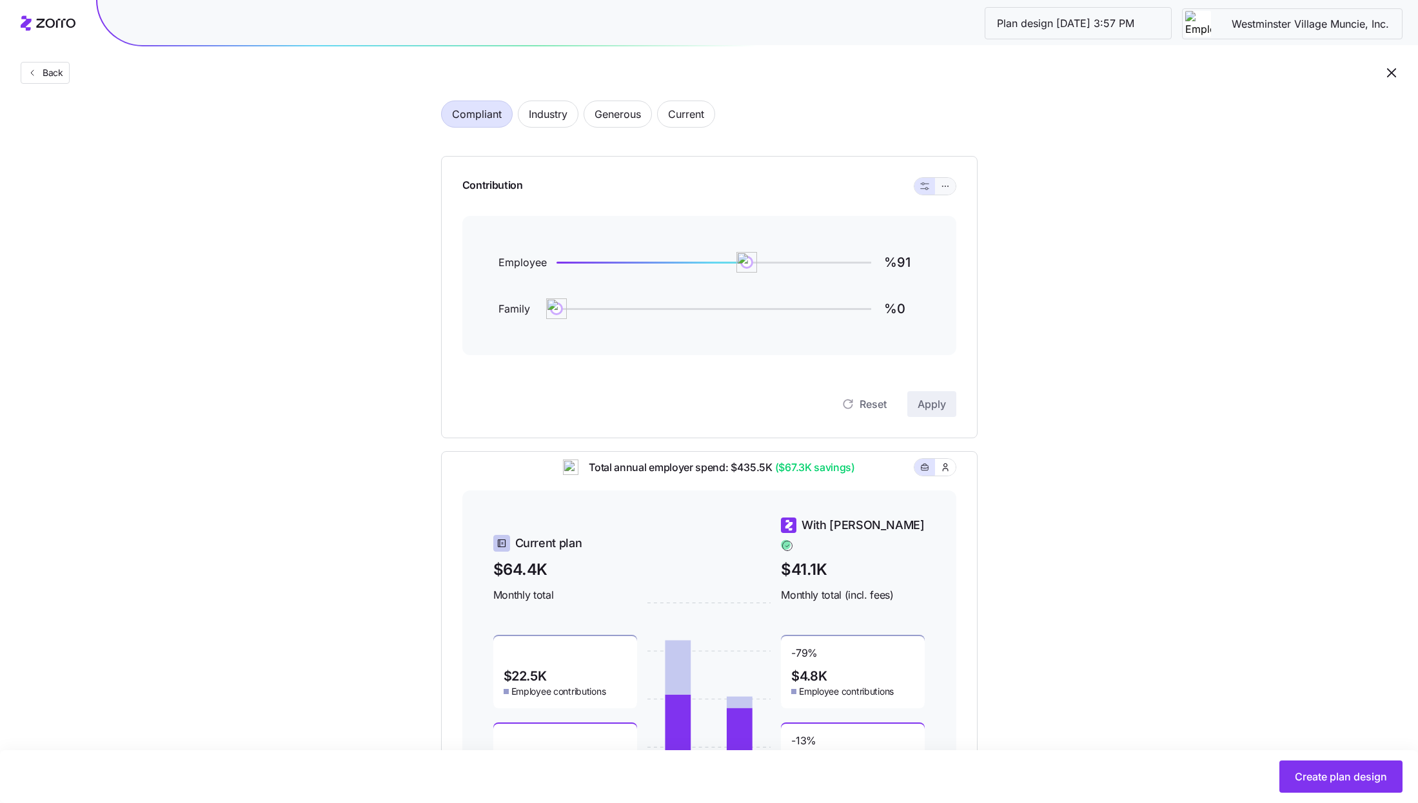
click at [949, 184] on icon "button" at bounding box center [945, 186] width 9 height 15
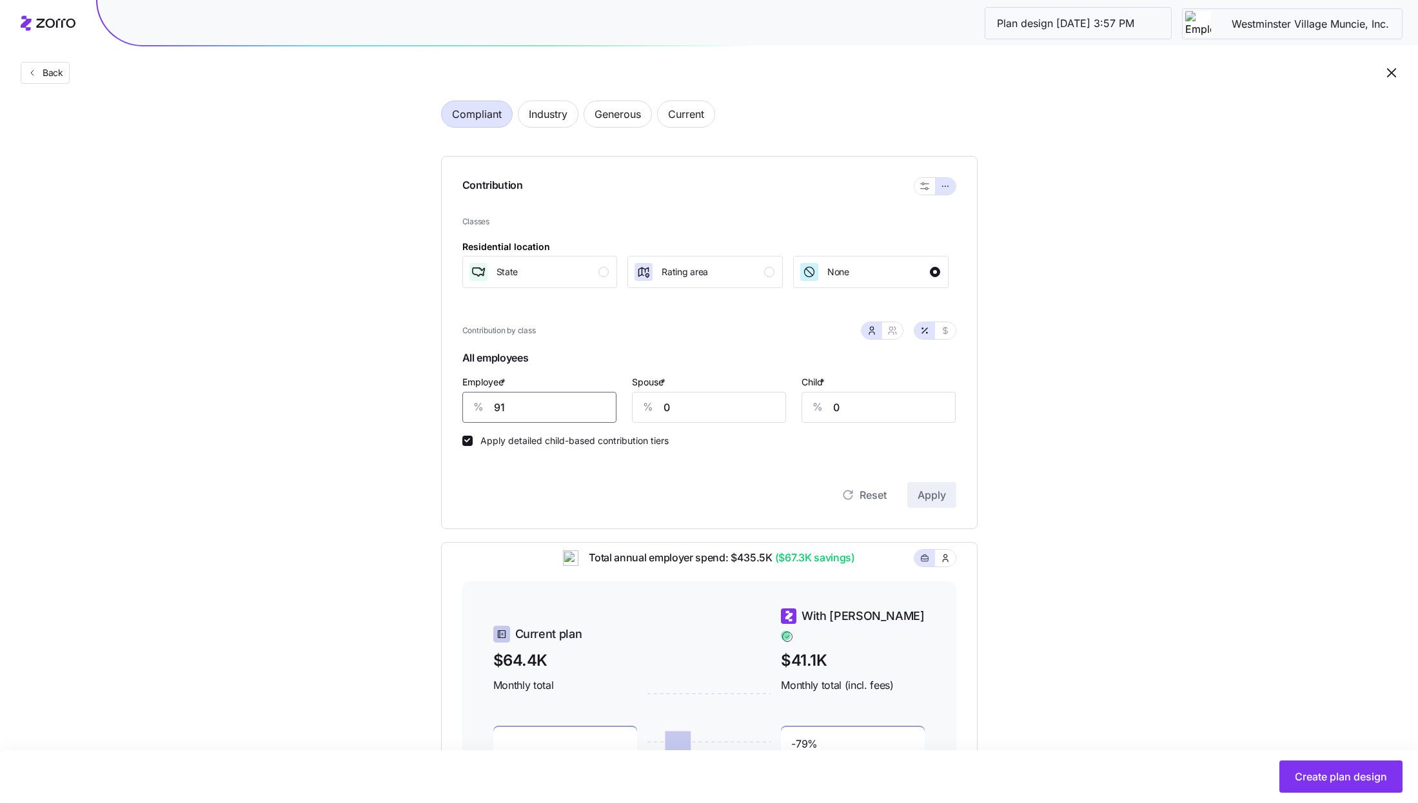
click at [531, 414] on input "91" at bounding box center [539, 407] width 154 height 31
type input "67"
click at [929, 496] on span "Apply" at bounding box center [931, 494] width 28 height 15
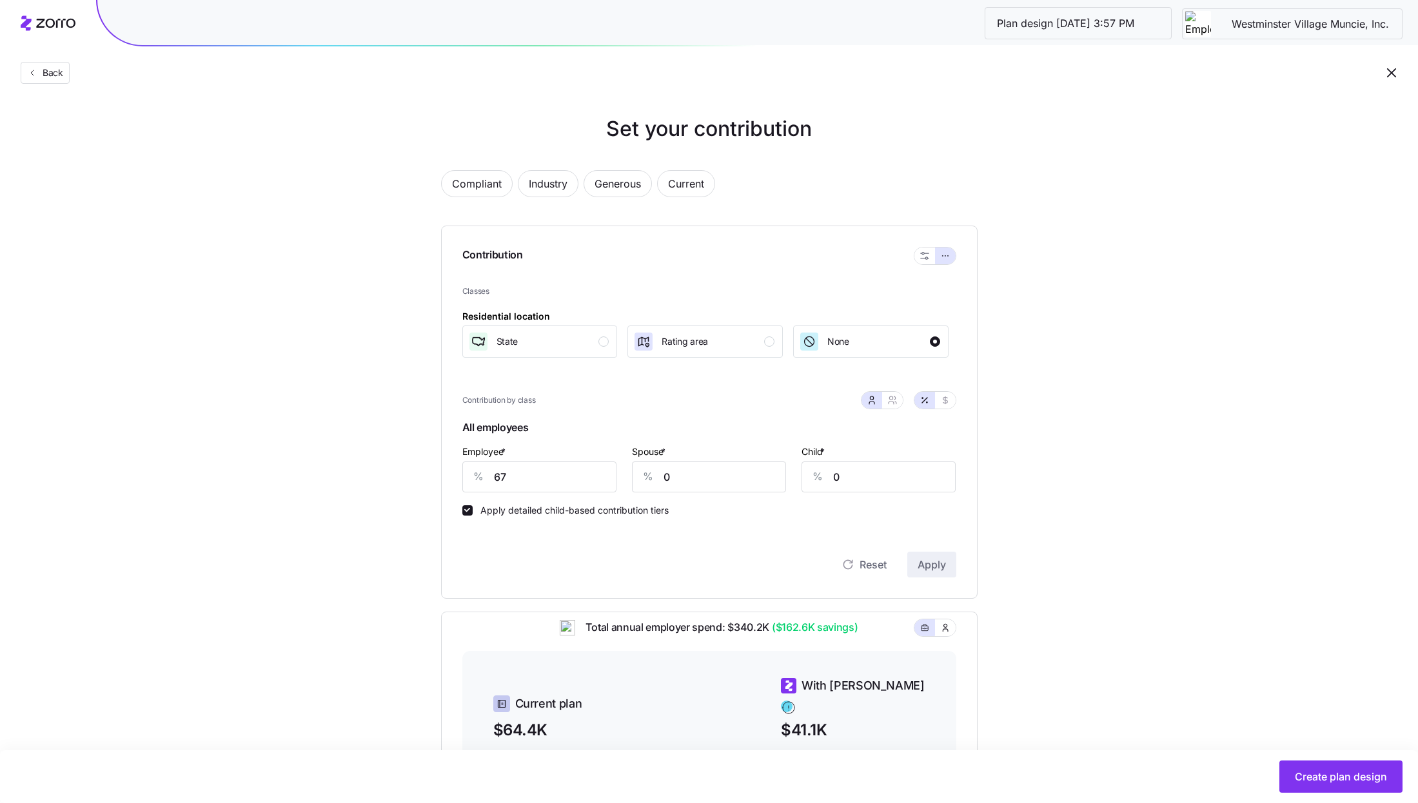
scroll to position [270, 0]
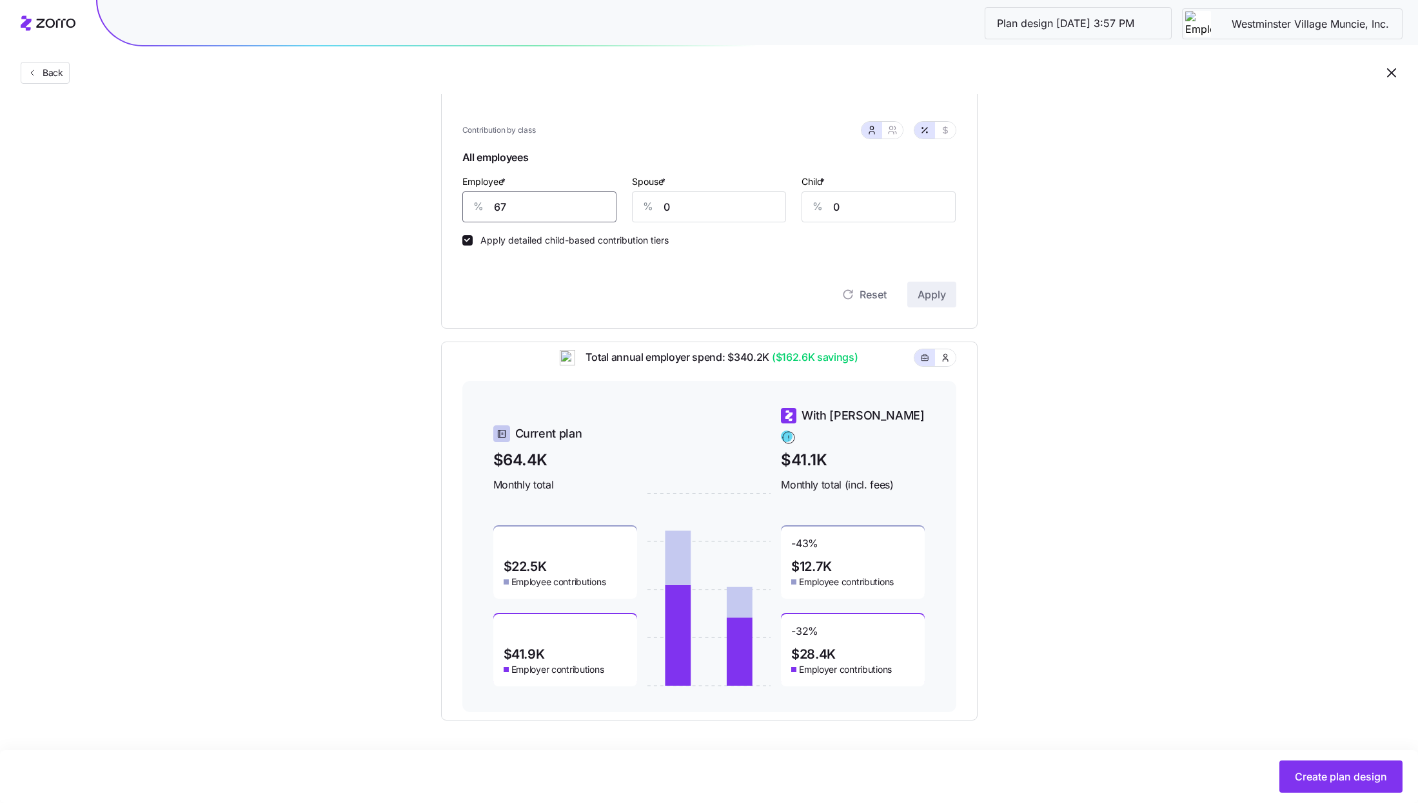
click at [513, 204] on input "67" at bounding box center [539, 206] width 154 height 31
click at [587, 284] on div "Reset Apply" at bounding box center [709, 295] width 494 height 26
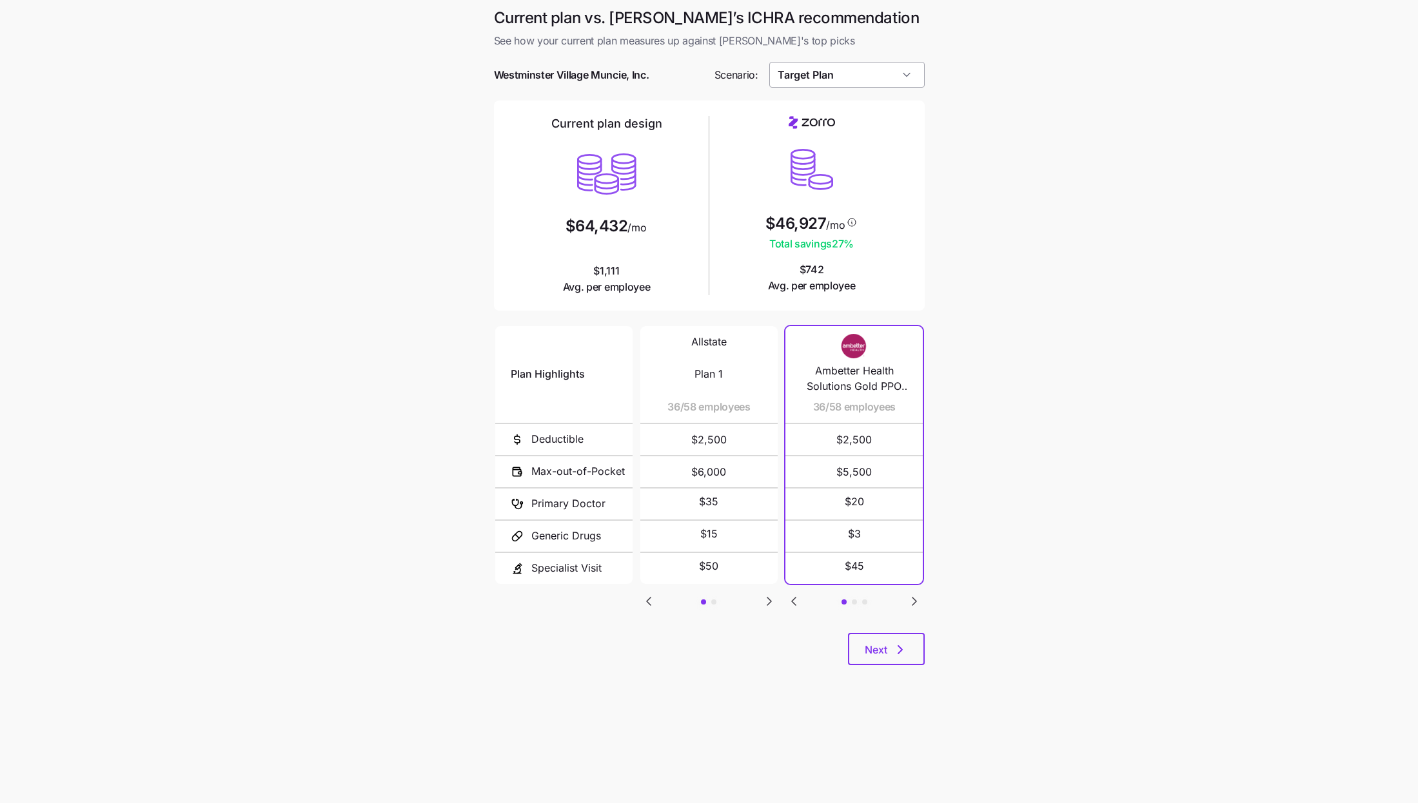
click at [865, 72] on input "Target Plan" at bounding box center [846, 75] width 155 height 26
click at [817, 233] on span "Low Cost Gold" at bounding box center [812, 231] width 61 height 14
type input "Low Cost Gold"
click at [889, 657] on button "Next" at bounding box center [886, 649] width 77 height 32
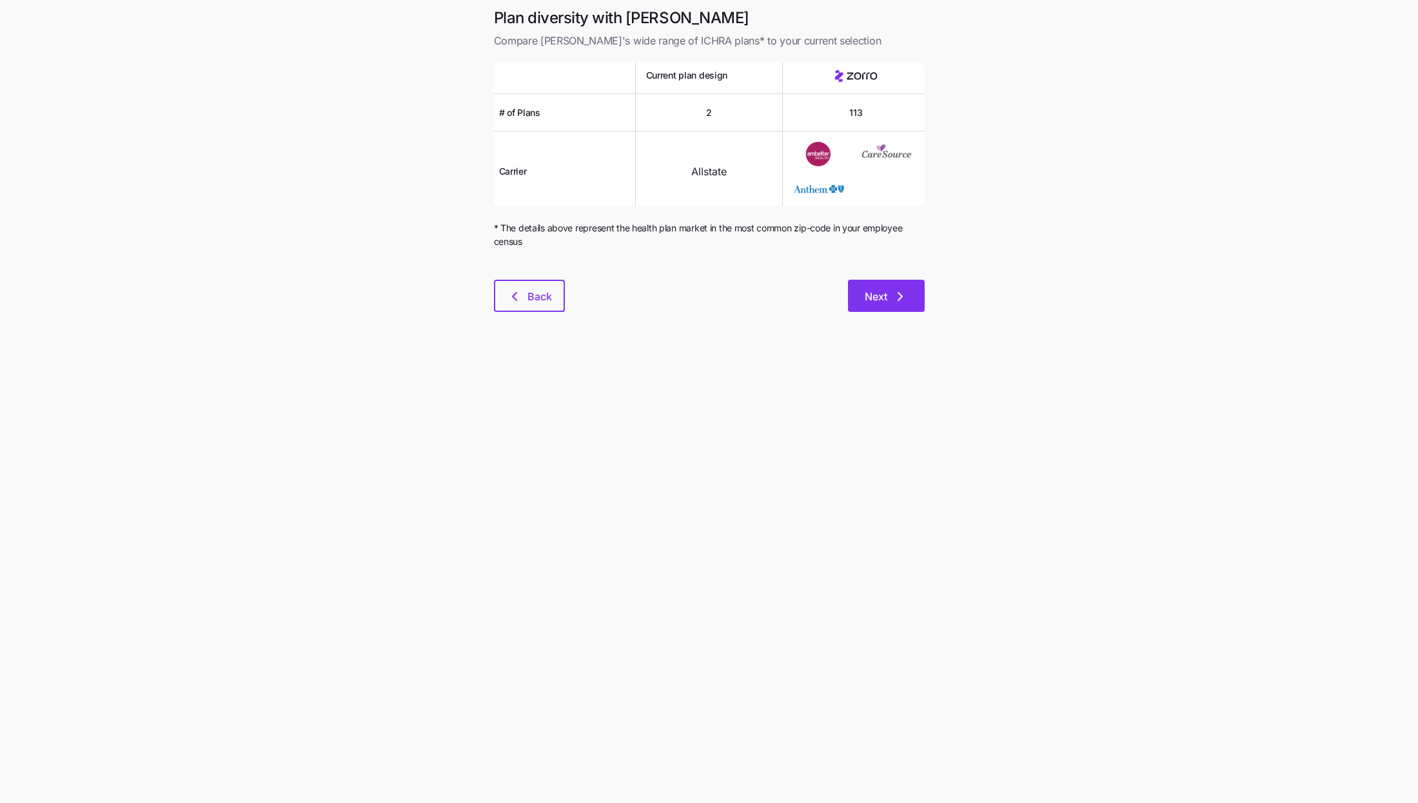
click at [892, 297] on span "Next" at bounding box center [886, 296] width 43 height 15
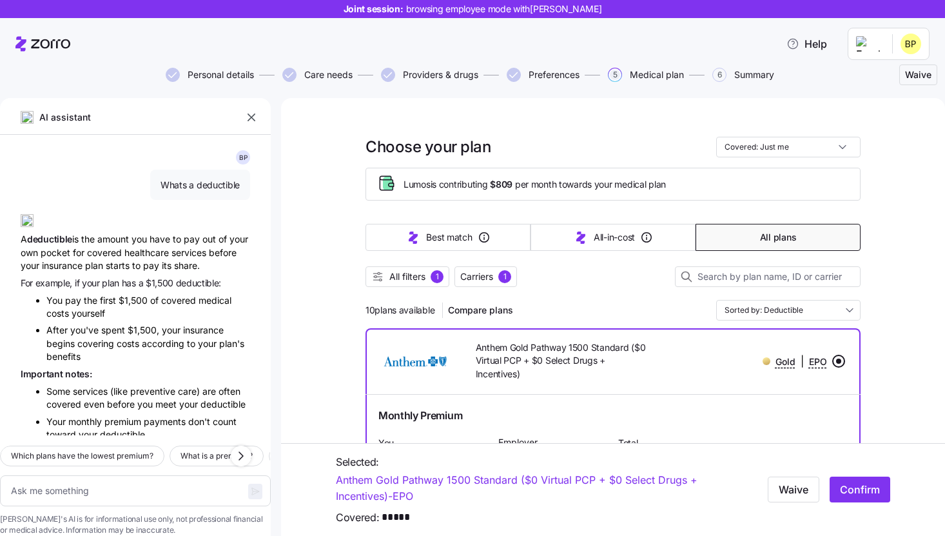
scroll to position [1670, 0]
